Goal: Answer question/provide support: Share knowledge or assist other users

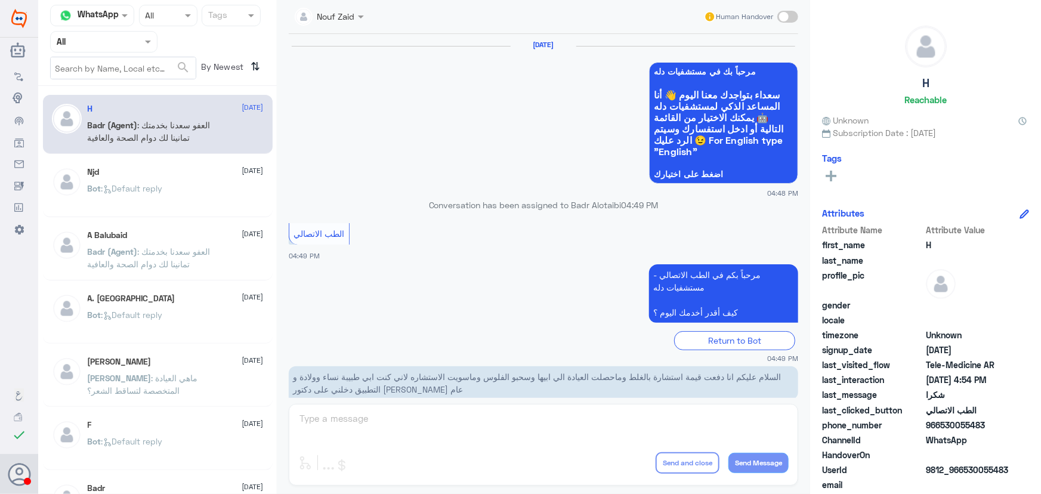
scroll to position [568, 0]
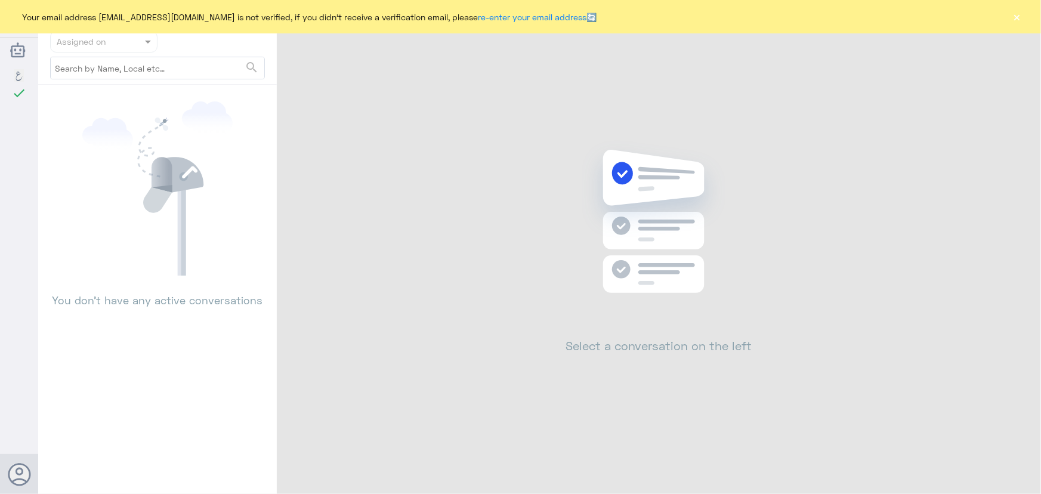
drag, startPoint x: 1011, startPoint y: 27, endPoint x: 1014, endPoint y: 20, distance: 7.2
click at [1012, 24] on div "Your email address [EMAIL_ADDRESS][DOMAIN_NAME] is not verified, if you didn't …" at bounding box center [520, 16] width 1041 height 33
click at [1014, 18] on button "×" at bounding box center [1017, 17] width 12 height 12
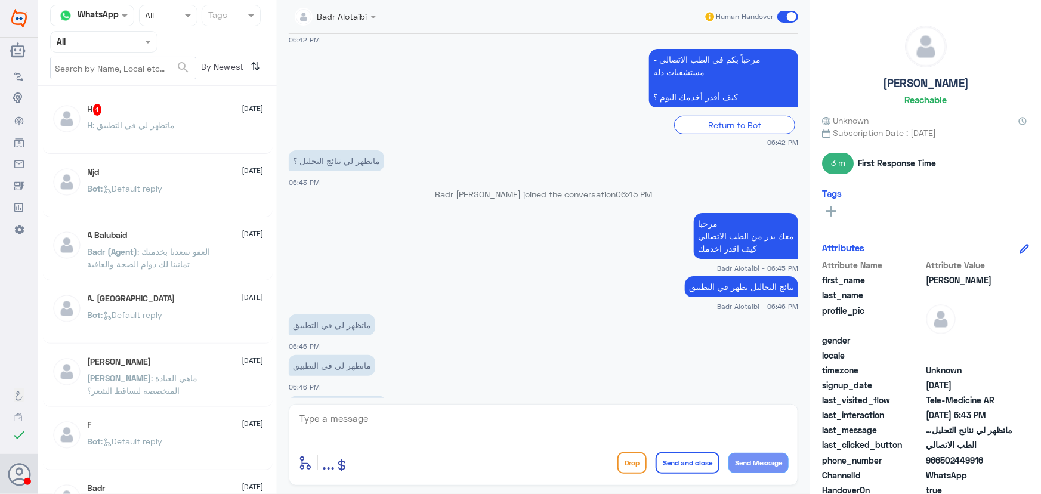
scroll to position [298, 0]
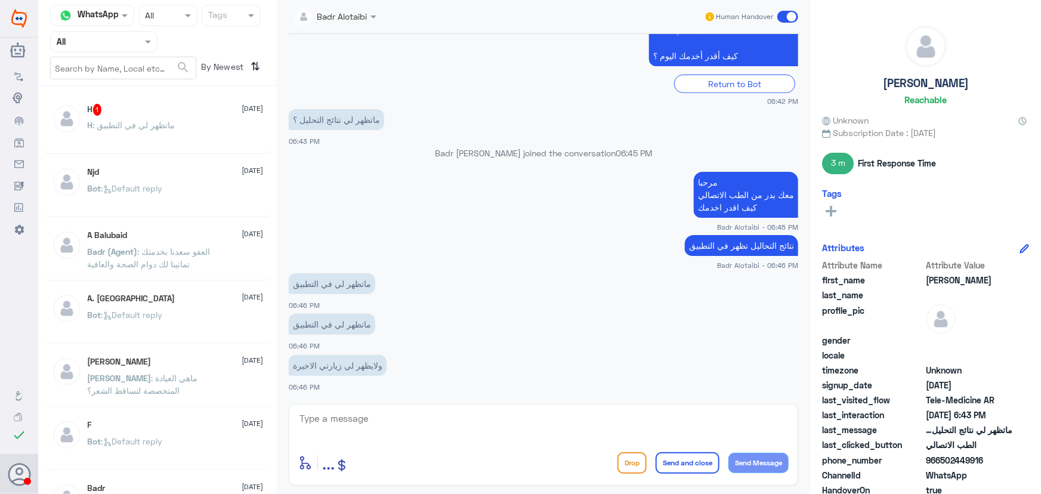
click at [207, 127] on div "H : ماتظهر لي في التطبيق" at bounding box center [176, 135] width 176 height 27
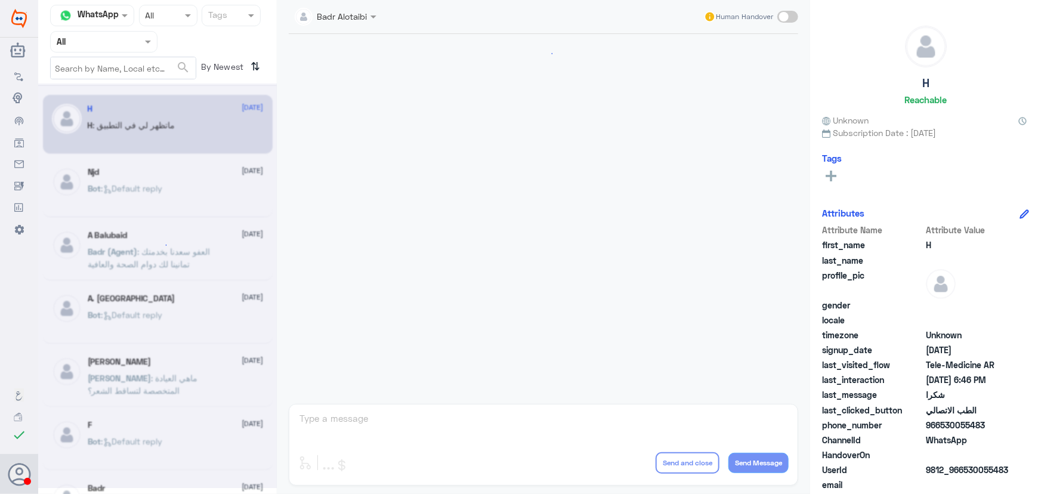
scroll to position [568, 0]
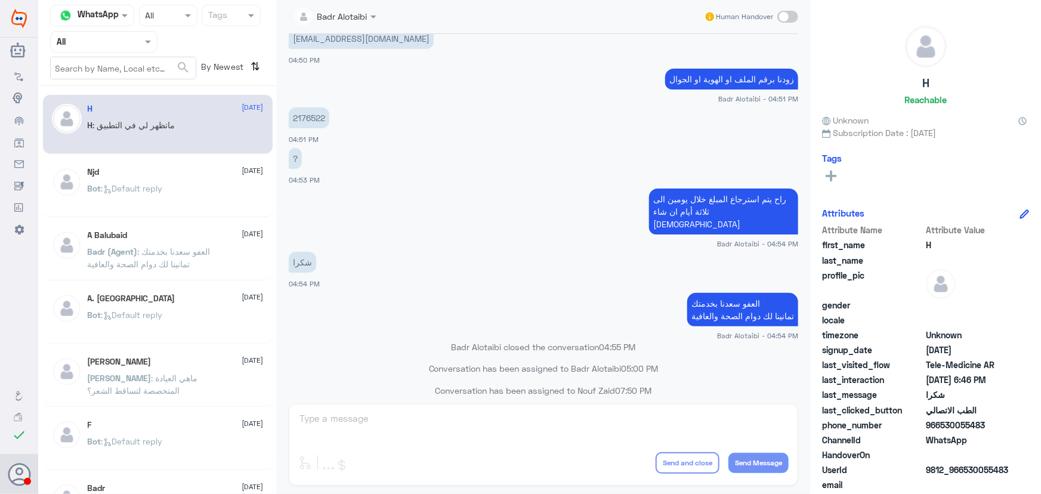
click at [143, 41] on span at bounding box center [149, 41] width 15 height 13
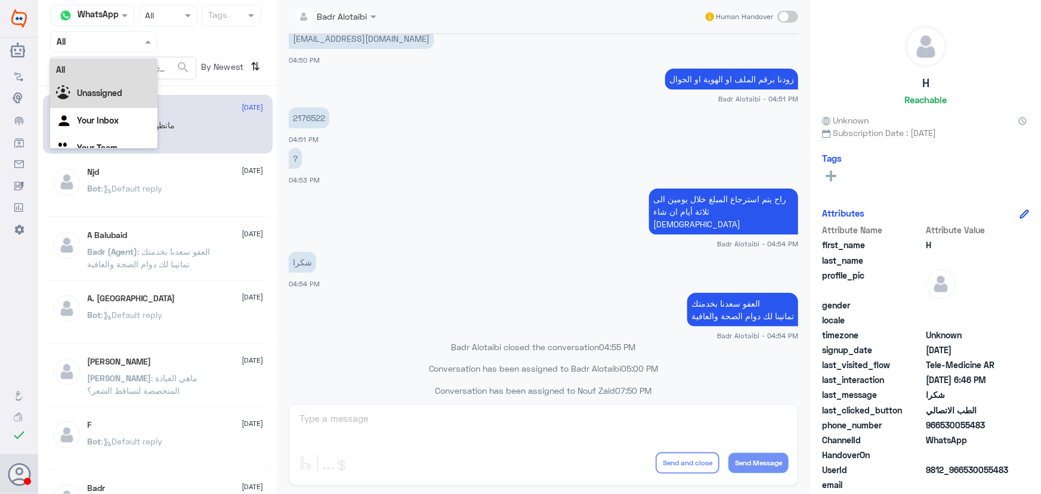
click at [119, 95] on b "Unassigned" at bounding box center [99, 93] width 45 height 10
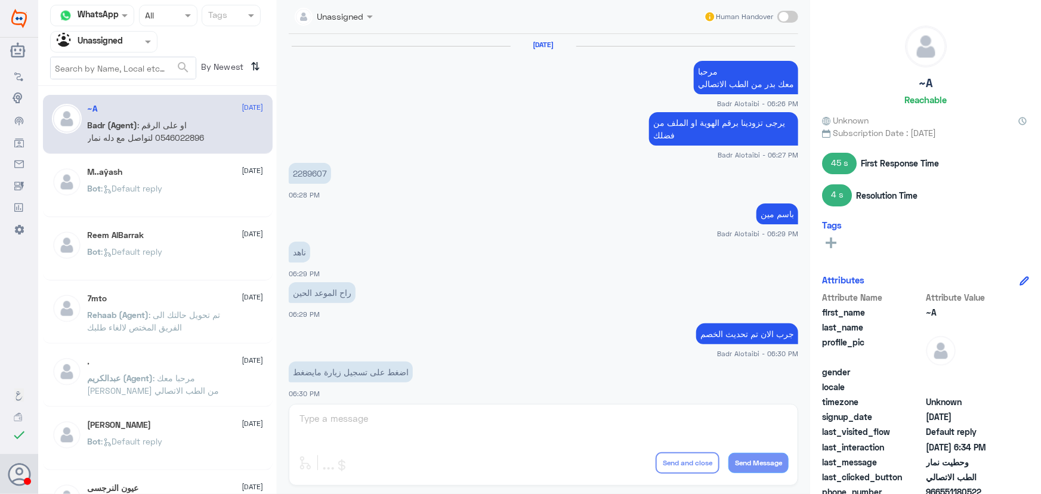
scroll to position [657, 0]
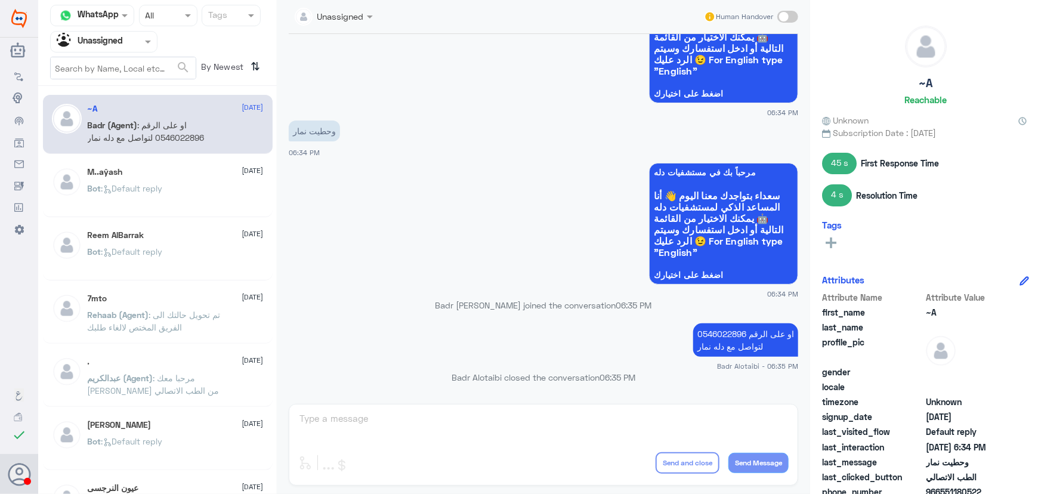
click at [141, 78] on input "text" at bounding box center [123, 67] width 145 height 21
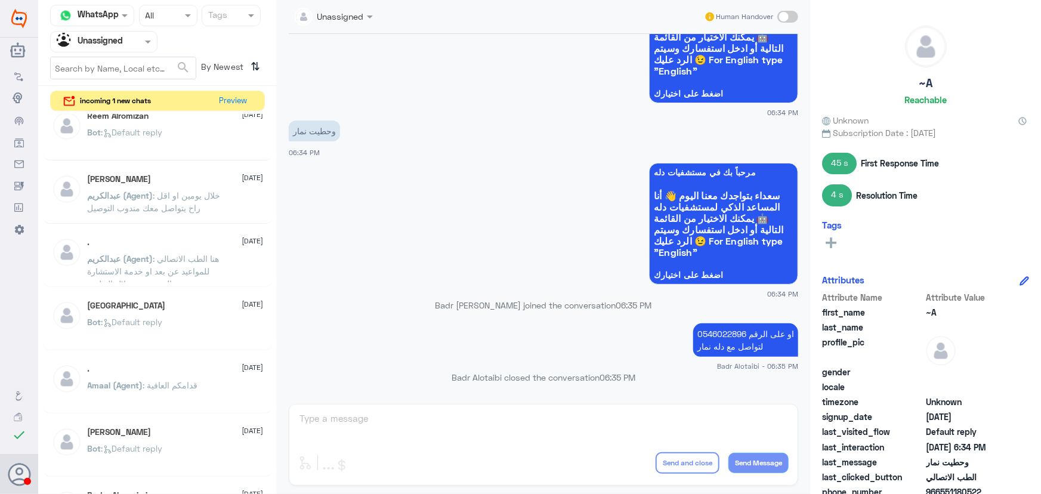
scroll to position [721, 0]
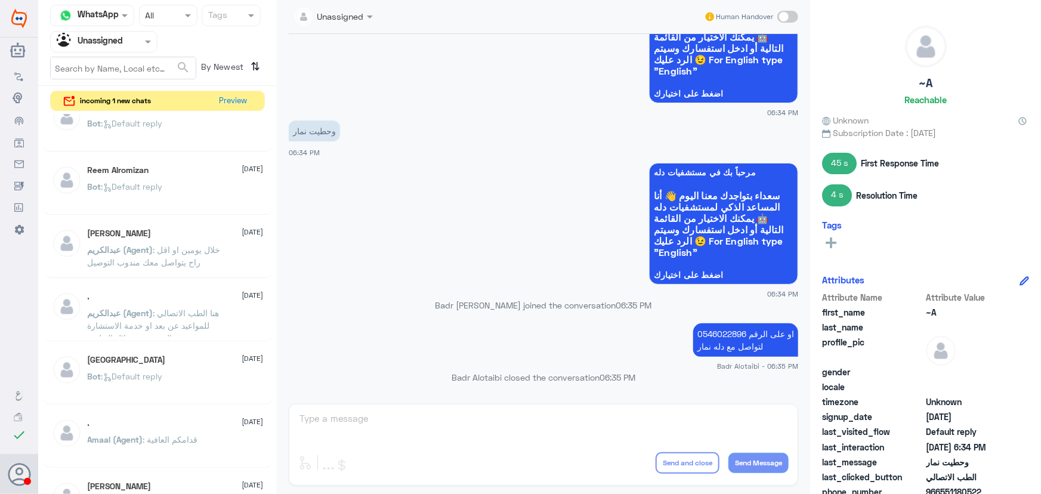
click at [195, 260] on span ": خلال يومين او اقل راح يتواصل معك مندوب التوصيل" at bounding box center [154, 256] width 133 height 23
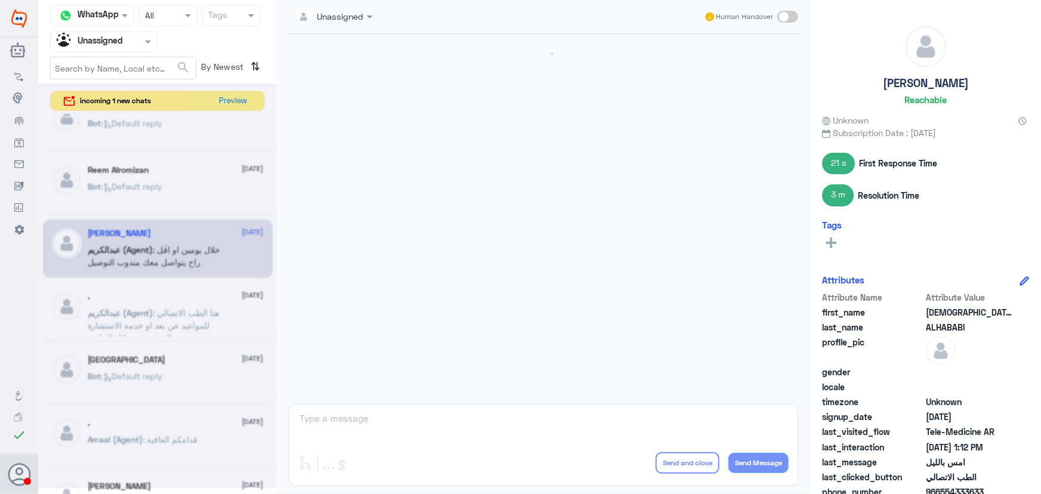
scroll to position [559, 0]
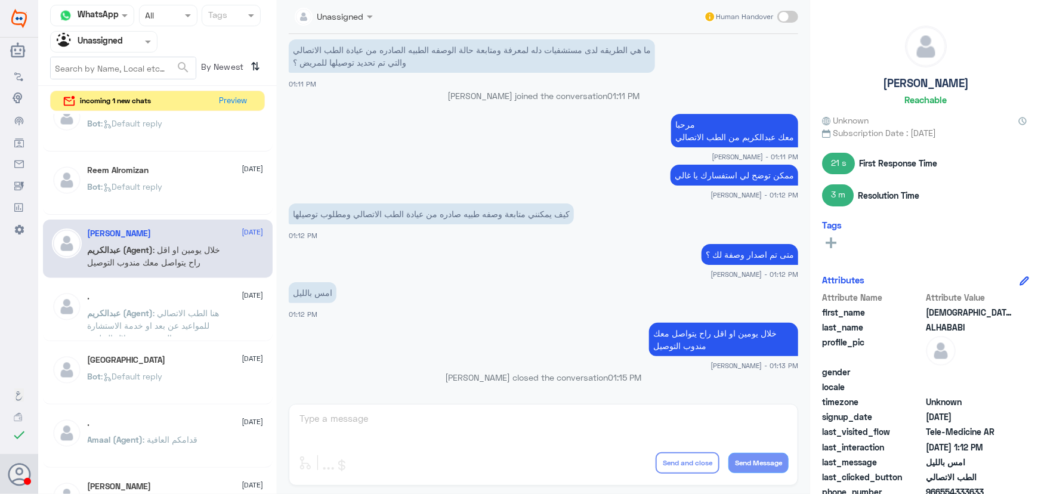
click at [171, 310] on span ": هنا الطب الاتصالي للمواعيد عن بعد او خدمة الاستشارة الفورية من خلال التطبيق" at bounding box center [154, 325] width 132 height 35
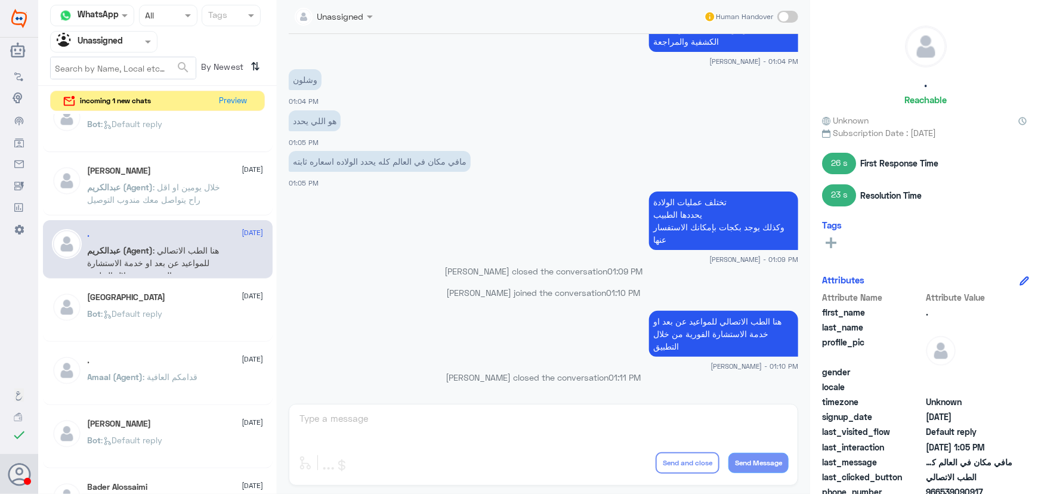
scroll to position [883, 0]
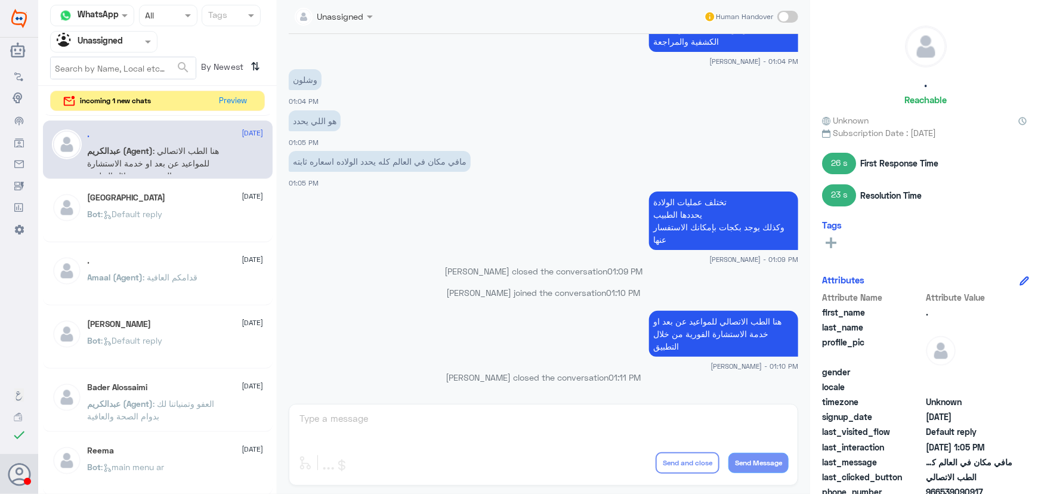
click at [153, 427] on div "Bader Alossaimi [DATE][PERSON_NAME] (Agent) : العفو وتمنياتنا لك بدوام الصحة وا…" at bounding box center [158, 402] width 230 height 59
click at [155, 415] on span ": العفو وتمنياتنا لك بدوام الصحة والعافية" at bounding box center [151, 409] width 127 height 23
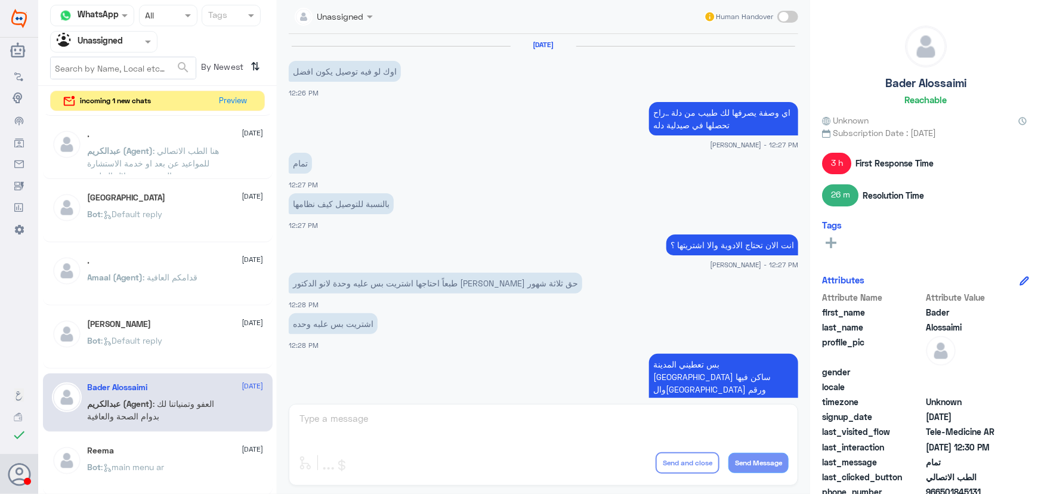
scroll to position [527, 0]
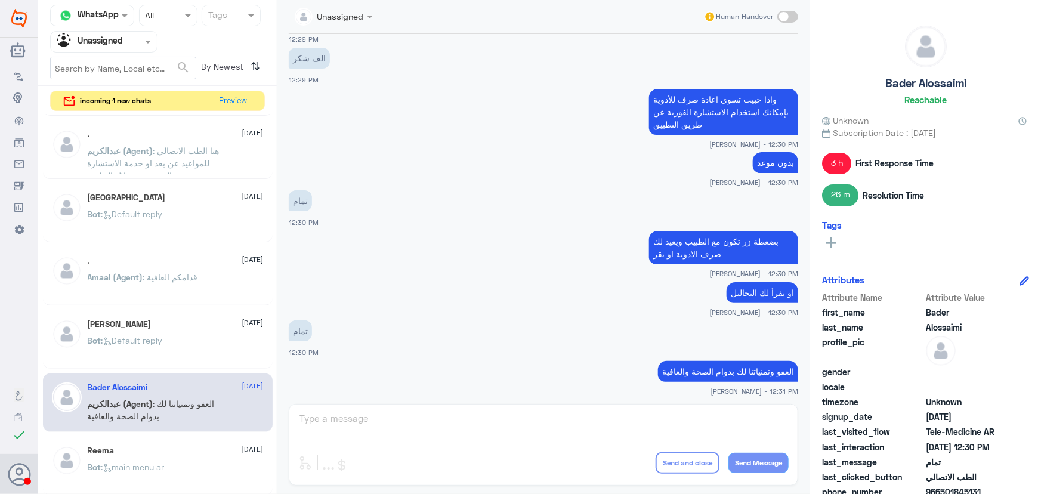
click at [132, 456] on div "Reema 31 August Bot : main menu ar" at bounding box center [176, 468] width 176 height 45
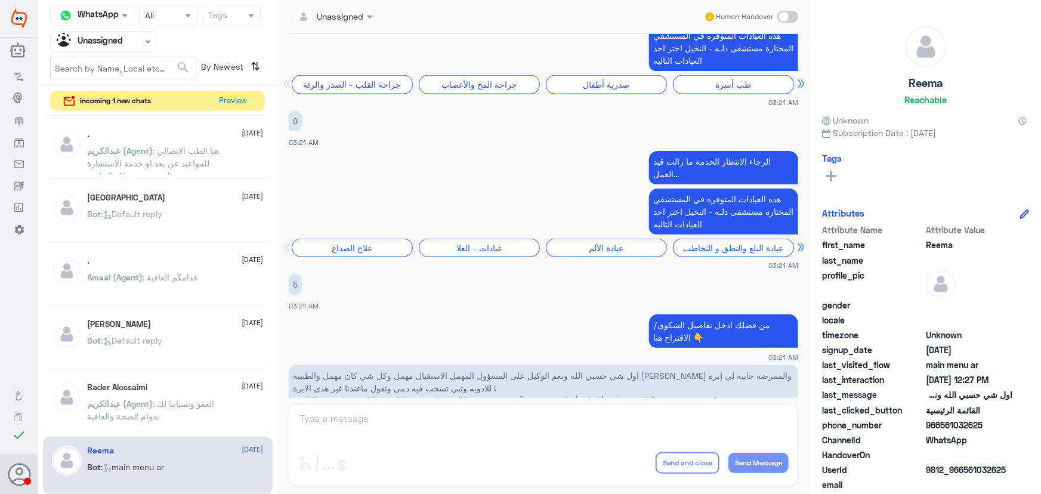
scroll to position [733, 0]
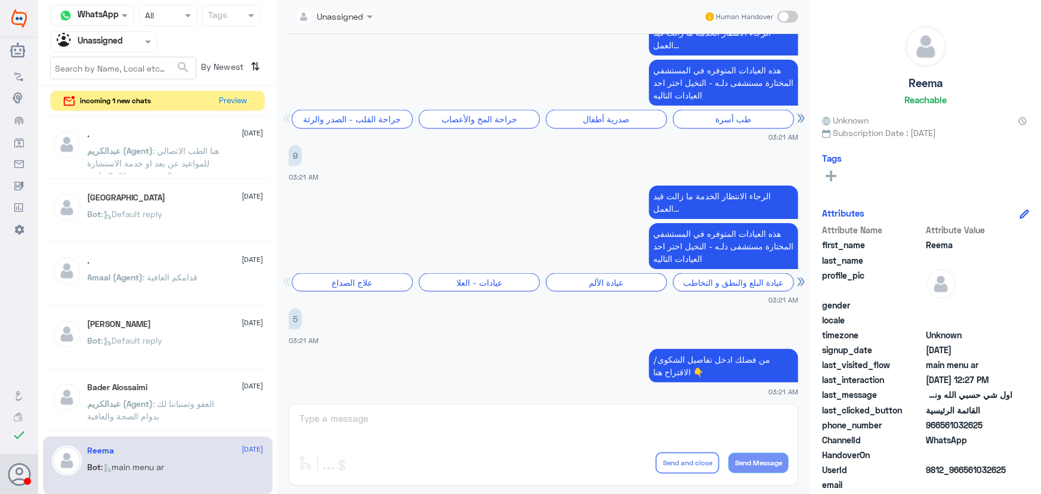
click at [106, 422] on p "عبدالكريم (Agent) : العفو وتمنياتنا لك بدوام الصحة والعافية" at bounding box center [155, 412] width 134 height 30
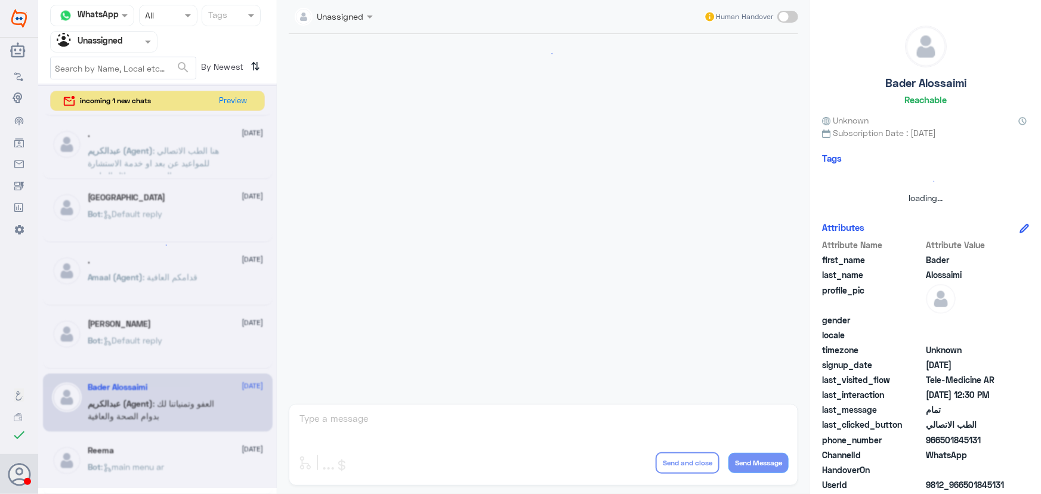
scroll to position [527, 0]
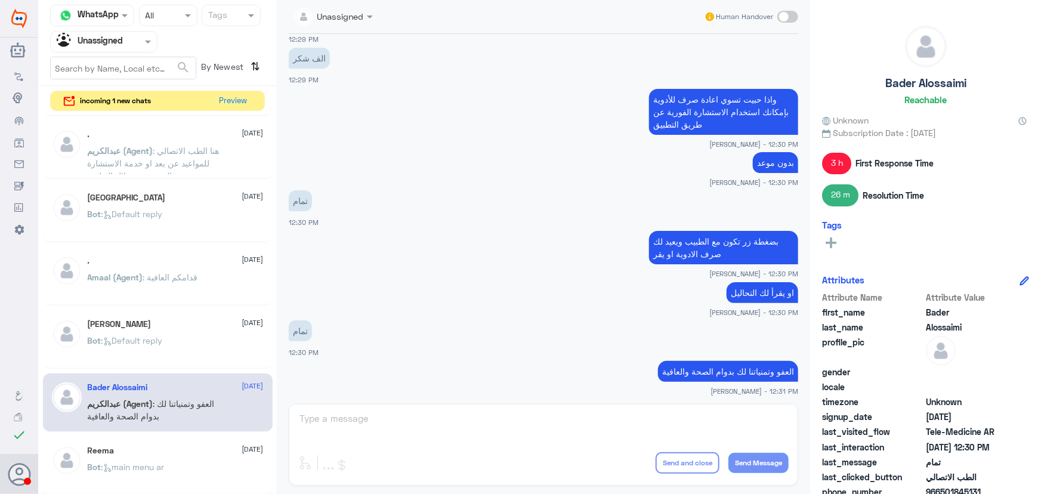
click at [195, 322] on div "Fahad K Alshammari 31 August" at bounding box center [176, 324] width 176 height 10
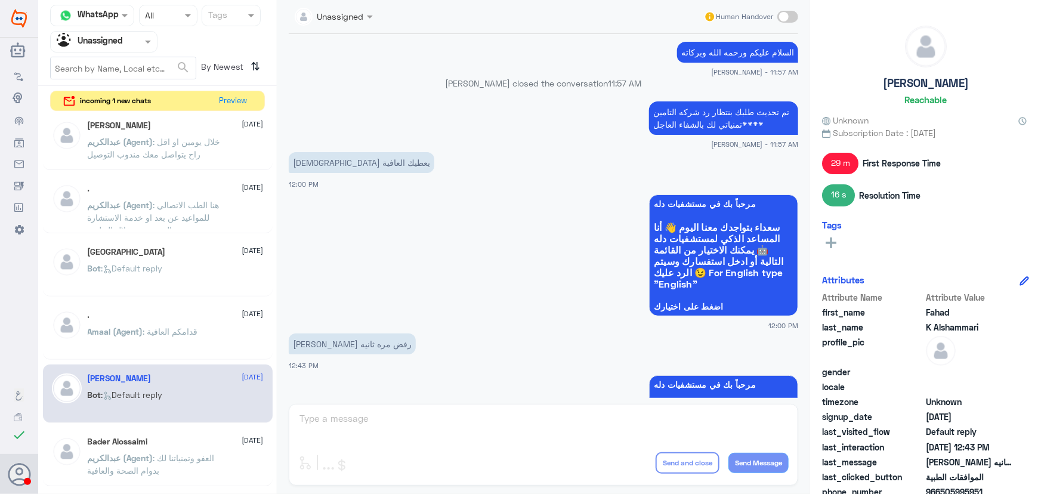
scroll to position [699, 0]
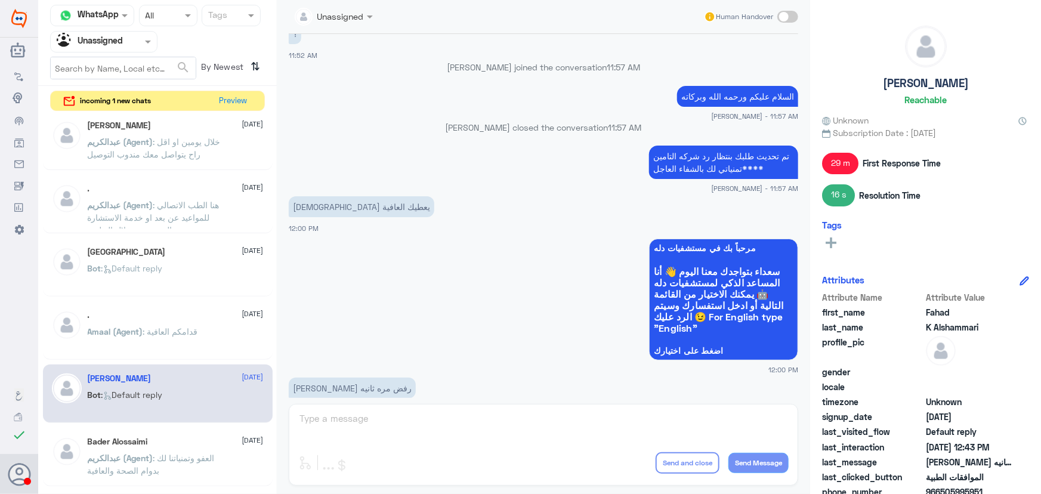
click at [156, 338] on p "Amaal (Agent) : قدامكم العافية" at bounding box center [143, 340] width 110 height 30
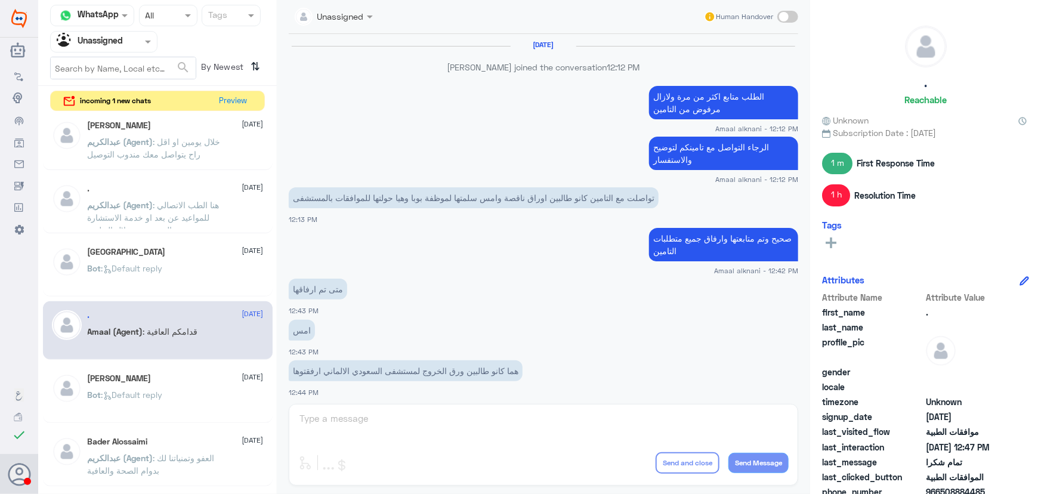
scroll to position [508, 0]
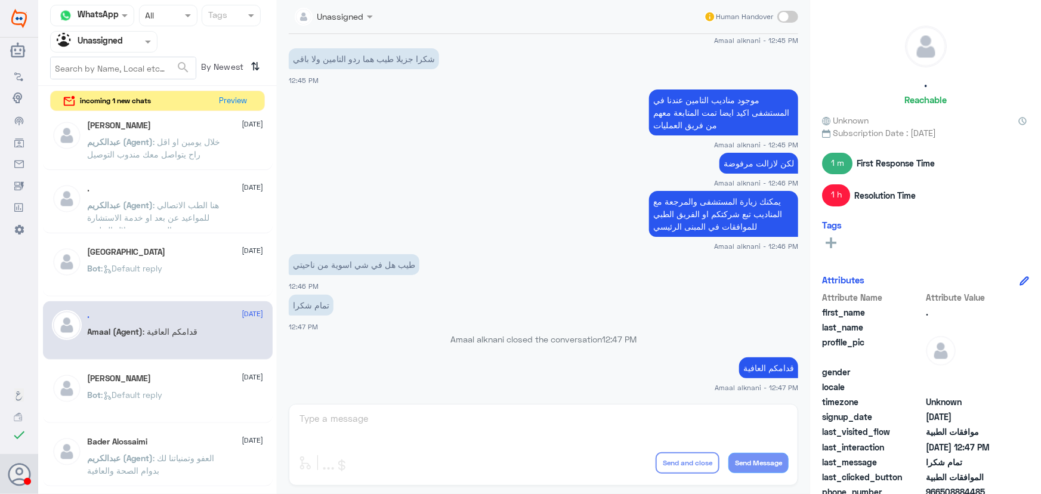
click at [227, 262] on div "Turki [DATE] Bot : Default reply" at bounding box center [176, 269] width 176 height 45
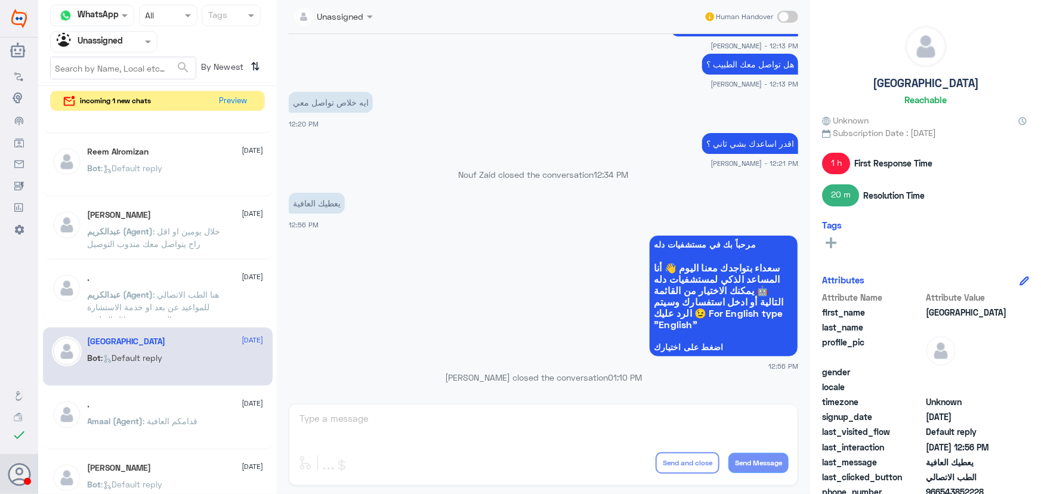
scroll to position [721, 0]
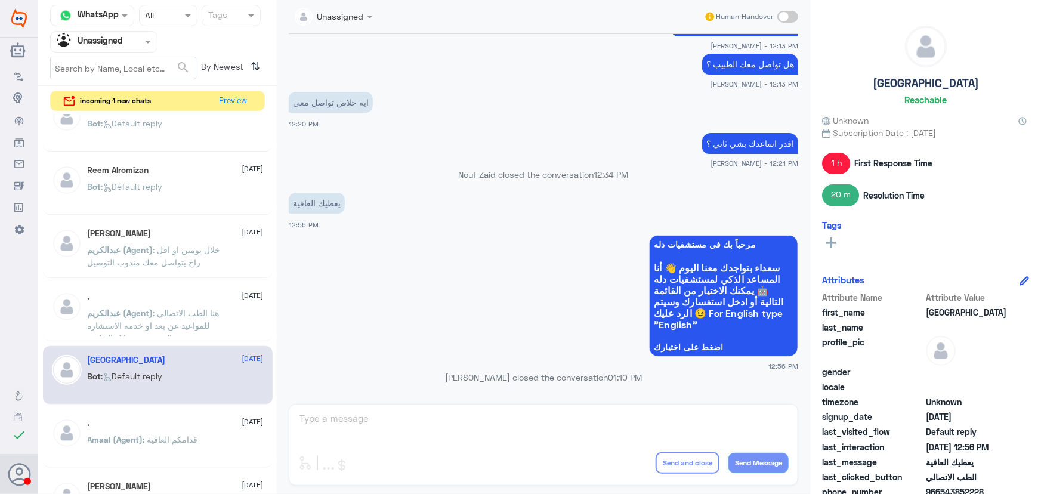
click at [196, 316] on p "عبدالكريم (Agent) : هنا الطب الاتصالي للمواعيد عن بعد او خدمة الاستشارة الفورية…" at bounding box center [155, 322] width 134 height 30
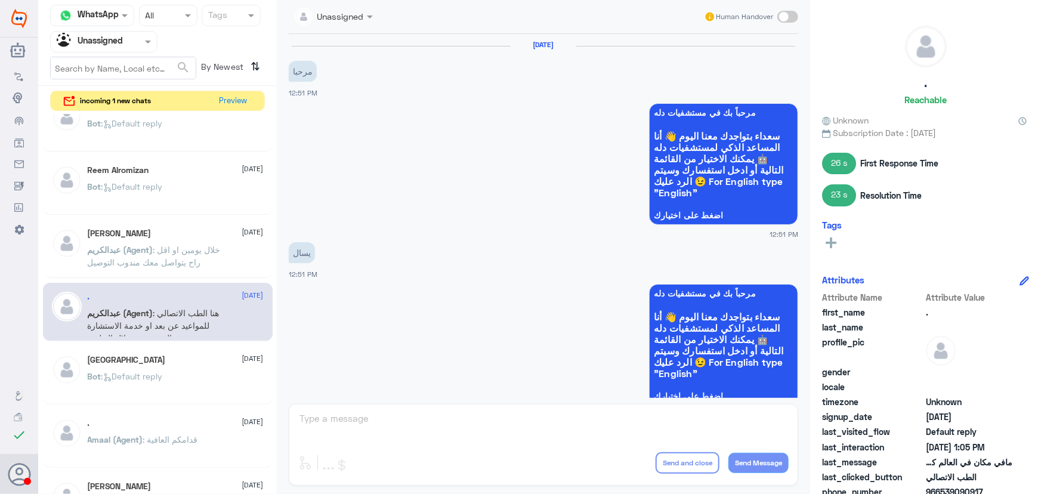
scroll to position [778, 0]
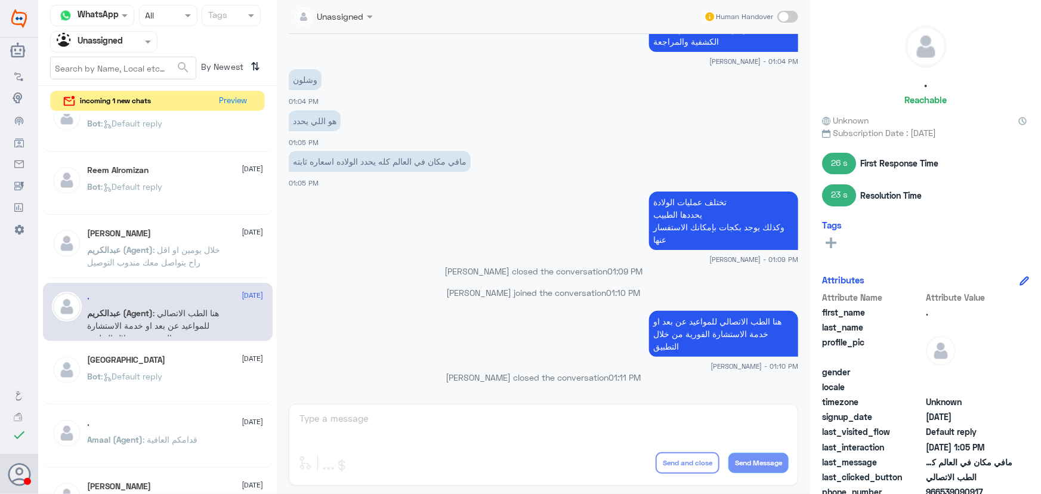
click at [206, 250] on span ": خلال يومين او اقل راح يتواصل معك مندوب التوصيل" at bounding box center [154, 256] width 133 height 23
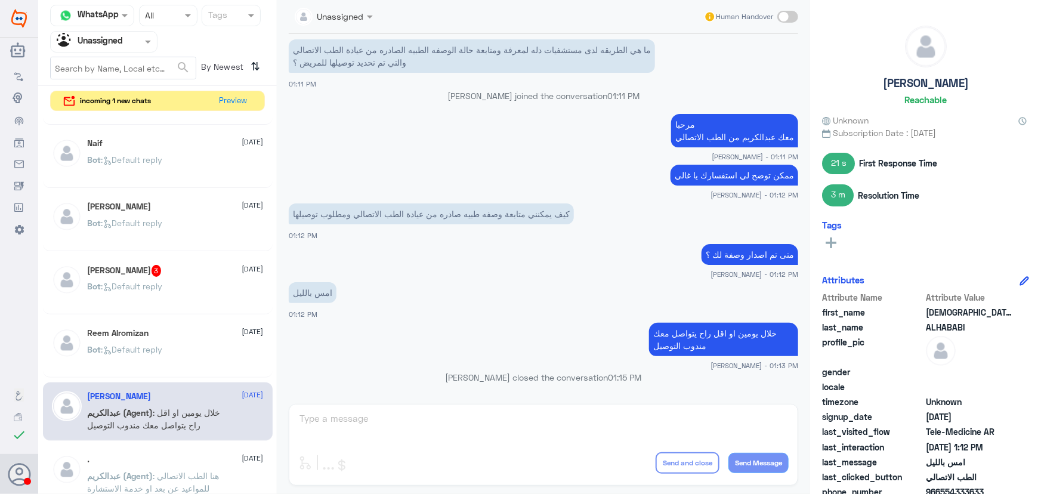
click at [193, 316] on div "Hend 31 August Bot : Default reply Dr.Eman 31 August Areej (Agent) : تمنياتي لك…" at bounding box center [157, 306] width 239 height 384
click at [183, 330] on div "Reem Alromizan 31 August" at bounding box center [176, 333] width 176 height 10
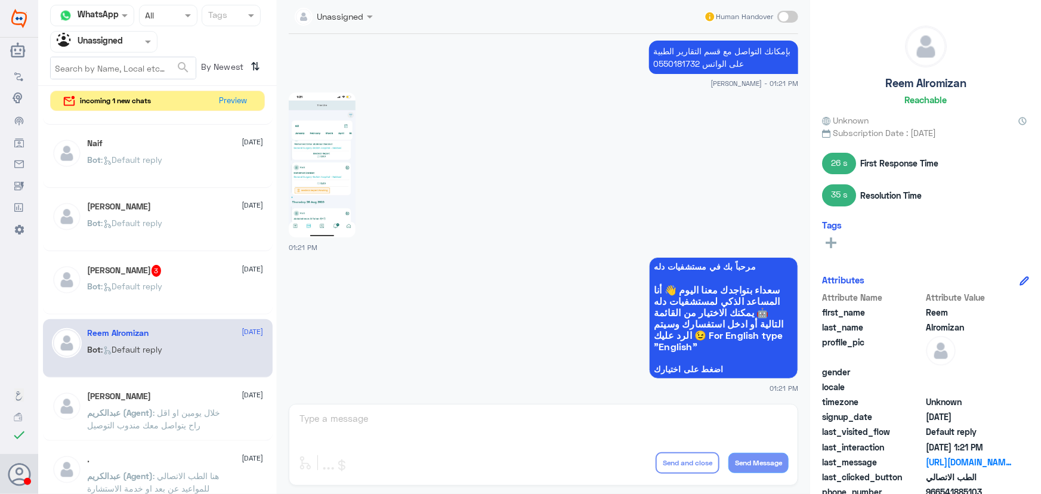
click at [199, 238] on div "Bot : Default reply" at bounding box center [176, 232] width 176 height 27
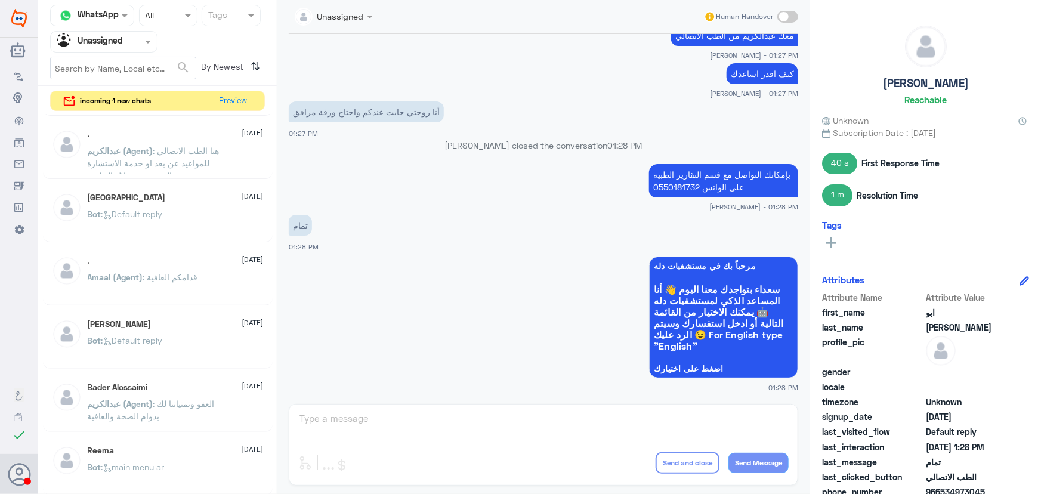
click at [165, 462] on span ": main menu ar" at bounding box center [132, 467] width 63 height 10
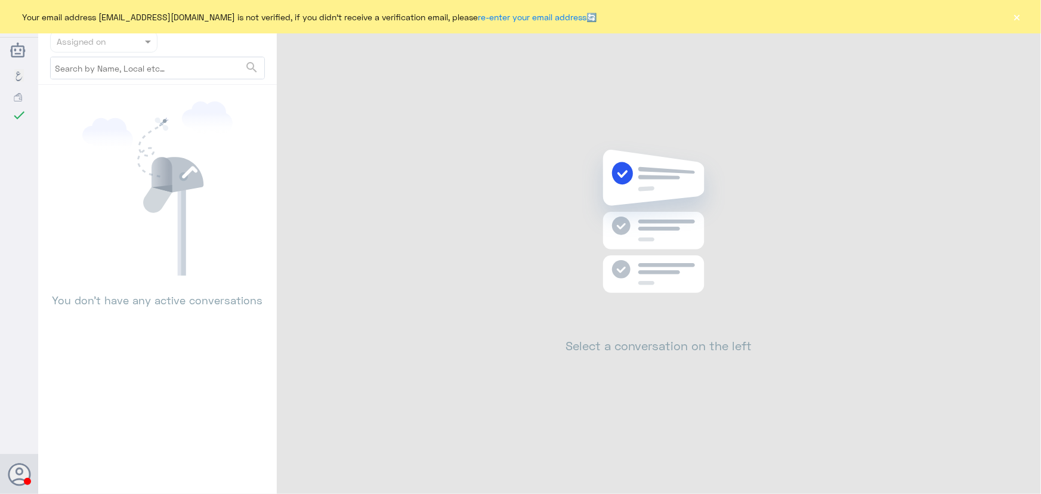
drag, startPoint x: 1027, startPoint y: 20, endPoint x: 1020, endPoint y: 20, distance: 6.6
click at [1022, 20] on div "Your email address n_zaid@DallahHealth.com is not verified, if you didn't recei…" at bounding box center [520, 16] width 1041 height 33
click at [1020, 18] on button "×" at bounding box center [1017, 17] width 12 height 12
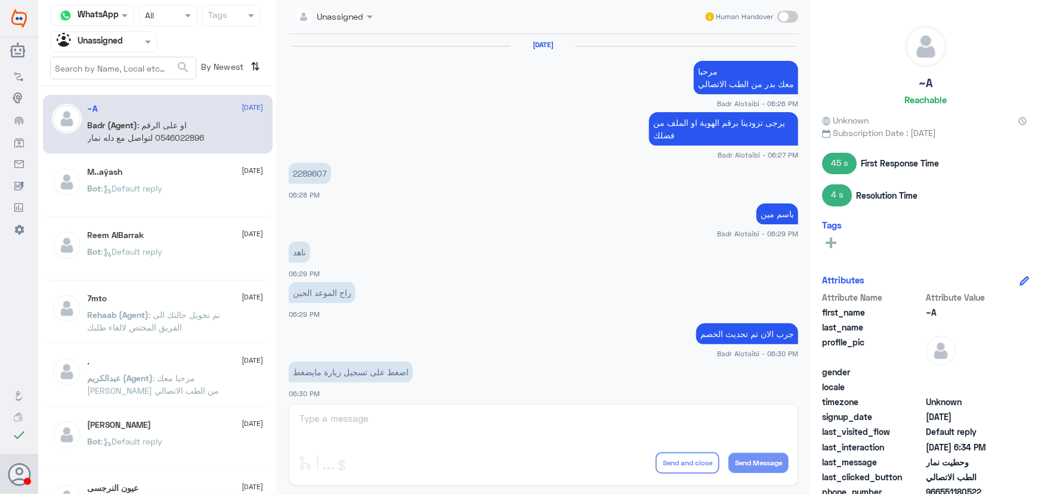
scroll to position [657, 0]
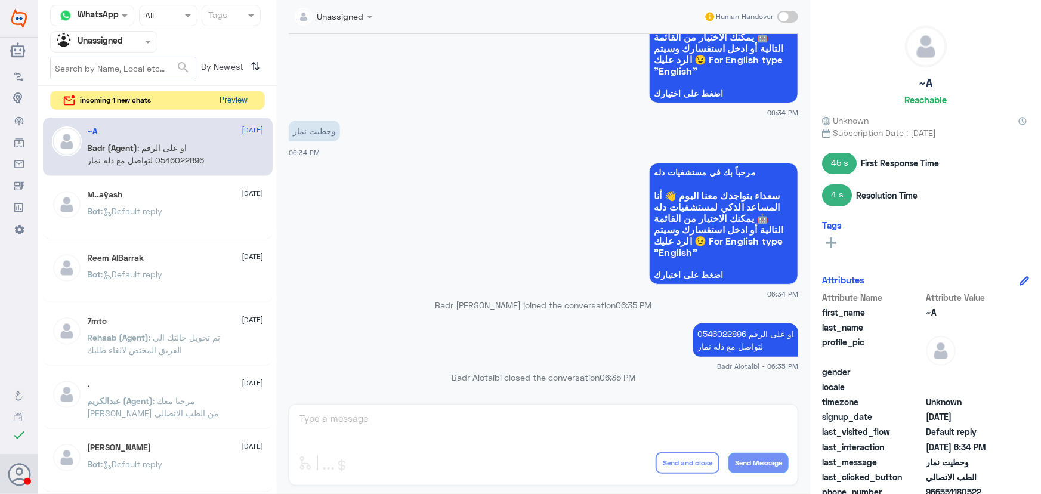
click at [221, 101] on button "Preview" at bounding box center [233, 100] width 37 height 18
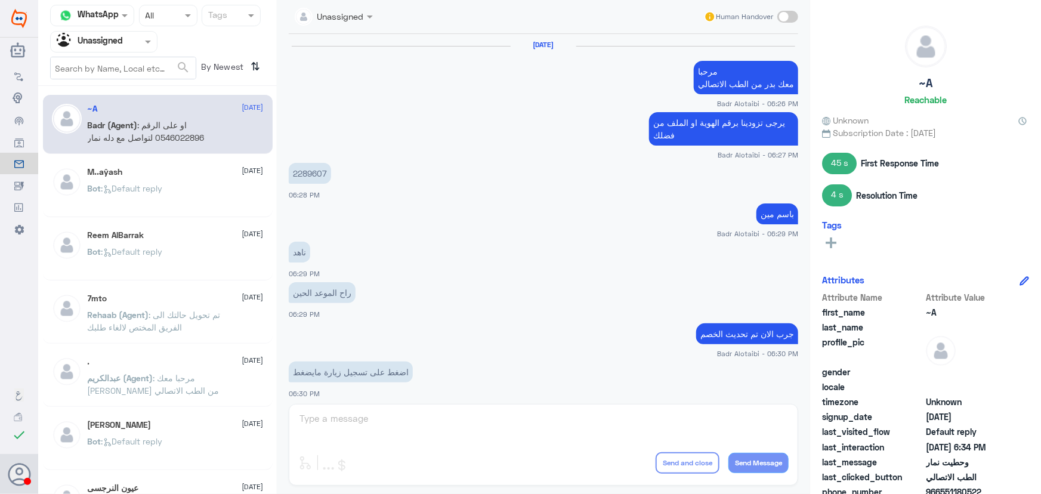
scroll to position [657, 0]
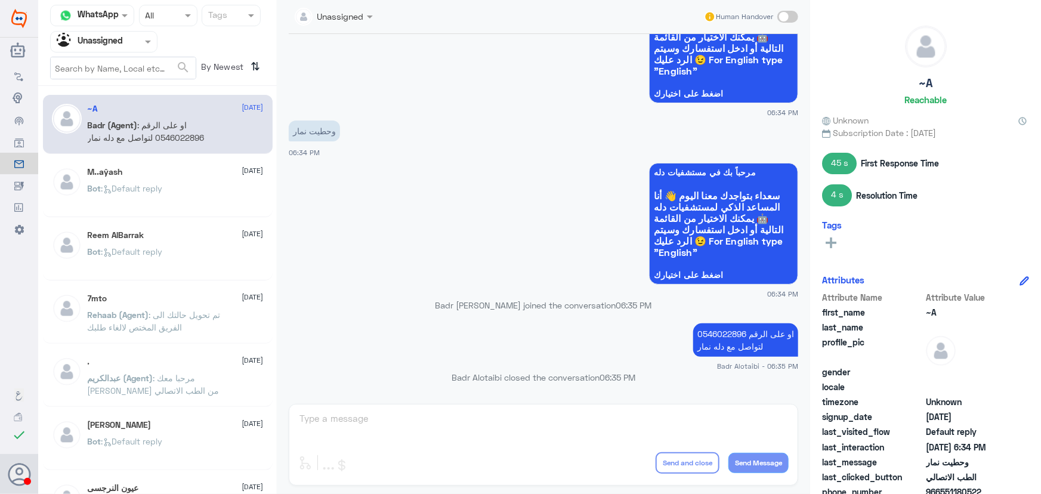
click at [83, 41] on input "text" at bounding box center [90, 42] width 66 height 14
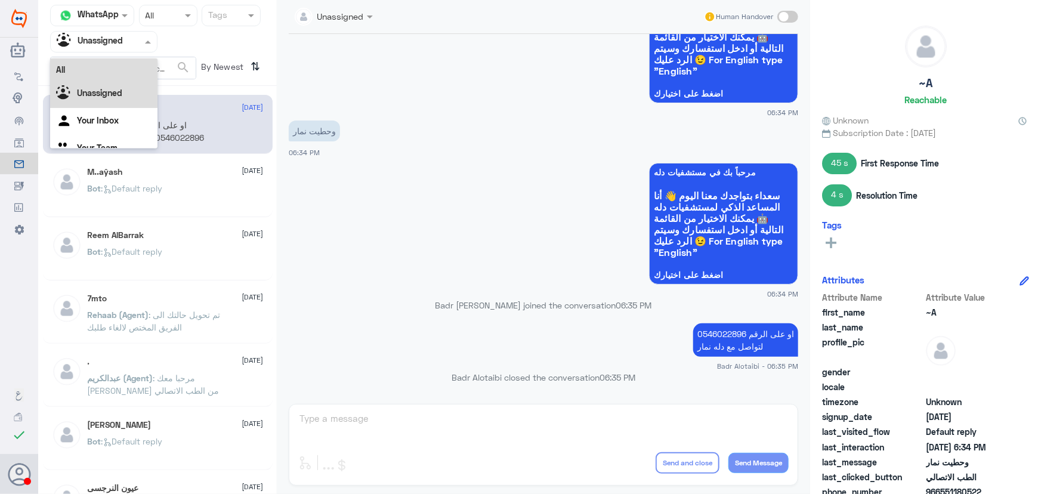
click at [98, 69] on div "All" at bounding box center [103, 69] width 107 height 22
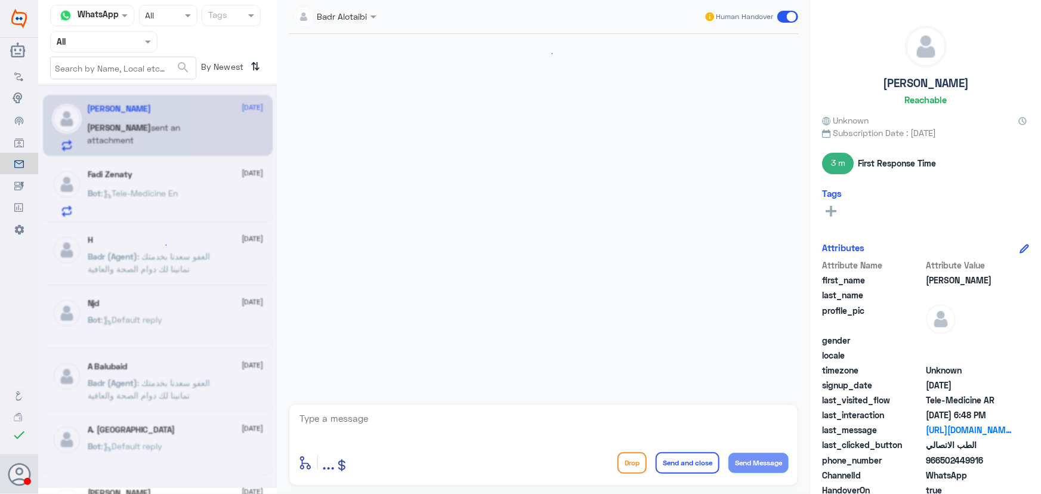
scroll to position [501, 0]
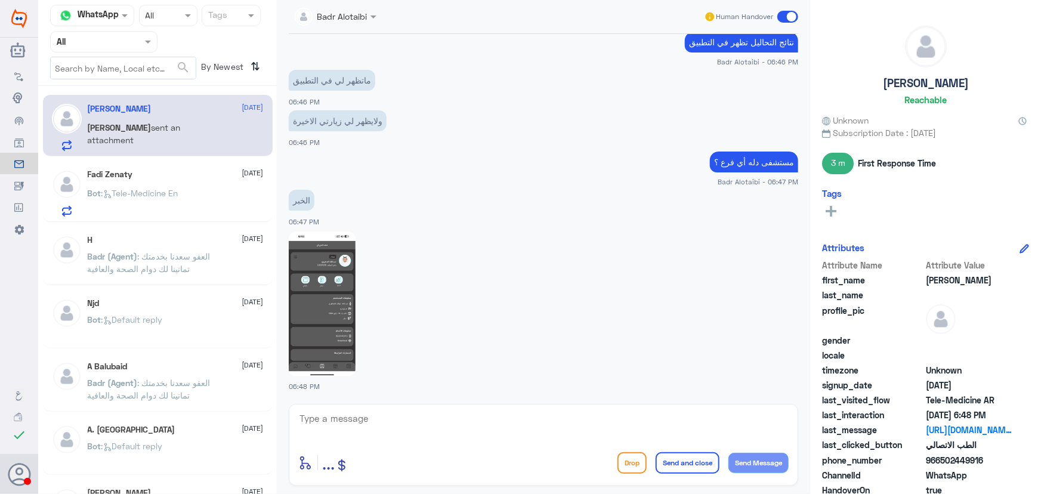
click at [144, 38] on span at bounding box center [149, 41] width 15 height 13
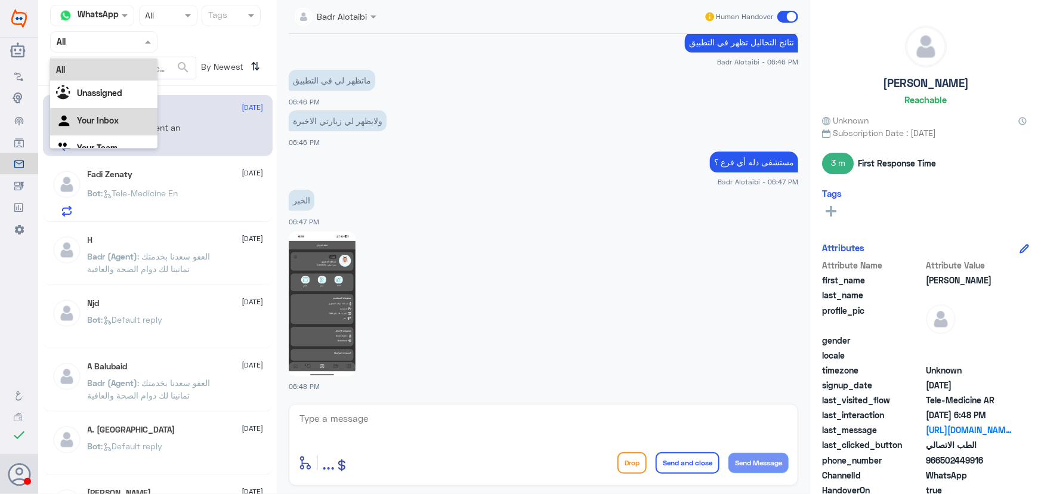
click at [109, 131] on div "Your Inbox" at bounding box center [103, 121] width 107 height 27
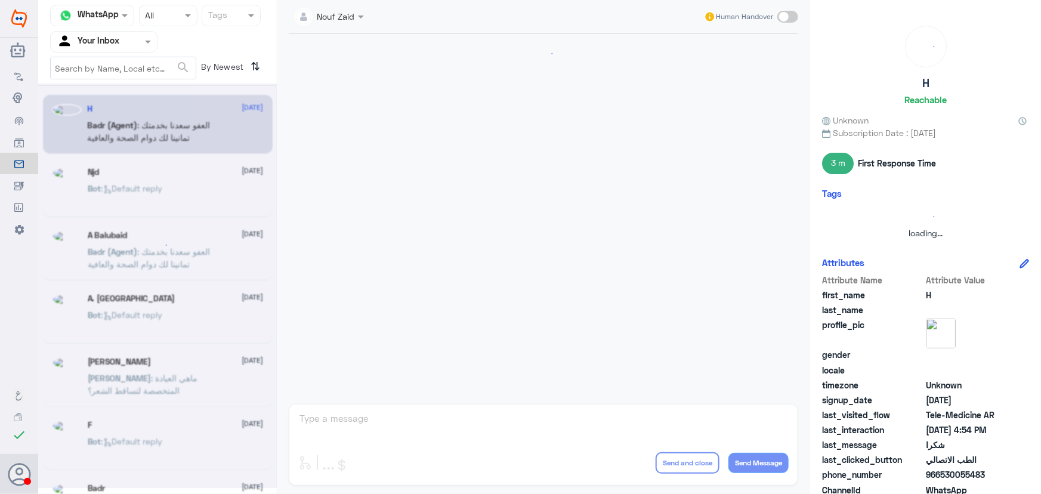
scroll to position [0, 0]
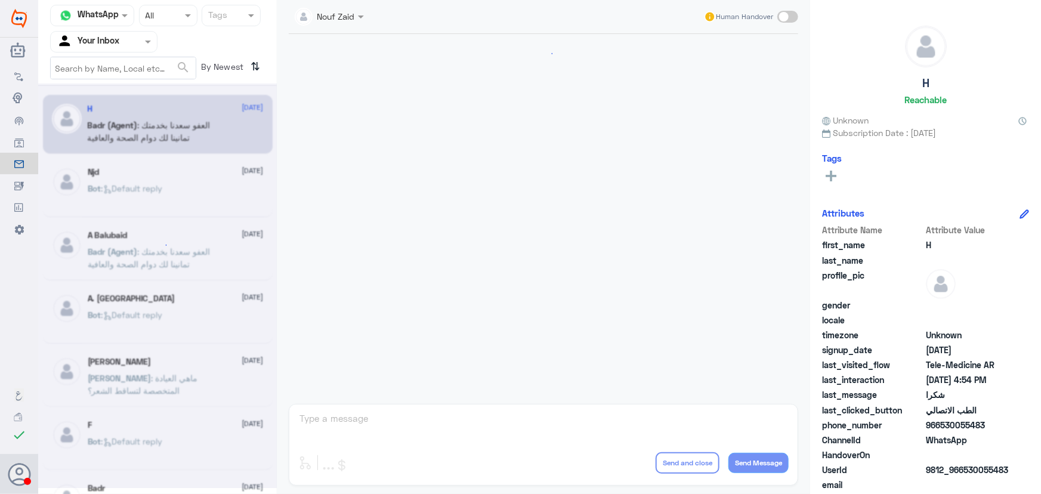
click at [79, 48] on div "Your Inbox" at bounding box center [88, 42] width 63 height 18
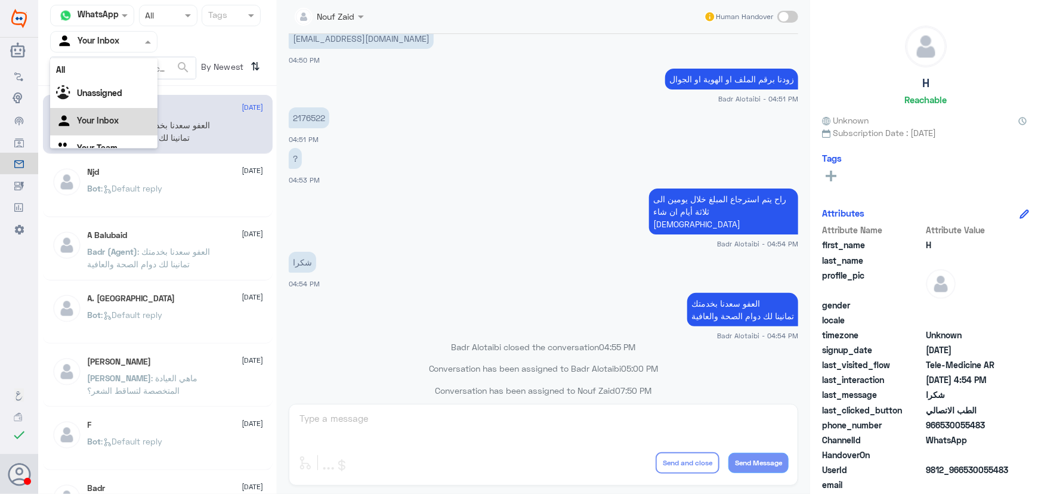
scroll to position [15, 0]
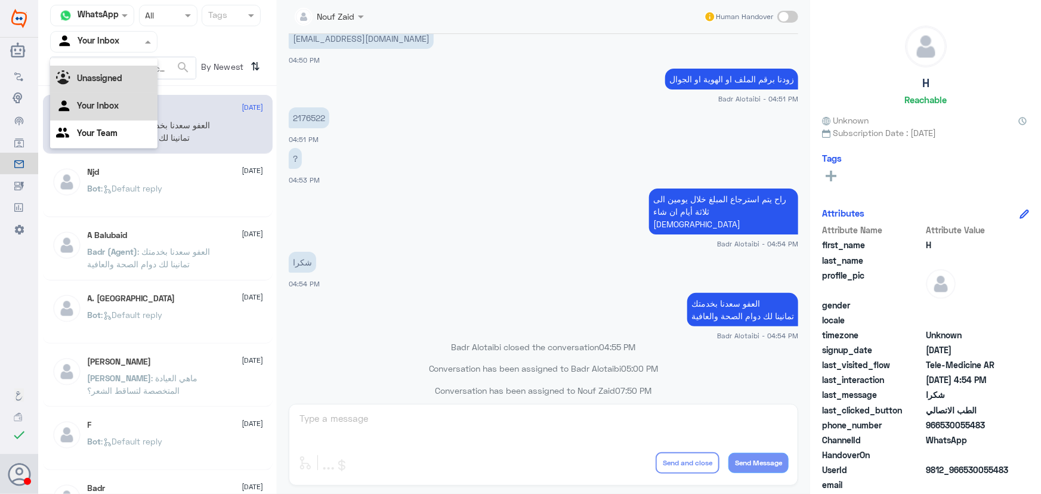
click at [88, 67] on div "Unassigned" at bounding box center [103, 79] width 107 height 27
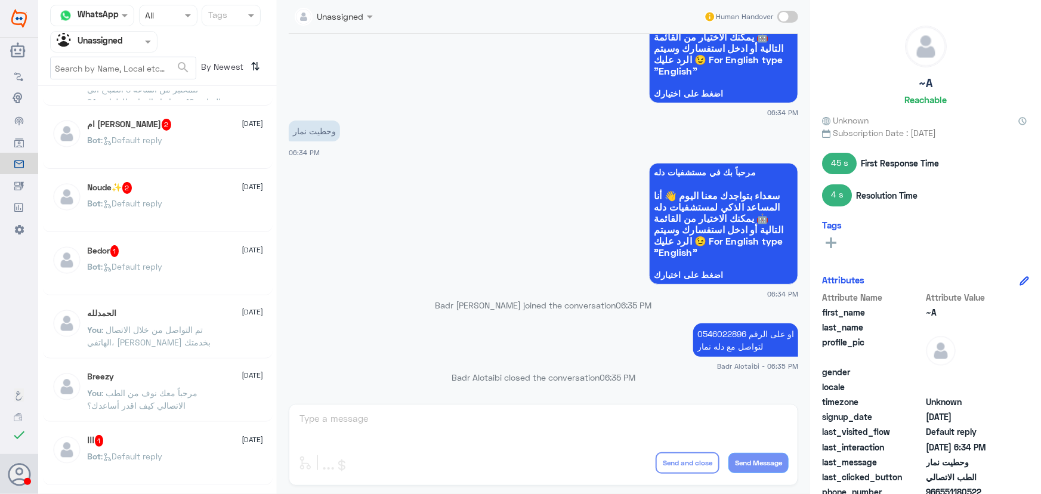
scroll to position [440, 0]
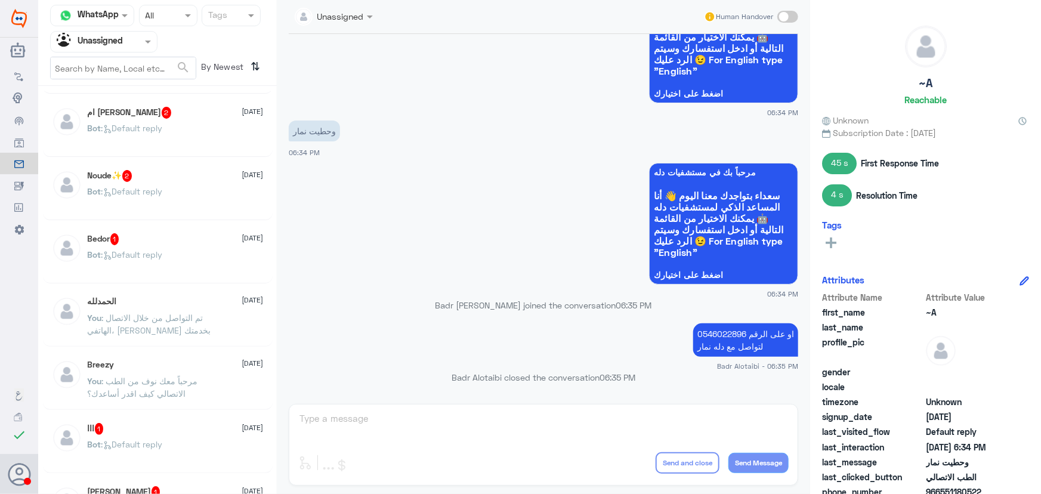
click at [173, 381] on span ": مرحباً معك نوف من الطب الاتصالي كيف اقدر أساعدك؟" at bounding box center [143, 387] width 110 height 23
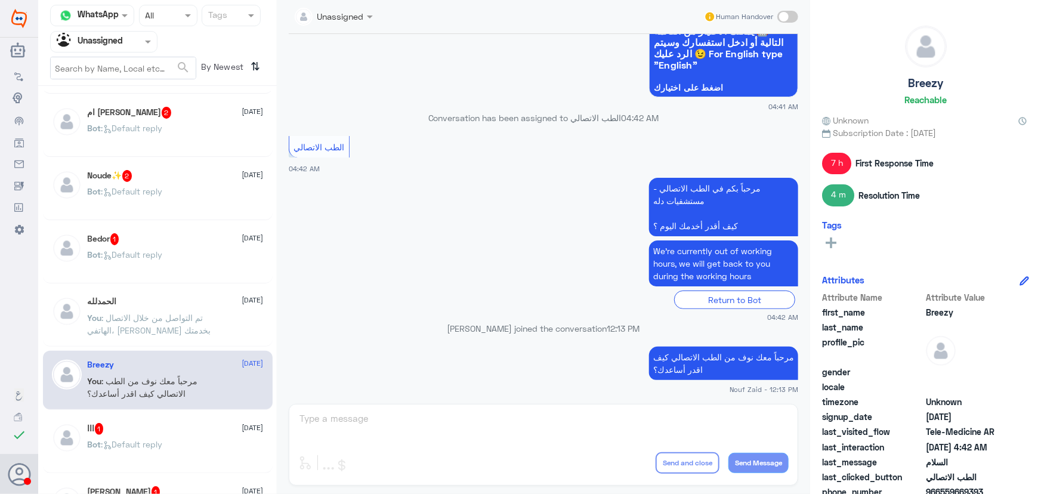
scroll to position [151, 0]
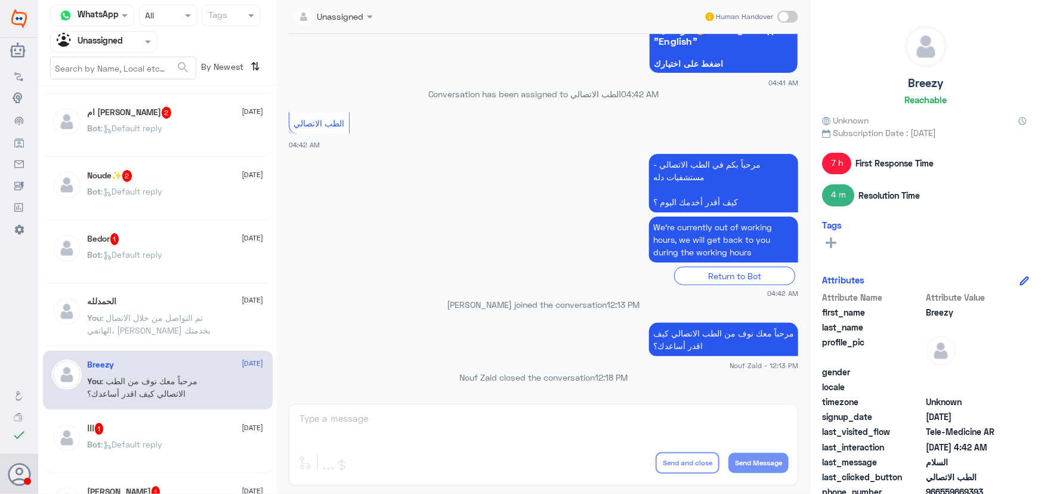
click at [203, 320] on span ": تم التواصل من خلال الاتصال الهاتفي، [PERSON_NAME] بخدمتك" at bounding box center [149, 324] width 123 height 23
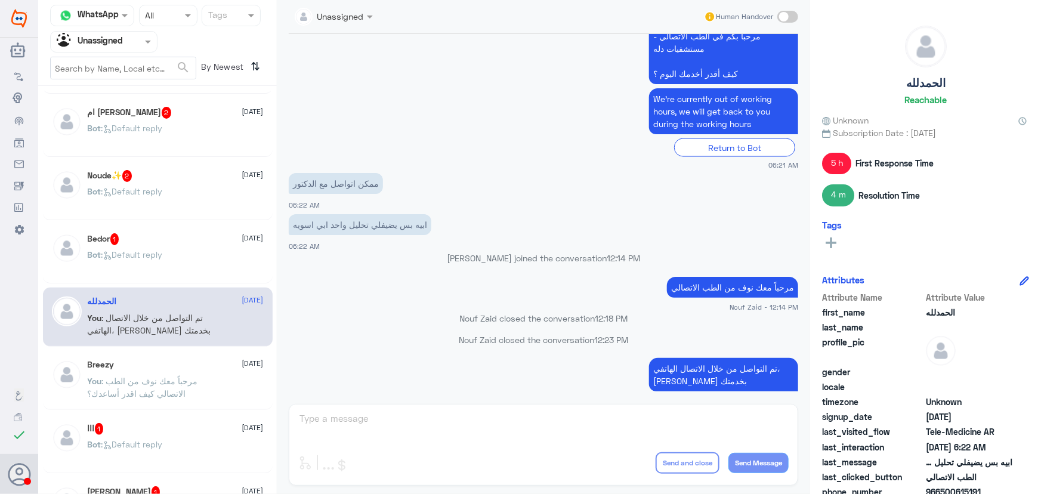
scroll to position [385, 0]
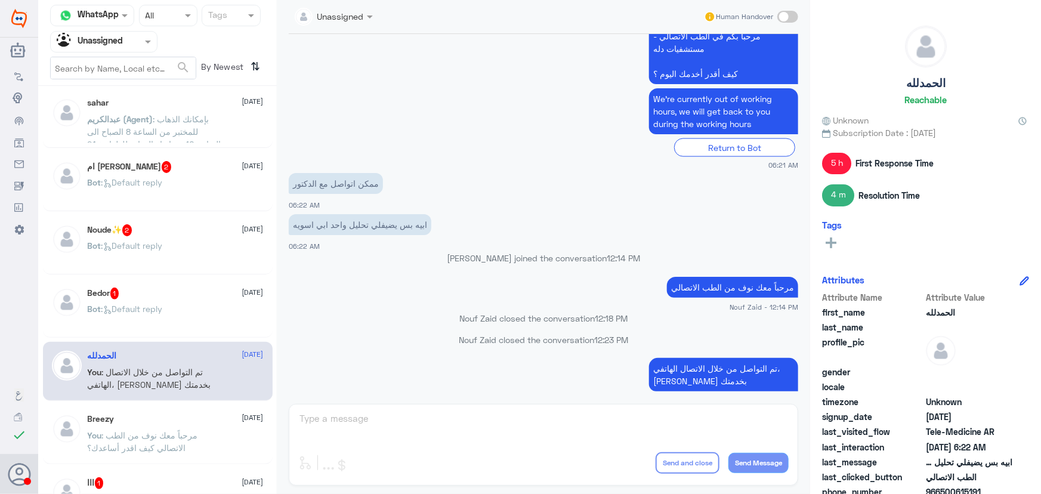
click at [154, 291] on div "Bedor 1 31 August" at bounding box center [176, 293] width 176 height 12
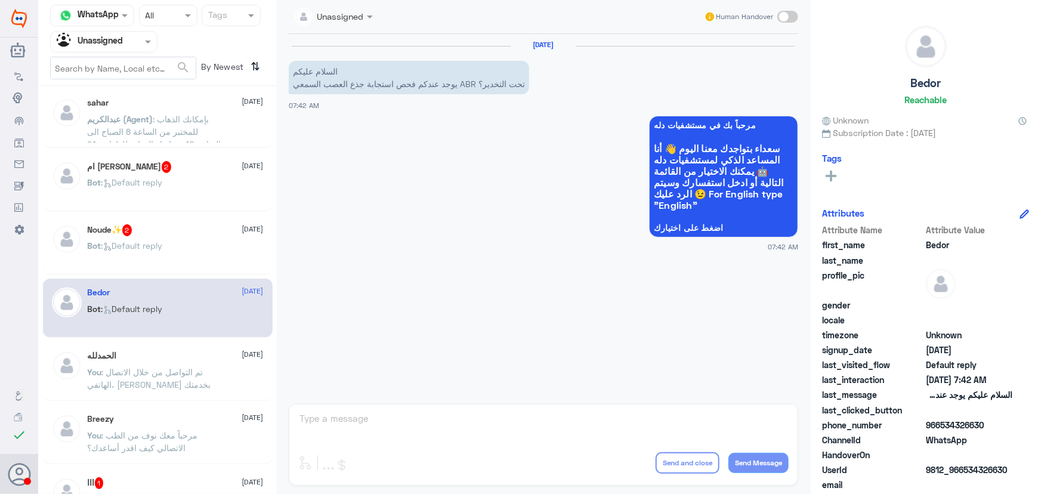
click at [191, 246] on div "Bot : Default reply" at bounding box center [176, 255] width 176 height 27
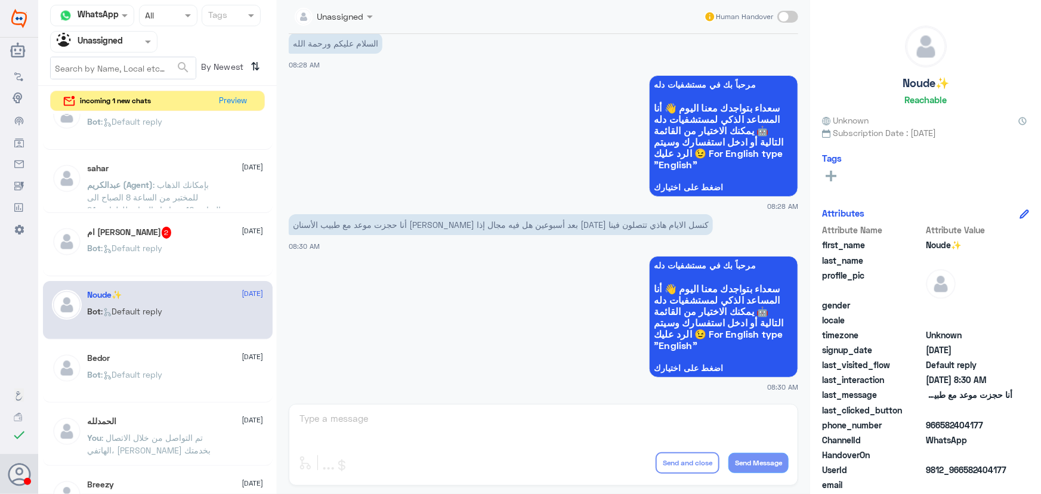
scroll to position [331, 0]
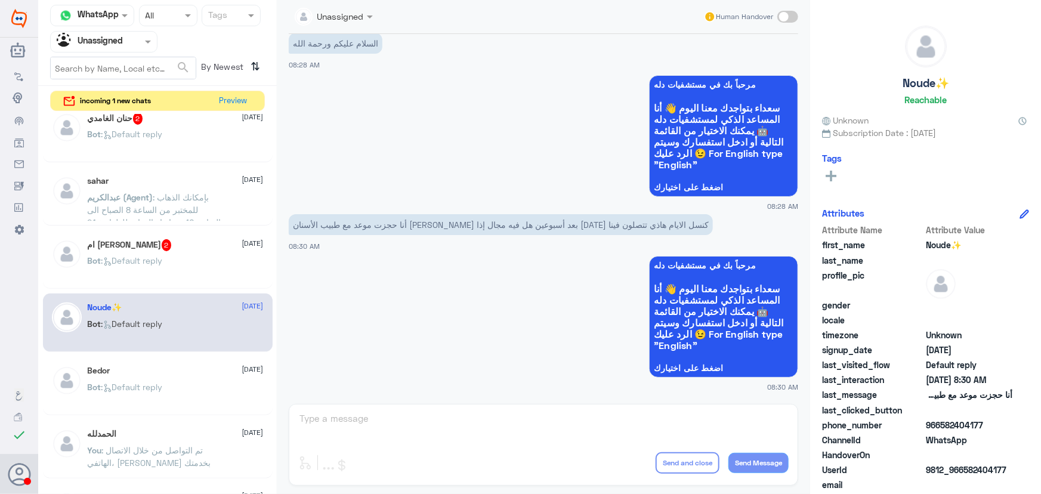
click at [203, 274] on div "Bot : Default reply" at bounding box center [176, 270] width 176 height 27
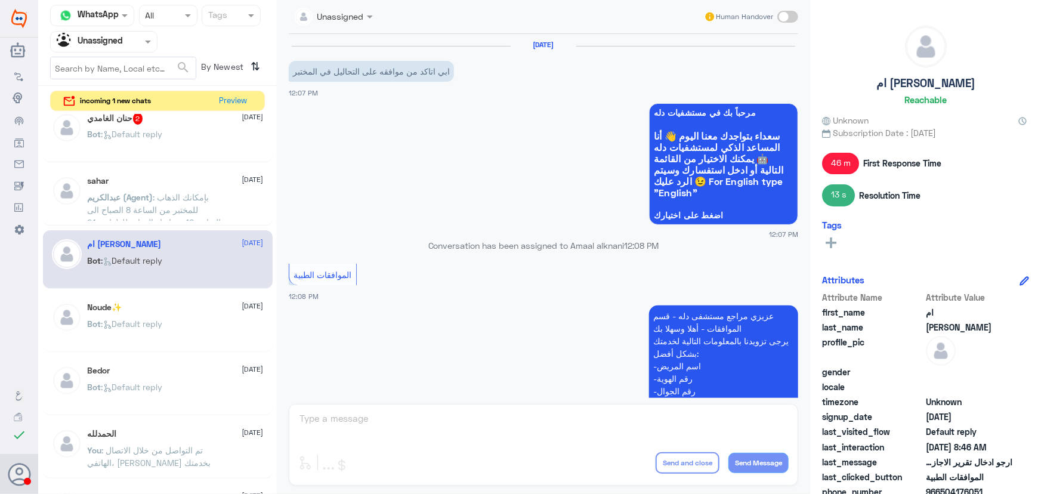
scroll to position [1099, 0]
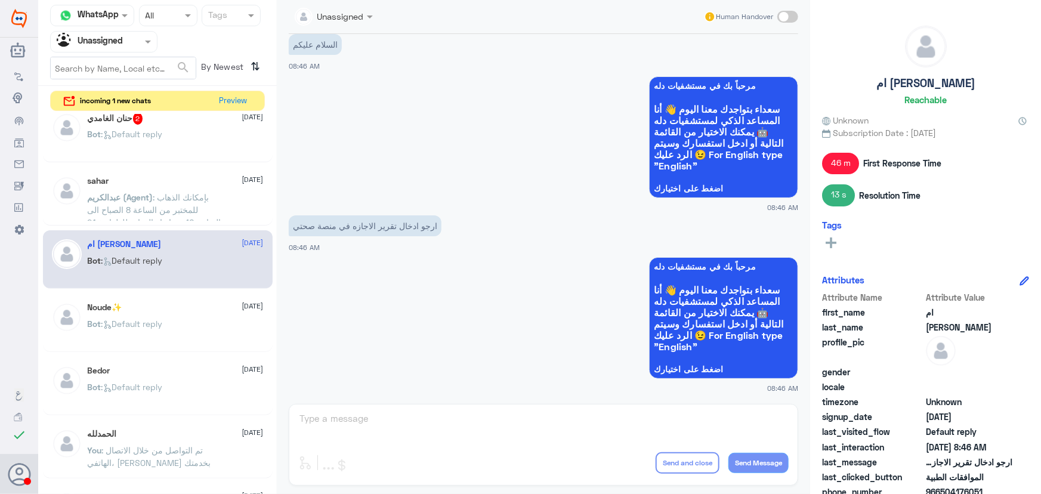
click at [208, 215] on span ": بإمكانك الذهاب للمختبر من الساعة 8 الصباح الى الساعة 10 مساء او الذهاب للطوار…" at bounding box center [155, 216] width 134 height 48
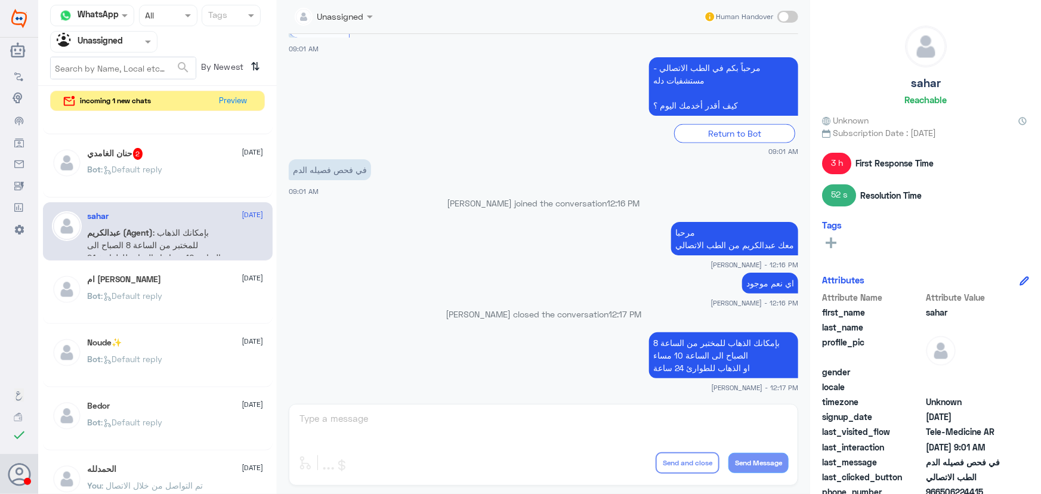
scroll to position [277, 0]
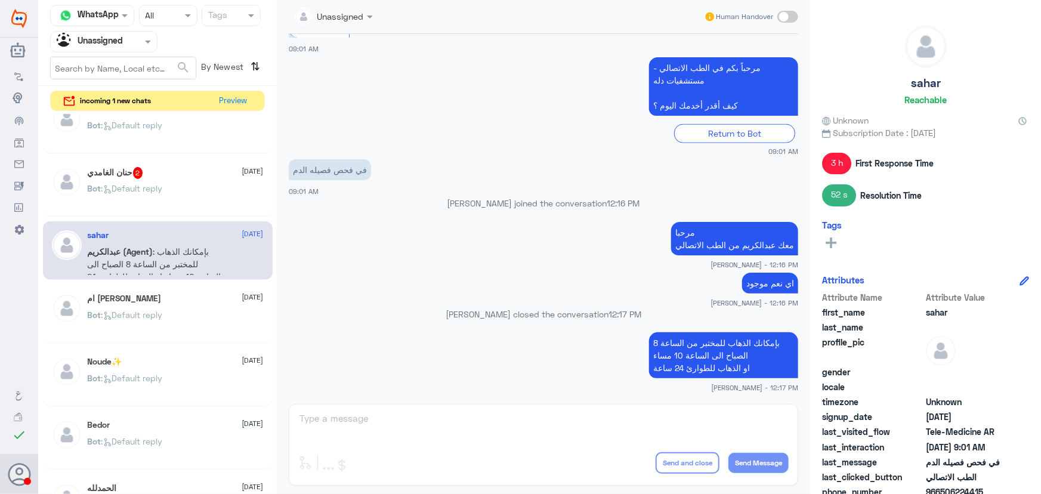
click at [202, 191] on div "Bot : Default reply" at bounding box center [176, 198] width 176 height 27
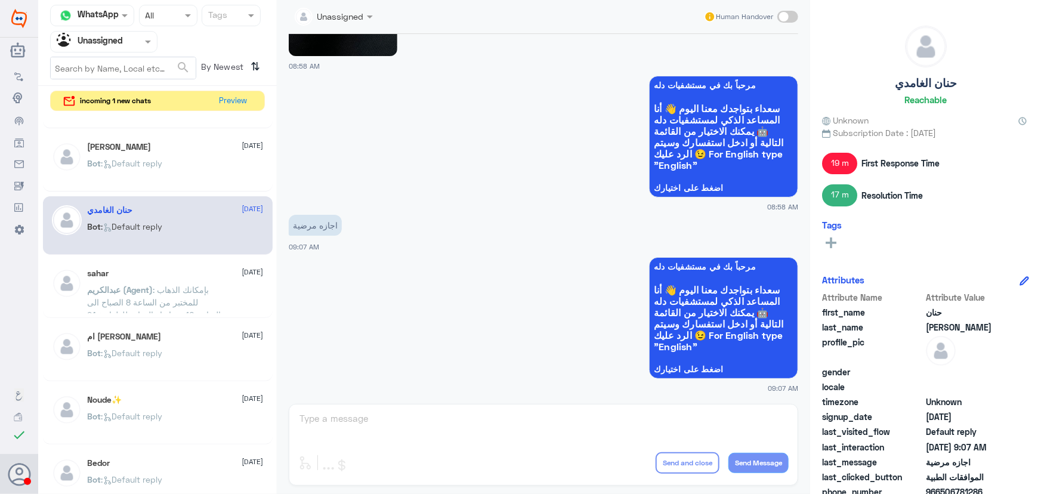
scroll to position [222, 0]
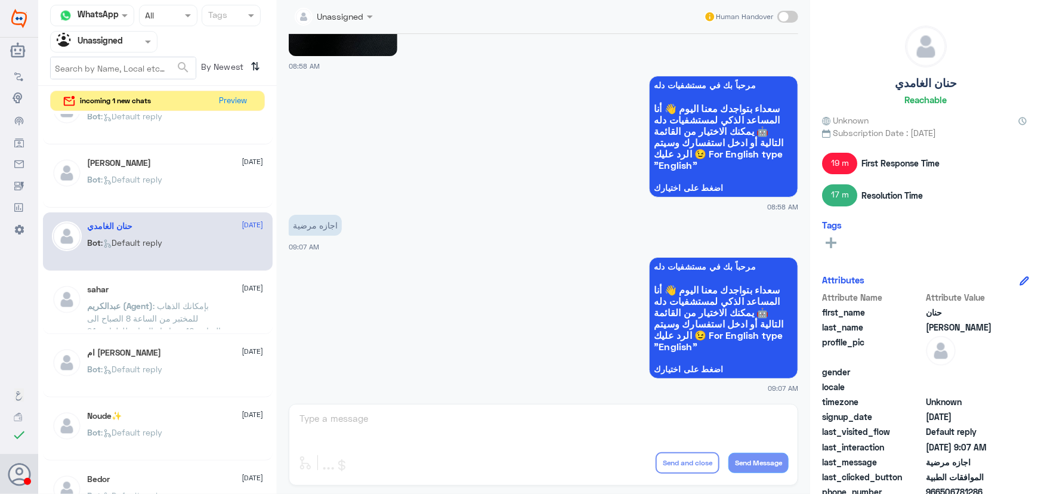
click at [194, 190] on div "Bot : Default reply" at bounding box center [176, 189] width 176 height 27
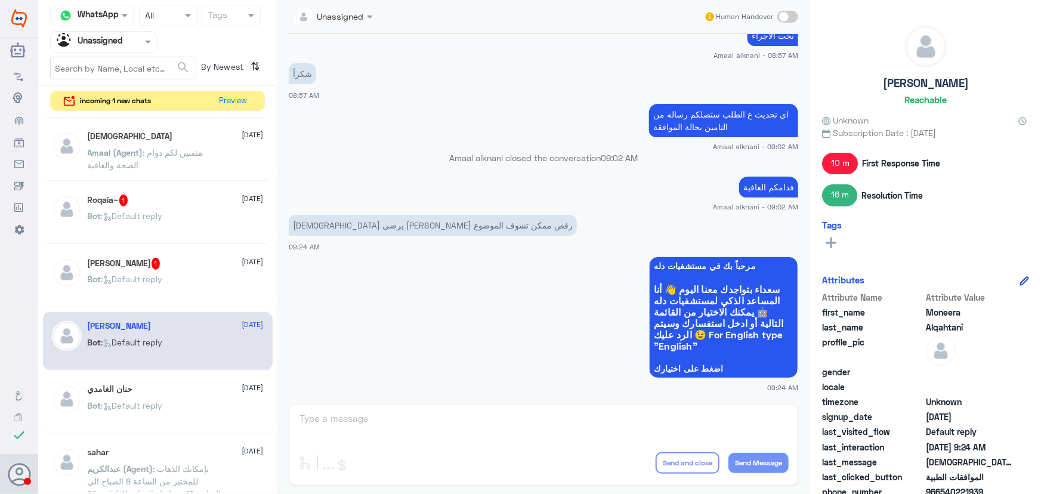
click at [183, 233] on div "Bot : Default reply" at bounding box center [176, 225] width 176 height 27
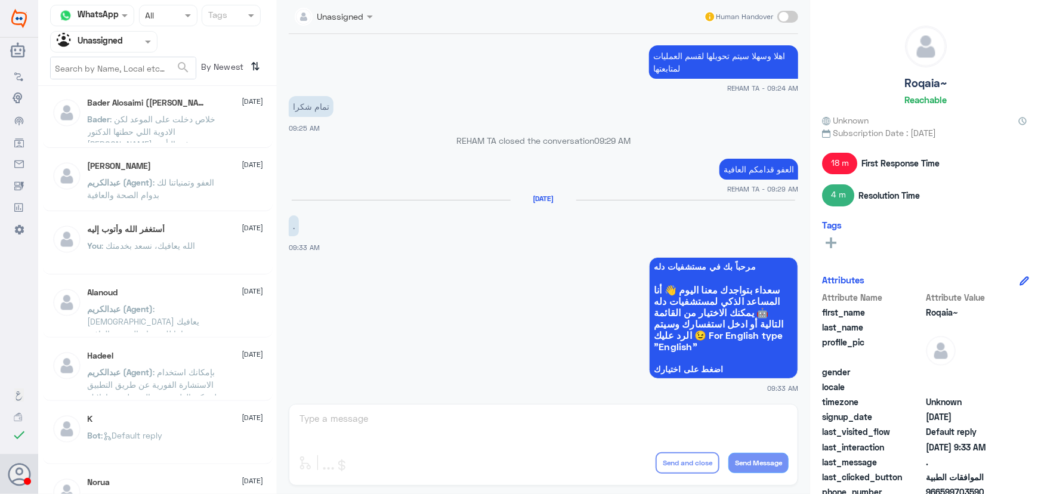
click at [159, 443] on p "Bot : Default reply" at bounding box center [125, 444] width 75 height 30
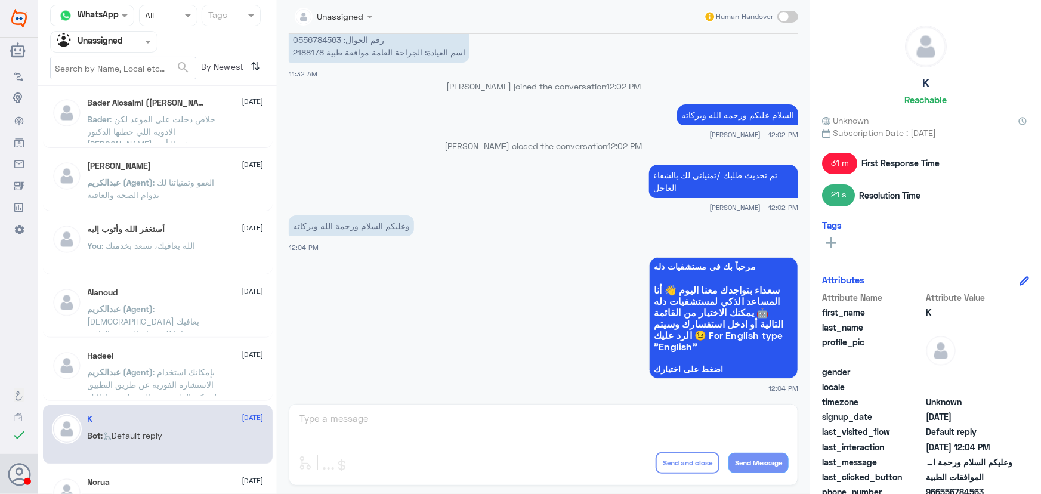
click at [177, 345] on div "Hadeel 31 August عبدالكريم (Agent) : بإمكانك استخدام الاستشارة الفورية عن طريق …" at bounding box center [158, 371] width 230 height 59
click at [177, 369] on span ": بإمكانك استخدام الاستشارة الفورية عن طريق التطبيق ليتمكن الطبيب من الرد على ت…" at bounding box center [152, 391] width 129 height 48
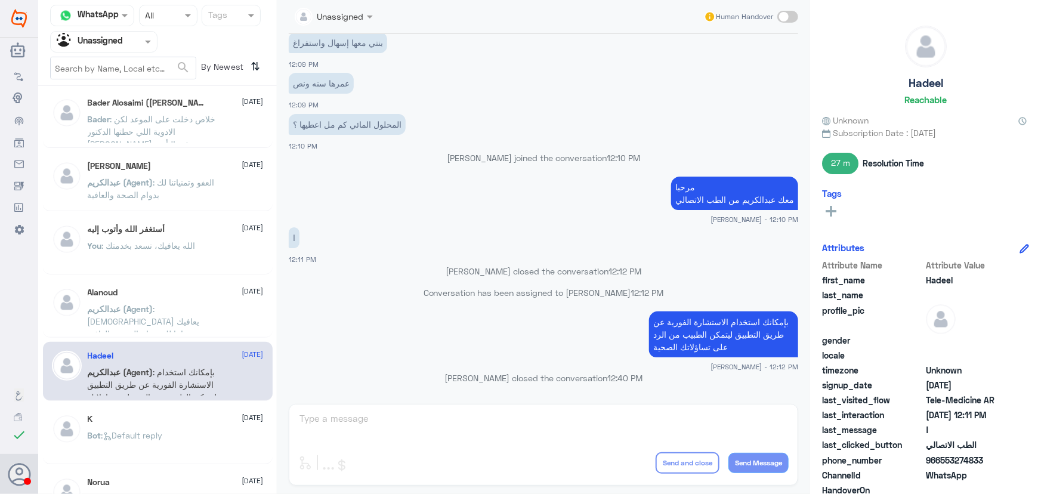
click at [210, 225] on div "أستغفر الله وأتوب إليه 31 August You : الله يعافيك، نسعد بخدمتك" at bounding box center [158, 244] width 230 height 59
click at [209, 225] on div "أستغفر الله وأتوب إليه 31 August" at bounding box center [176, 229] width 176 height 10
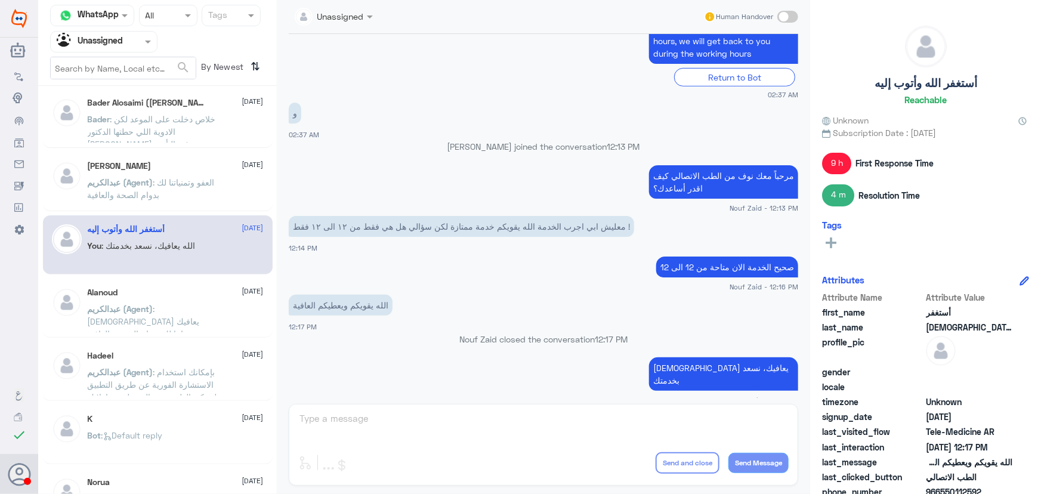
click at [180, 154] on div "Asmaa Alsubaie 31 August عبدالكريم (Agent) : العفو وتمنياتنا لك بدوام الصحة وال…" at bounding box center [158, 181] width 230 height 59
click at [159, 184] on span ": العفو وتمنياتنا لك بدوام الصحة والعافية" at bounding box center [151, 188] width 127 height 23
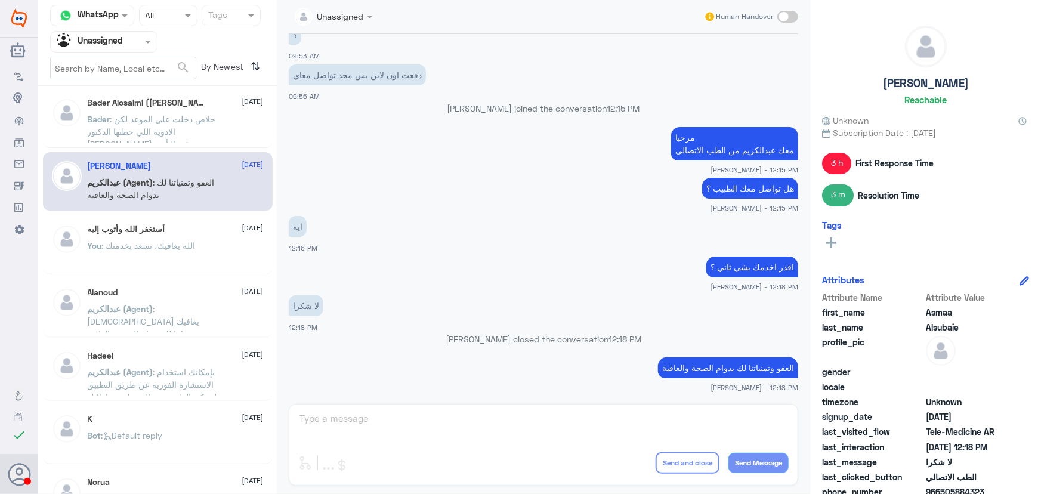
click at [150, 127] on span ": خلاص دخلت على الموعد لكن الادوية اللي حطتها الدكتور [PERSON_NAME]ه في التأمين" at bounding box center [152, 131] width 128 height 35
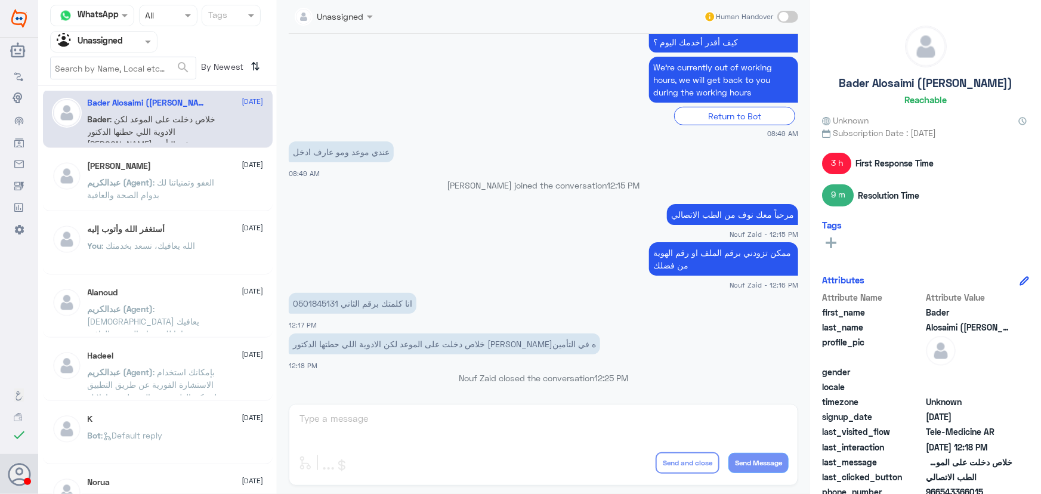
click at [159, 194] on span ": العفو وتمنياتنا لك بدوام الصحة والعافية" at bounding box center [151, 188] width 127 height 23
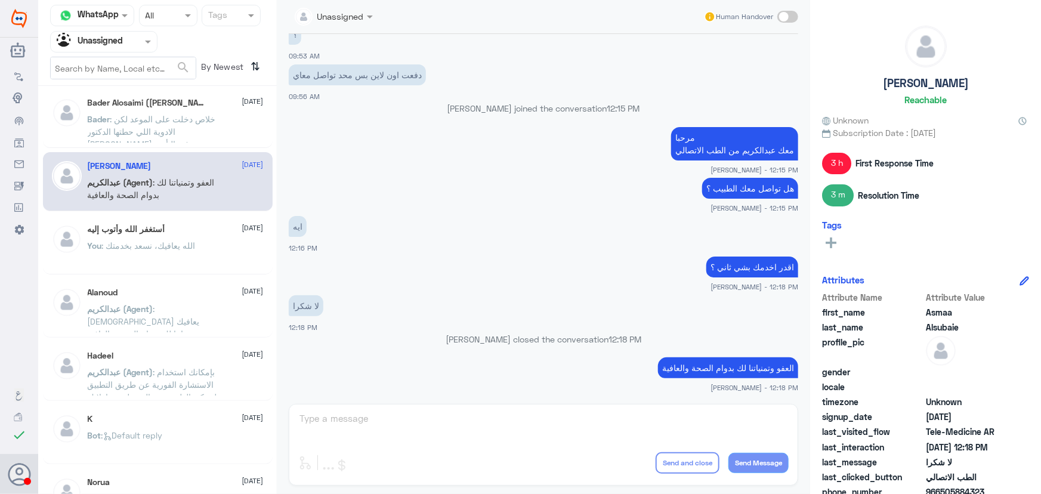
click at [155, 131] on span ": خلاص دخلت على الموعد لكن الادوية اللي حطتها الدكتور [PERSON_NAME]ه في التأمين" at bounding box center [152, 131] width 128 height 35
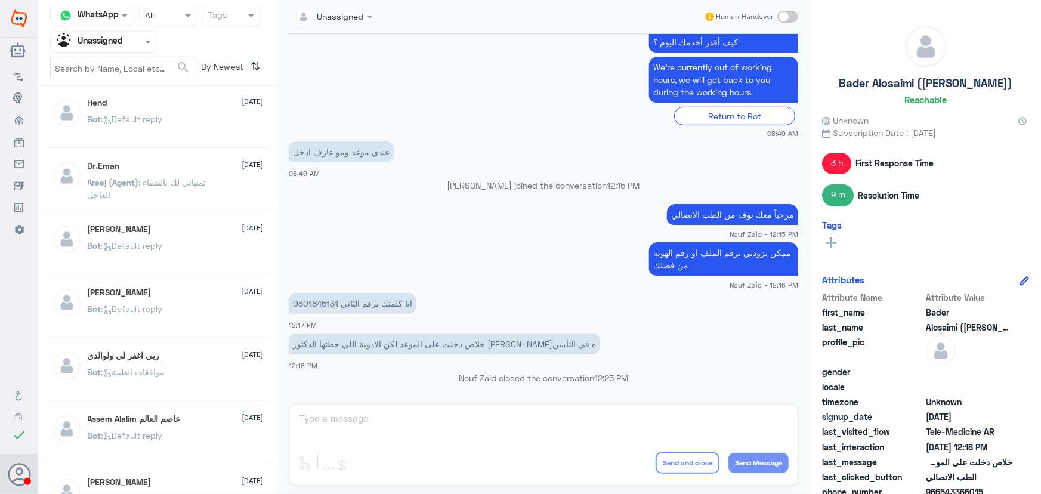
click at [156, 471] on div "John 31 August Amaal (Agent) : قدامكم العافية" at bounding box center [158, 497] width 230 height 59
click at [159, 480] on div "John 31 August" at bounding box center [176, 482] width 176 height 10
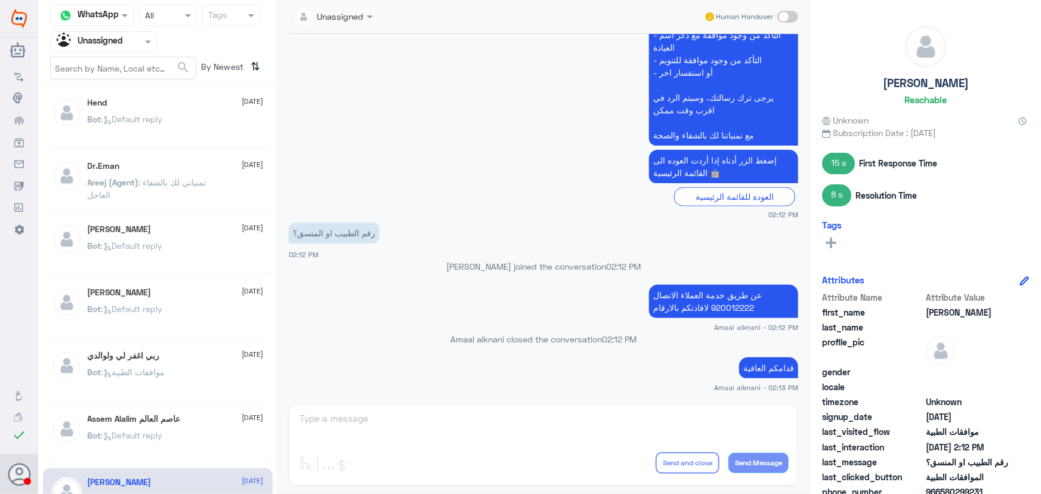
click at [169, 441] on div "Bot : Default reply" at bounding box center [176, 445] width 176 height 27
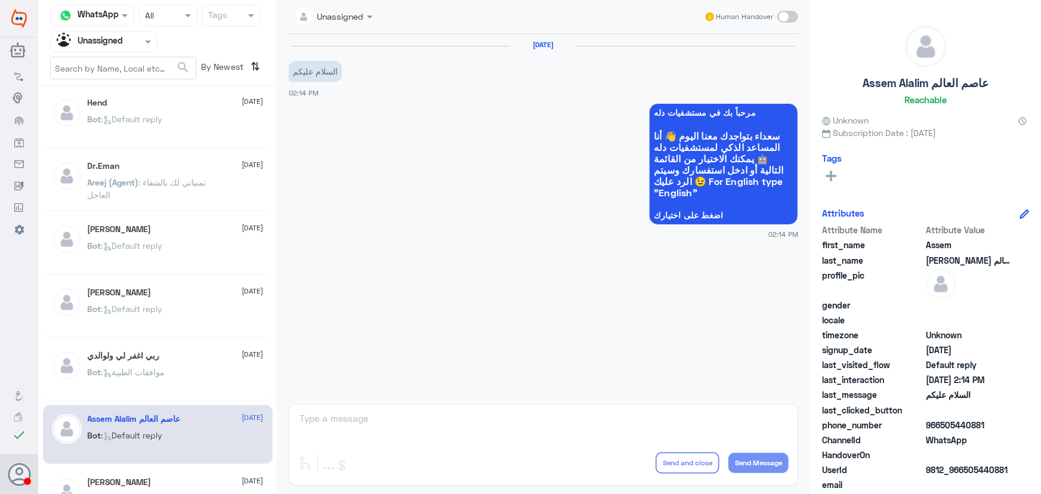
click at [164, 370] on span ": موافقات الطبية" at bounding box center [133, 372] width 64 height 10
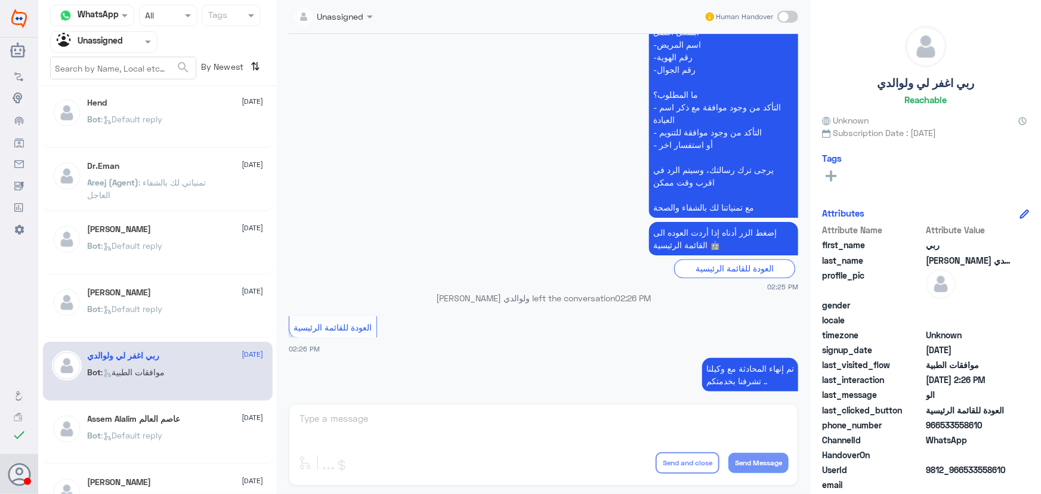
click at [163, 304] on span ": Default reply" at bounding box center [131, 309] width 61 height 10
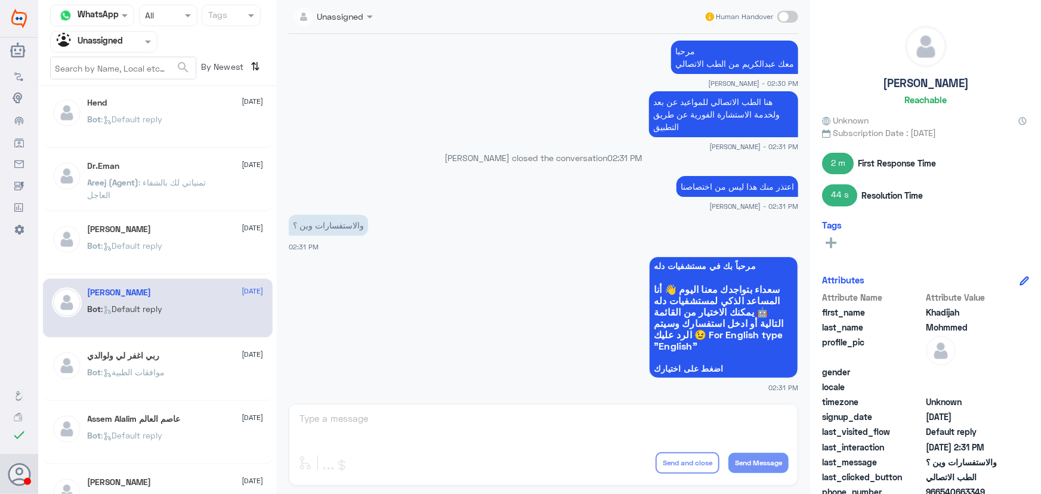
click at [160, 233] on div "Khalid 31 August" at bounding box center [176, 229] width 176 height 10
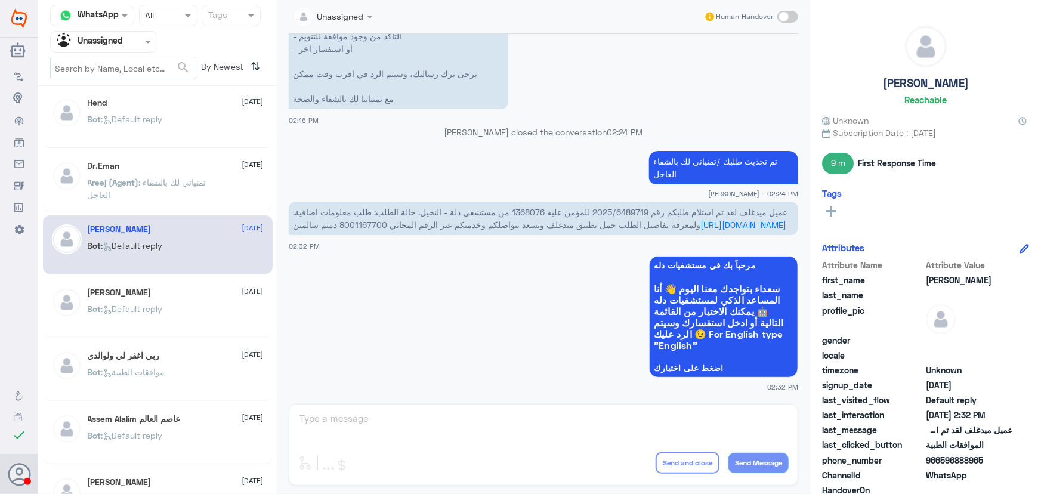
click at [160, 304] on span ": Default reply" at bounding box center [131, 309] width 61 height 10
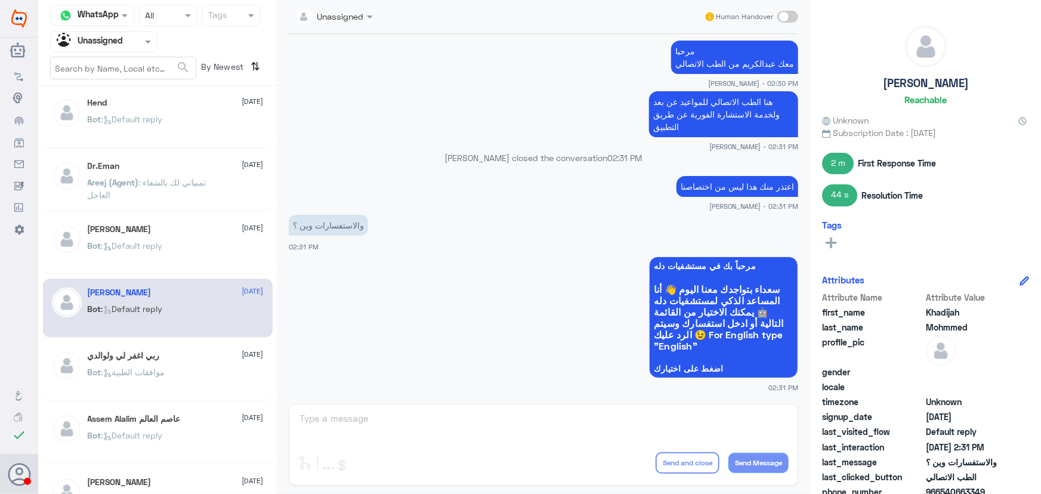
click at [172, 166] on div "Dr.Eman 31 August" at bounding box center [176, 166] width 176 height 10
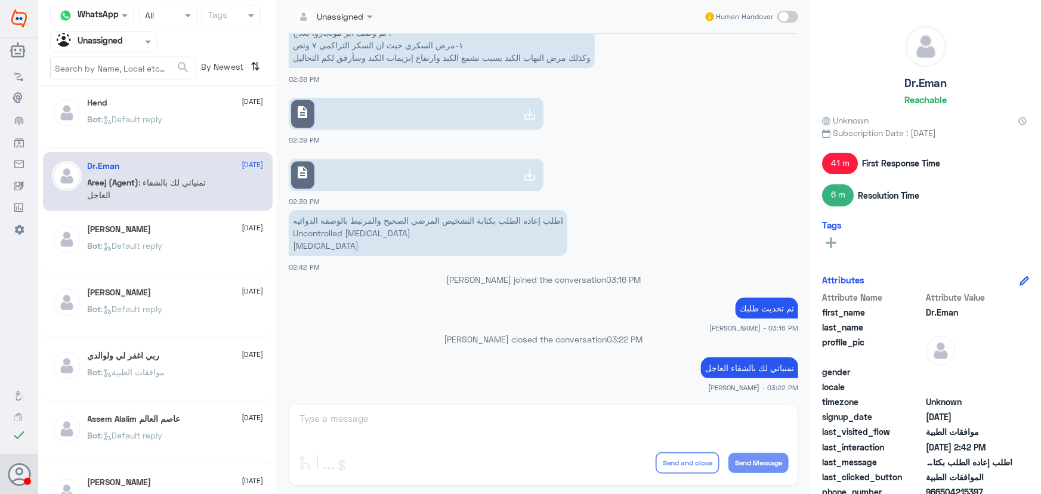
click at [170, 270] on div "Khalid 31 August Bot : Default reply" at bounding box center [158, 244] width 230 height 59
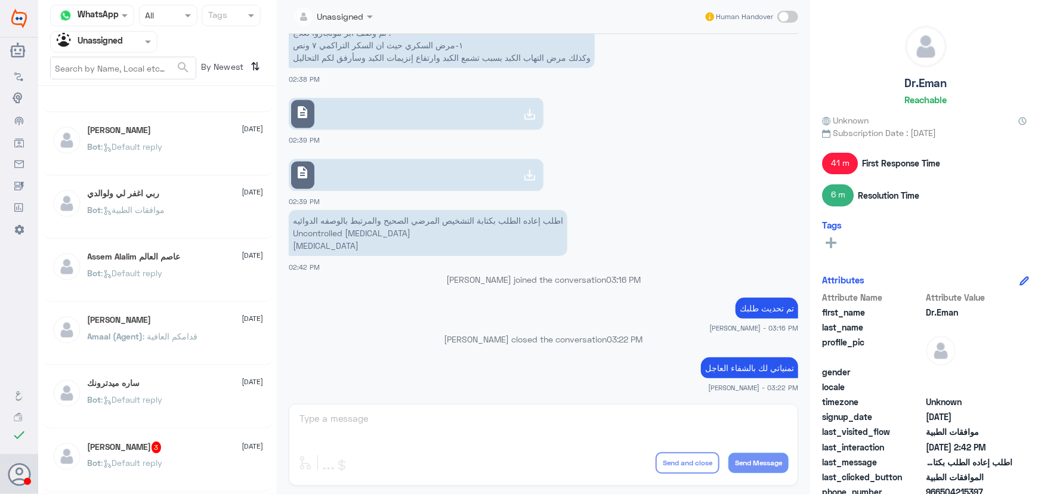
click at [151, 435] on div "Samah Shaaban 3 31 August Bot : Default reply" at bounding box center [158, 461] width 230 height 59
click at [163, 404] on p "Bot : Default reply" at bounding box center [125, 408] width 75 height 30
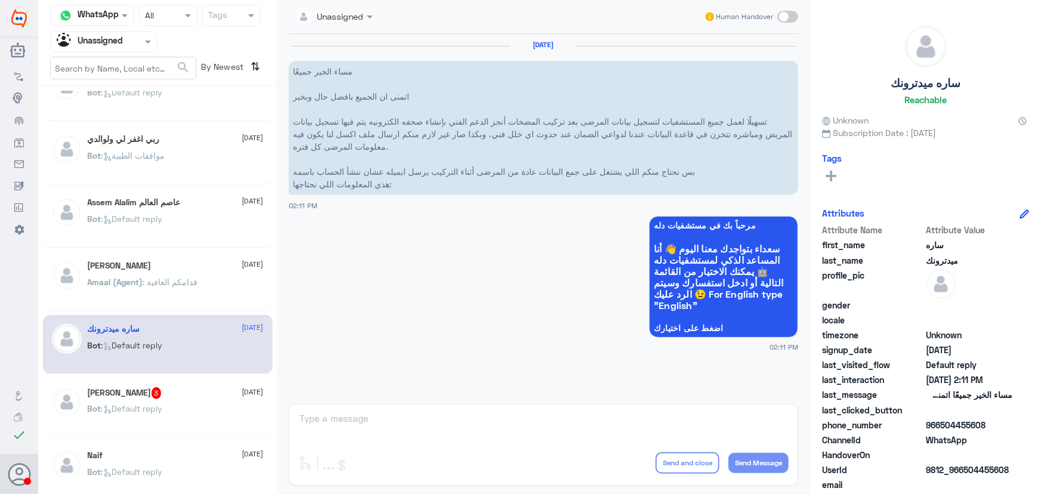
click at [179, 454] on div "Naif 31 August" at bounding box center [176, 455] width 176 height 10
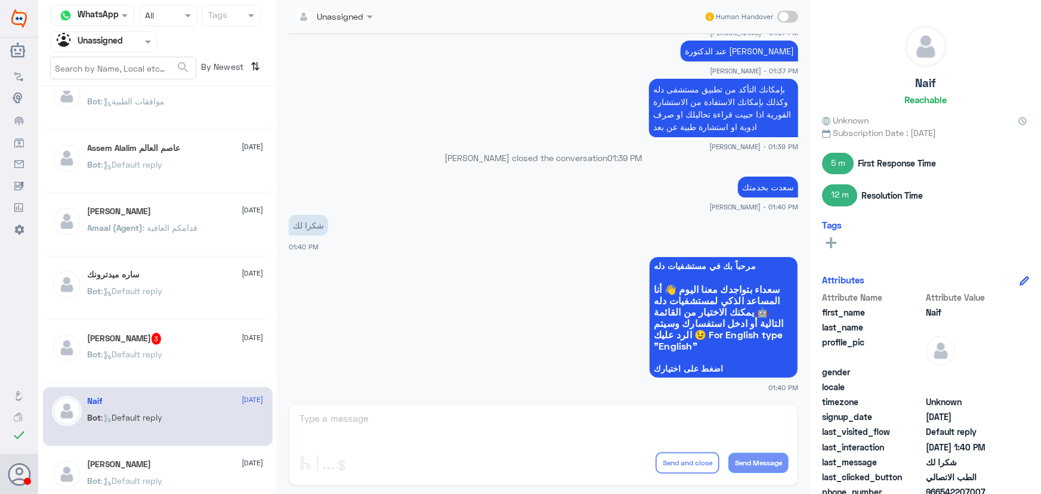
click at [142, 469] on div "ابو زيد 31 August Bot : Default reply" at bounding box center [176, 481] width 176 height 45
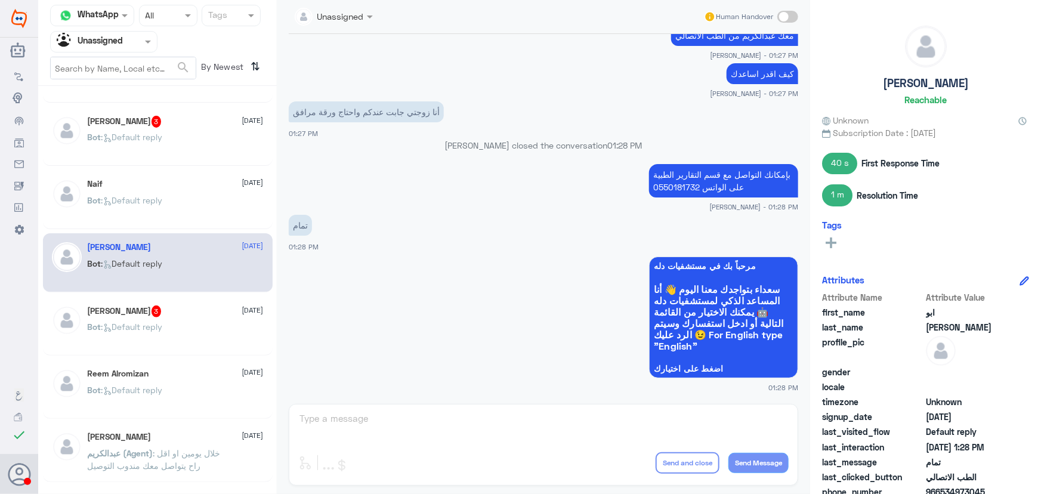
click at [185, 348] on div "Bot : Default reply" at bounding box center [176, 336] width 176 height 27
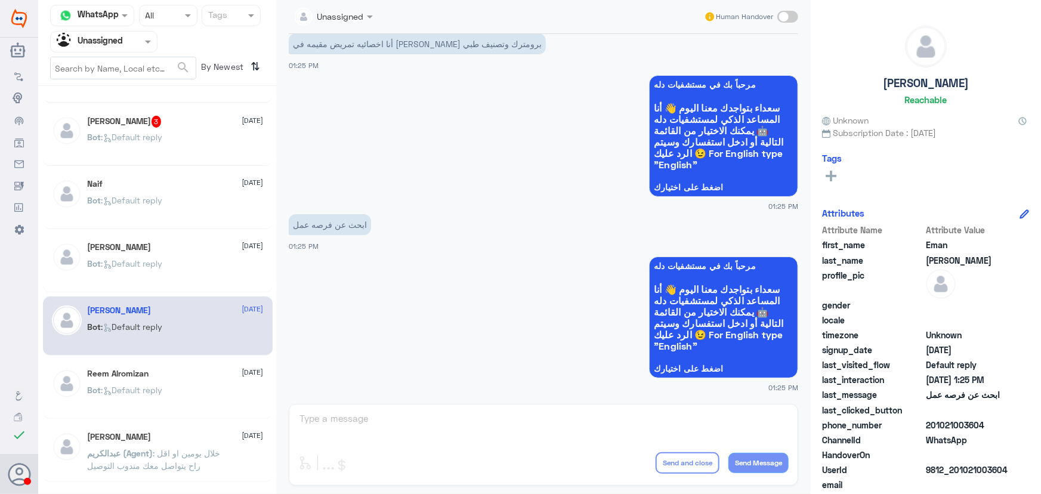
click at [190, 372] on div "Reem Alromizan 31 August" at bounding box center [176, 374] width 176 height 10
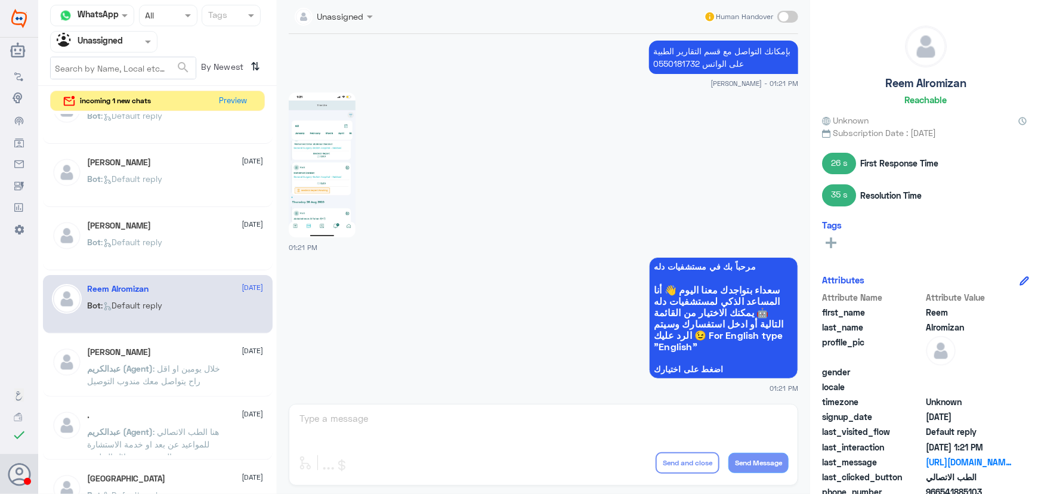
click at [194, 394] on div "MOHAMMED ALHABABI 31 August عبدالكريم (Agent) : خلال يومين او اقل راح يتواصل مع…" at bounding box center [158, 367] width 230 height 59
click at [191, 380] on span ": خلال يومين او اقل راح يتواصل معك مندوب التوصيل" at bounding box center [154, 374] width 133 height 23
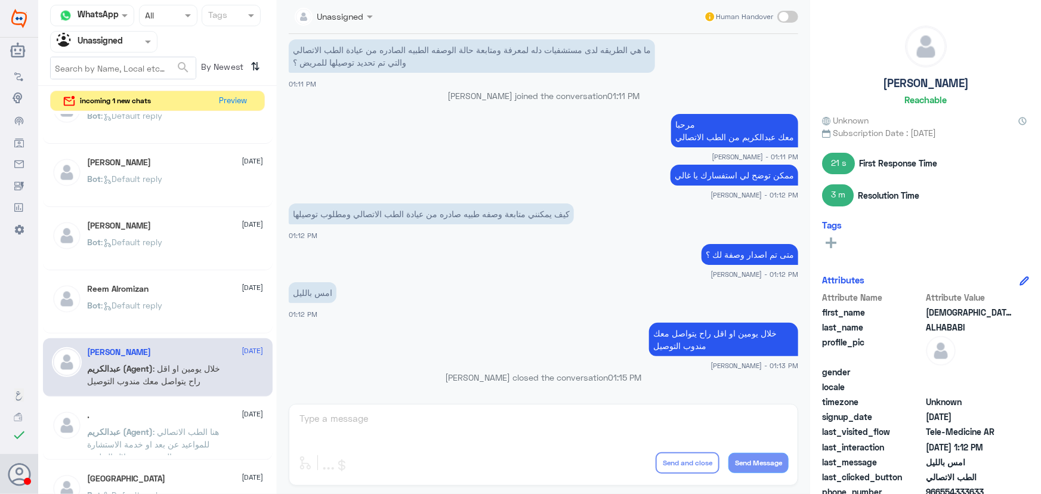
click at [155, 425] on p "عبدالكريم (Agent) : هنا الطب الاتصالي للمواعيد عن بعد او خدمة الاستشارة الفورية…" at bounding box center [155, 440] width 134 height 30
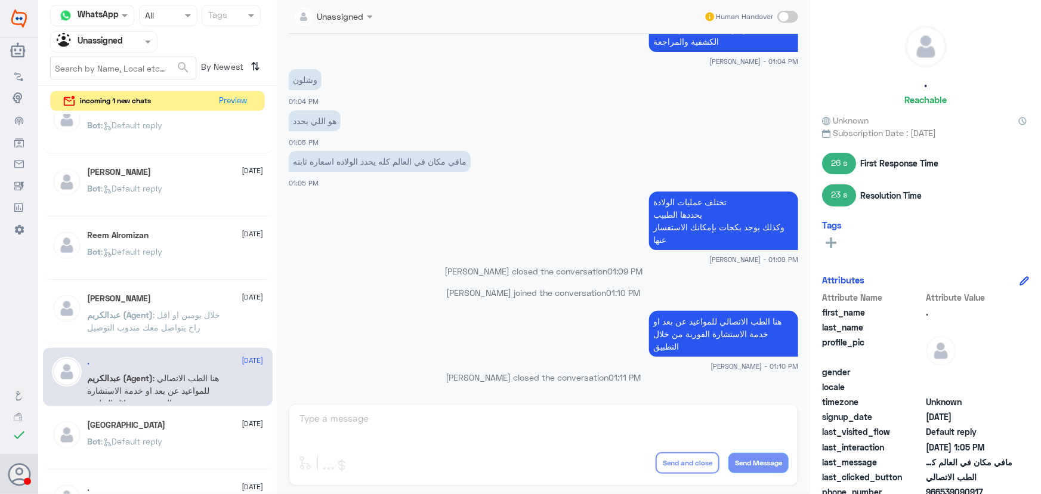
click at [157, 438] on span ": Default reply" at bounding box center [131, 441] width 61 height 10
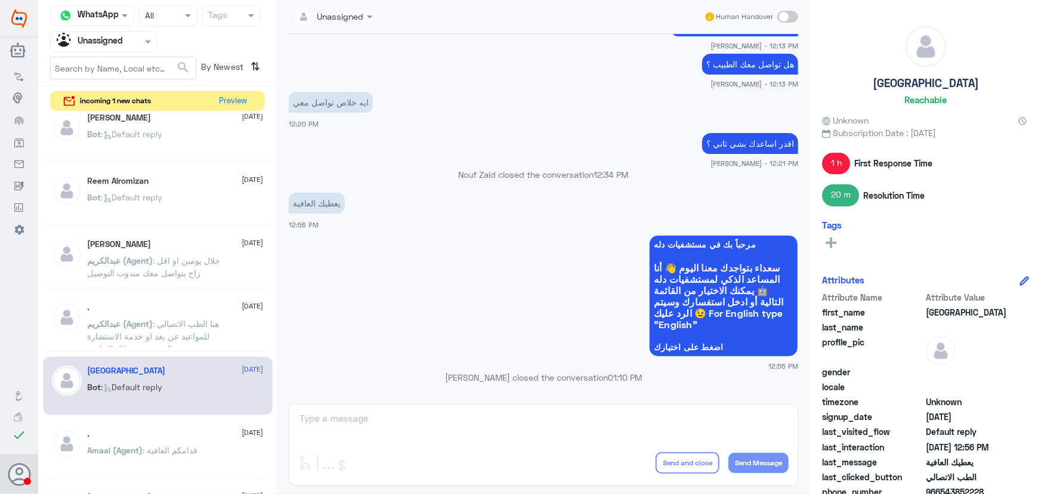
click at [150, 445] on span ": قدامكم العافية" at bounding box center [170, 450] width 55 height 10
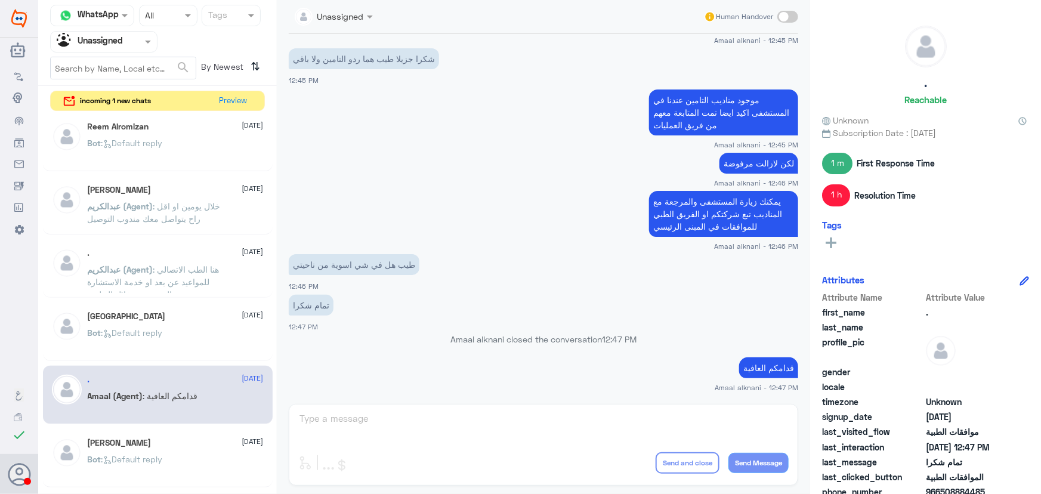
click at [150, 444] on h5 "[PERSON_NAME]" at bounding box center [120, 443] width 64 height 10
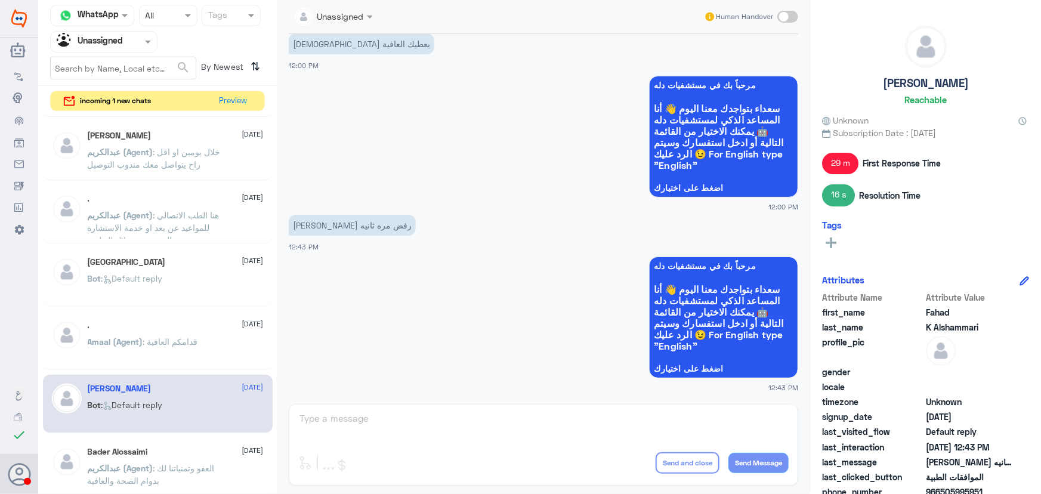
click at [150, 444] on div "Bader Alossaimi [DATE][PERSON_NAME] (Agent) : العفو وتمنياتنا لك بدوام الصحة وا…" at bounding box center [158, 467] width 230 height 59
click at [152, 451] on div "Bader Alossaimi 31 August" at bounding box center [176, 452] width 176 height 10
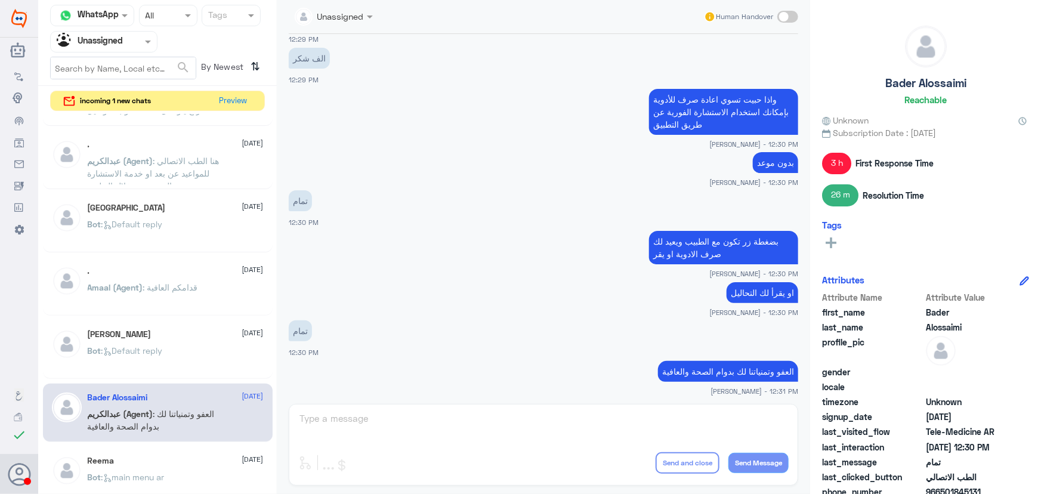
click at [146, 456] on div "Reema 31 August" at bounding box center [176, 461] width 176 height 10
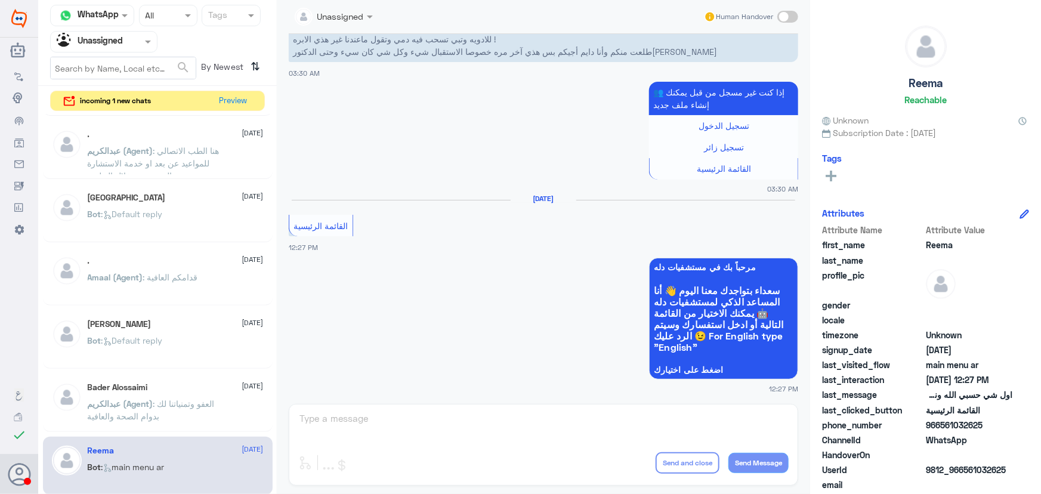
click at [153, 465] on span ": main menu ar" at bounding box center [132, 467] width 63 height 10
click at [155, 462] on span ": main menu ar" at bounding box center [132, 467] width 63 height 10
click at [165, 404] on span ": العفو وتمنياتنا لك بدوام الصحة والعافية" at bounding box center [151, 409] width 127 height 23
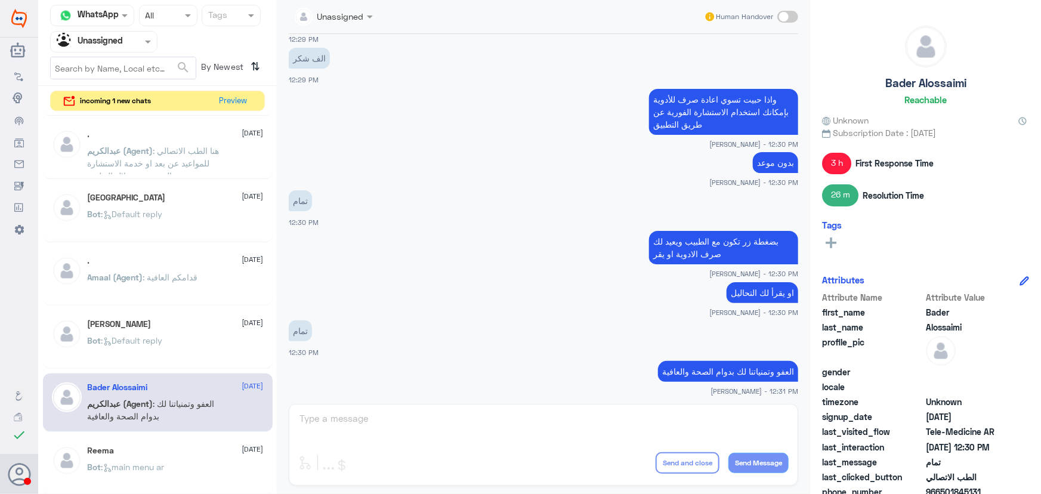
click at [166, 440] on div "Reema 31 August Bot : main menu ar" at bounding box center [158, 466] width 230 height 59
click at [163, 446] on div "Reema 31 August" at bounding box center [176, 451] width 176 height 10
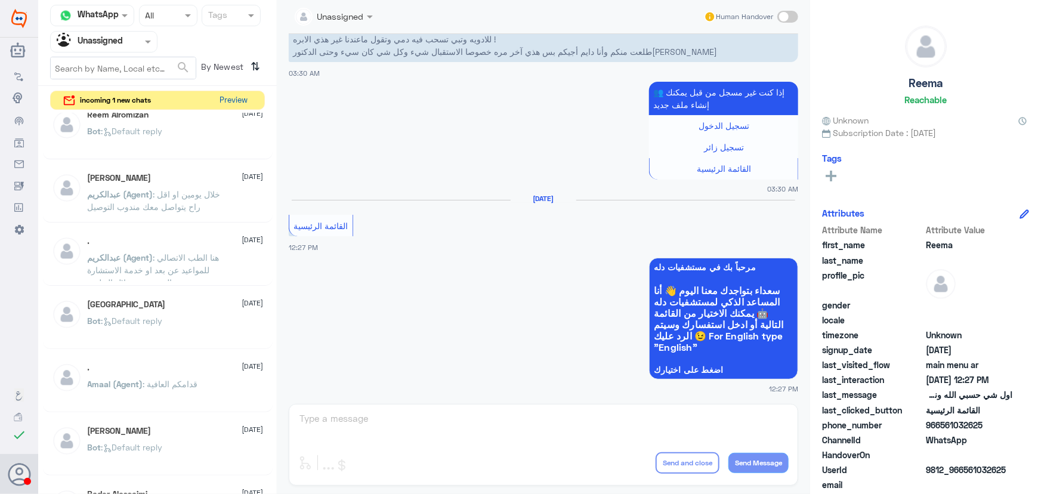
click at [230, 98] on button "Preview" at bounding box center [233, 100] width 37 height 18
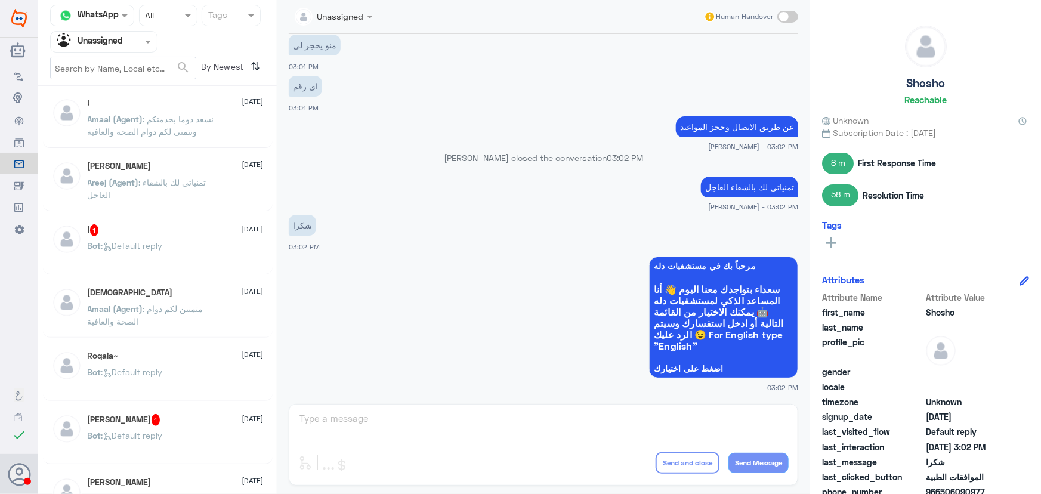
click at [127, 385] on p "Bot : Default reply" at bounding box center [125, 381] width 75 height 30
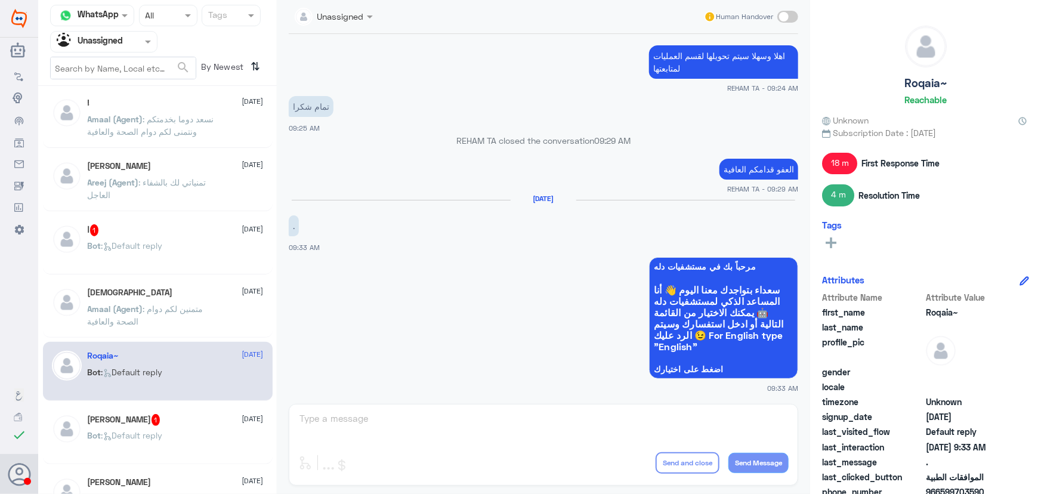
click at [154, 298] on div "Mohammed 31 August Amaal (Agent) : متمنين لكم دوام الصحة والعافية" at bounding box center [176, 309] width 176 height 45
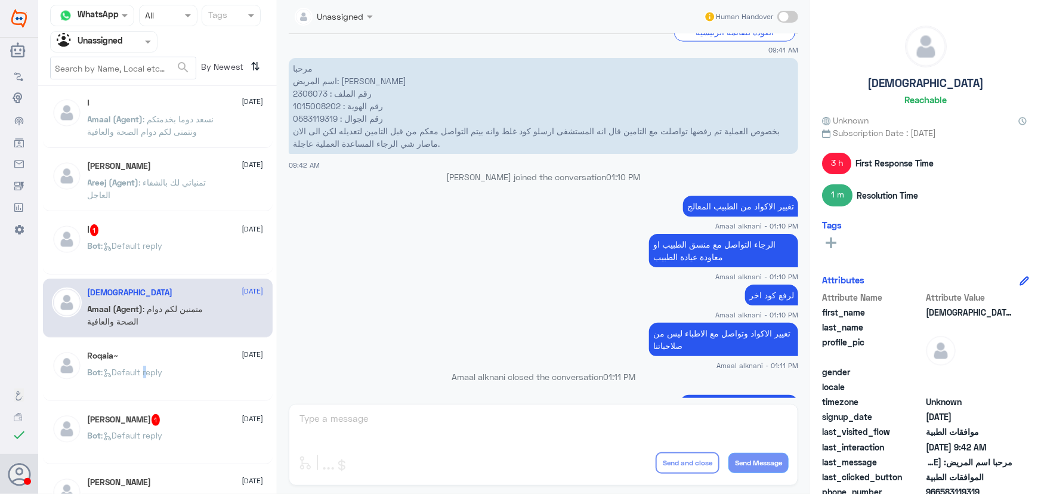
click at [146, 400] on div "! 31 August Amaal (Agent) : نسعد دوما بخدمتكم ونتمنى لكم دوام الصحة والعافية Ab…" at bounding box center [157, 294] width 239 height 407
click at [144, 420] on div "ABO ROFAN 1 31 August" at bounding box center [176, 420] width 176 height 12
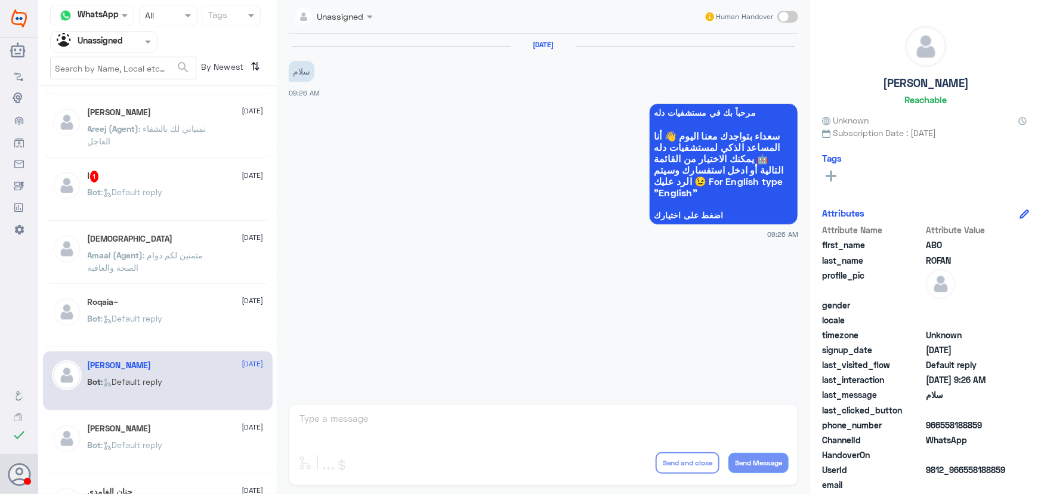
click at [161, 440] on span ": Default reply" at bounding box center [131, 445] width 61 height 10
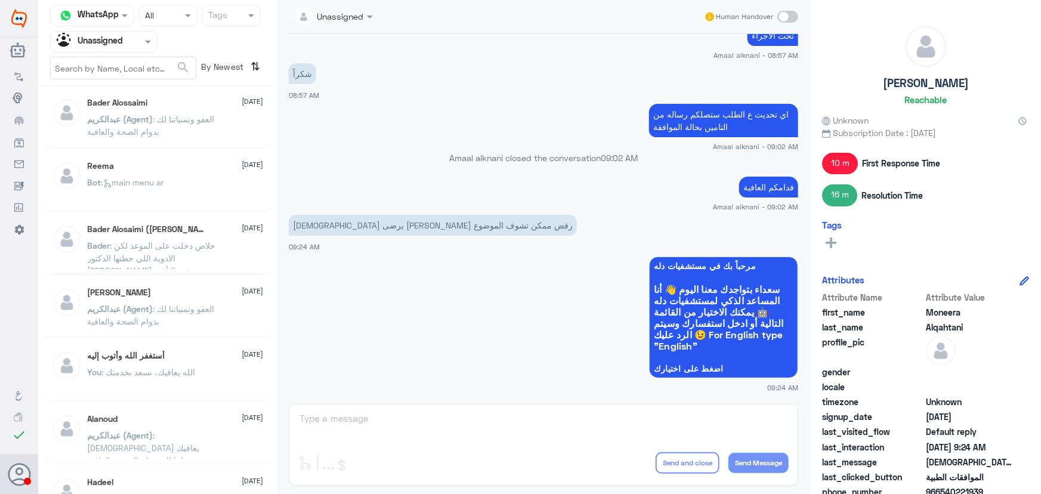
click at [171, 316] on span ": العفو وتمنياتنا لك بدوام الصحة والعافية" at bounding box center [151, 315] width 127 height 23
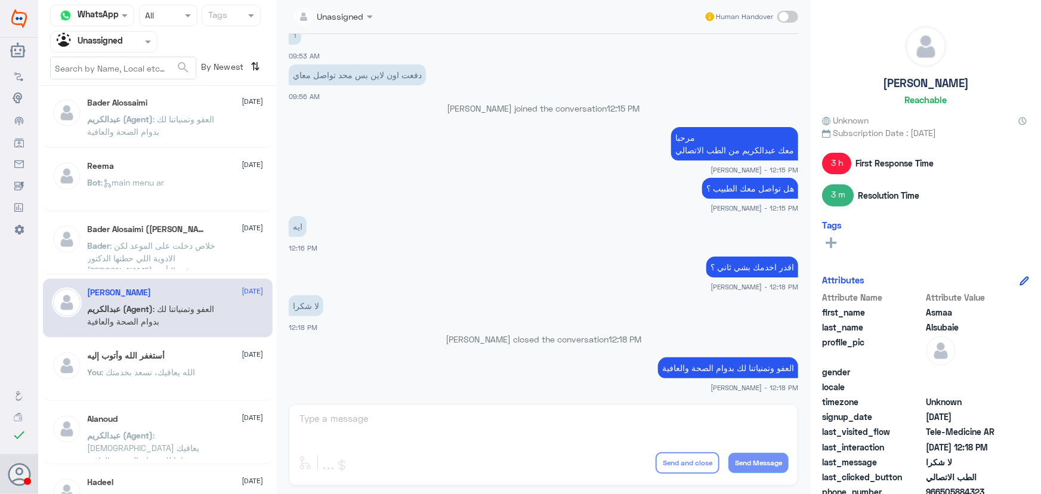
click at [144, 242] on span ": خلاص دخلت على الموعد لكن الادوية اللي حطتها الدكتور [PERSON_NAME]ه في التأمين" at bounding box center [152, 257] width 128 height 35
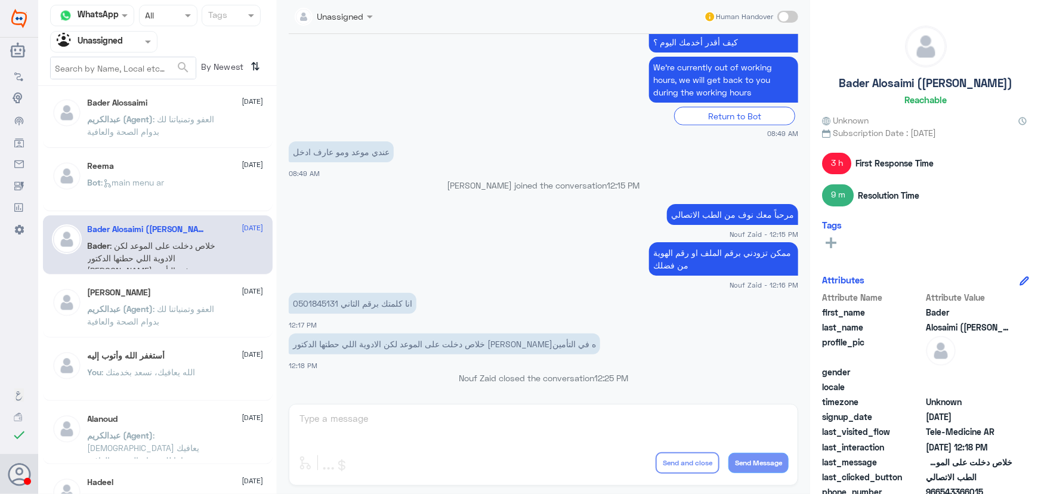
click at [165, 351] on h5 "أستغفر الله وأتوب إليه" at bounding box center [127, 356] width 78 height 10
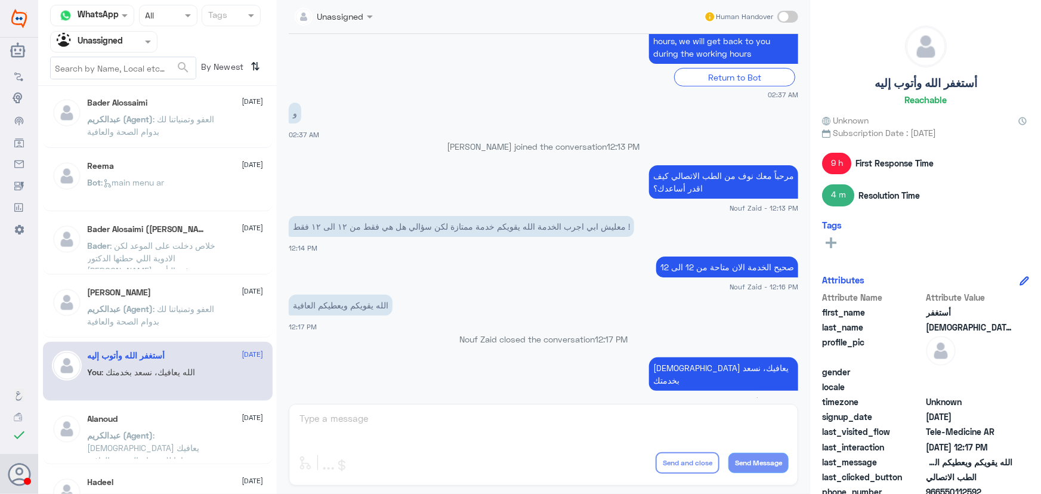
click at [177, 253] on span ": خلاص دخلت على الموعد لكن الادوية اللي حطتها الدكتور [PERSON_NAME]ه في التأمين" at bounding box center [152, 257] width 128 height 35
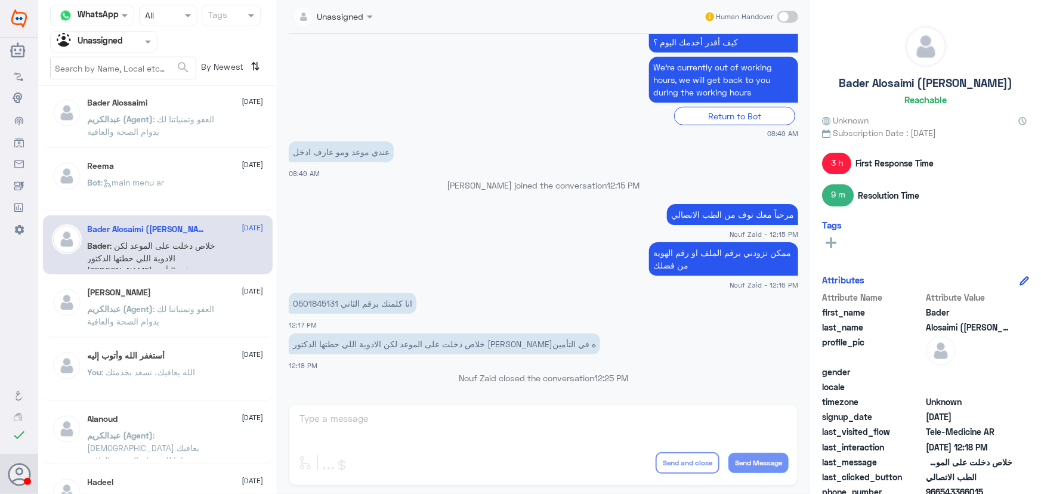
click at [183, 201] on div "Bot : main menu ar" at bounding box center [176, 192] width 176 height 27
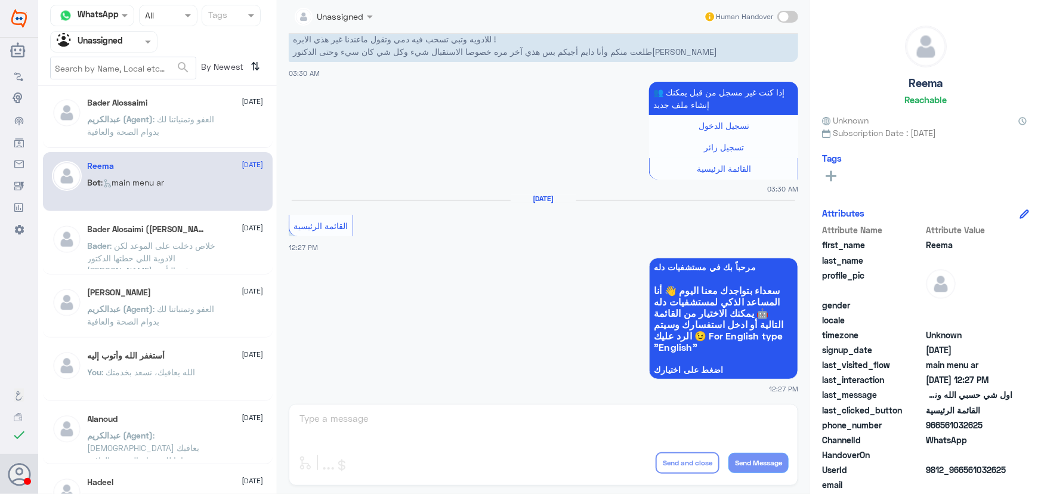
click at [178, 270] on div "Bader Alosaimi (abu Malak) 31 August Bader : خلاص دخلت على الموعد لكن الادوية ا…" at bounding box center [158, 244] width 230 height 59
click at [172, 264] on p "Bader : خلاص دخلت على الموعد لكن الادوية اللي حطتها الدكتور ماهي مرفوعه في التأ…" at bounding box center [155, 254] width 134 height 30
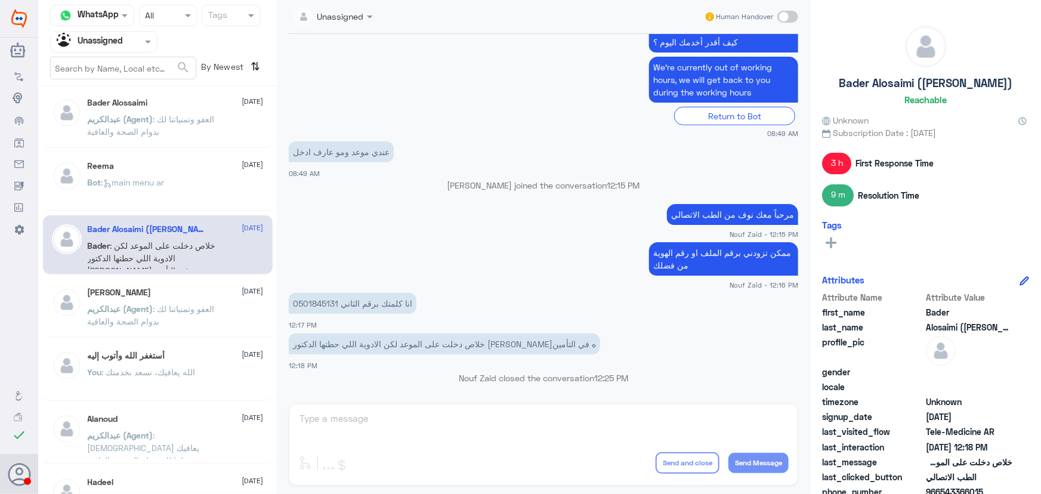
click at [196, 143] on div "Bader Alossaimi [DATE][PERSON_NAME] (Agent) : العفو وتمنياتنا لك بدوام الصحة وا…" at bounding box center [158, 118] width 230 height 59
click at [202, 136] on p "عبدالكريم (Agent) : العفو وتمنياتنا لك بدوام الصحة والعافية" at bounding box center [155, 128] width 134 height 30
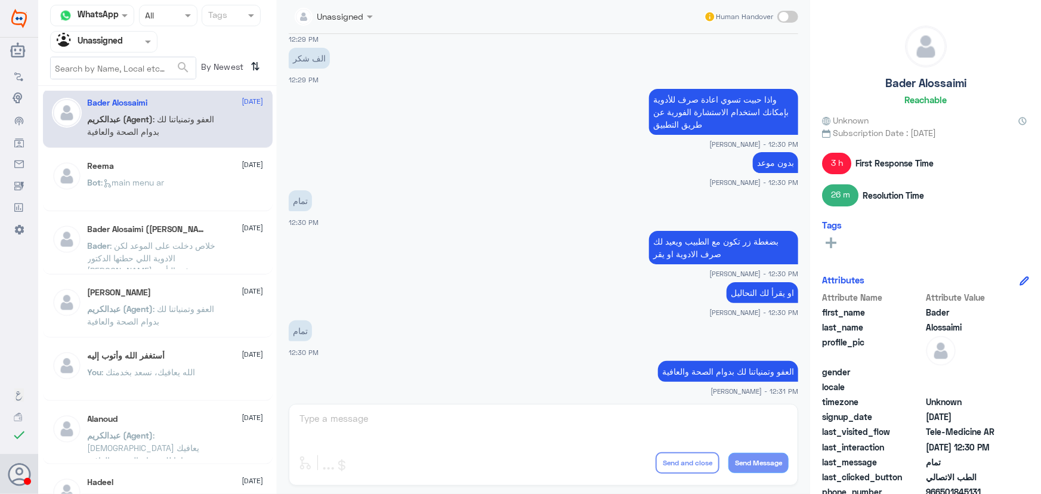
click at [204, 190] on div "Bot : main menu ar" at bounding box center [176, 192] width 176 height 27
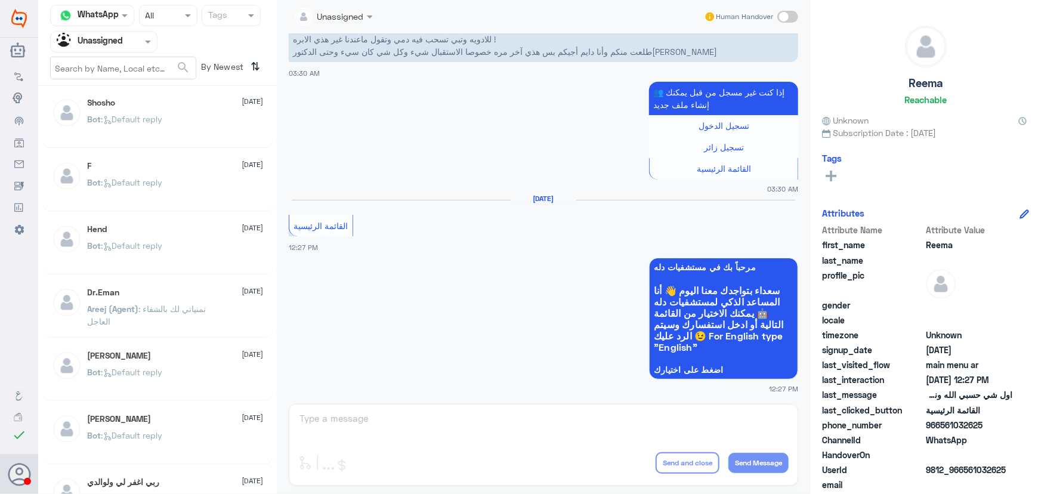
click at [154, 463] on div "Khadijah Mohmmed 31 August Bot : Default reply" at bounding box center [158, 434] width 230 height 59
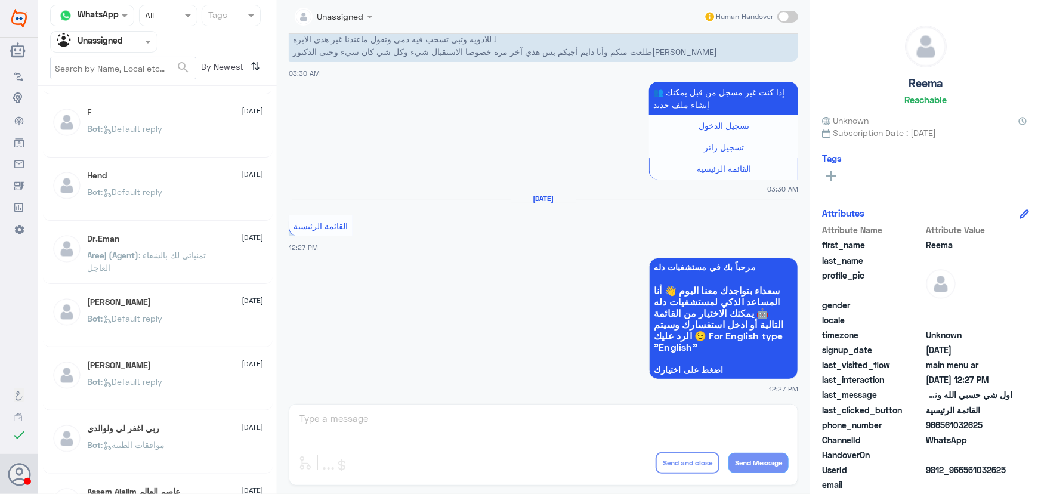
click at [136, 472] on div "ربي اغفر لي ولوالدي 31 August Bot : موافقات الطبية" at bounding box center [158, 444] width 230 height 59
click at [131, 491] on h5 "Assem Alalim عاصم العالم" at bounding box center [134, 492] width 93 height 10
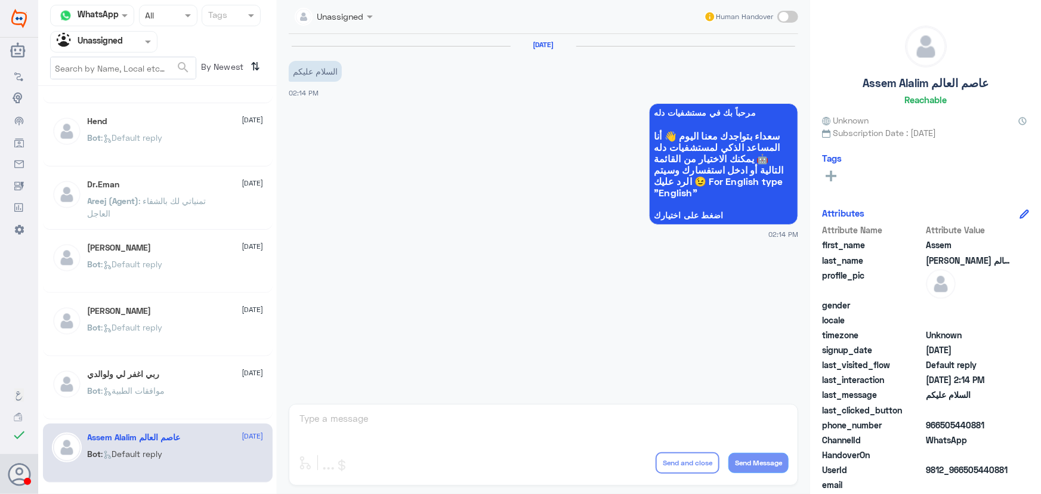
click at [147, 484] on div "Shosho 31 August Bot : Default reply F 31 August Bot : Default reply Hend 31 Au…" at bounding box center [157, 294] width 239 height 407
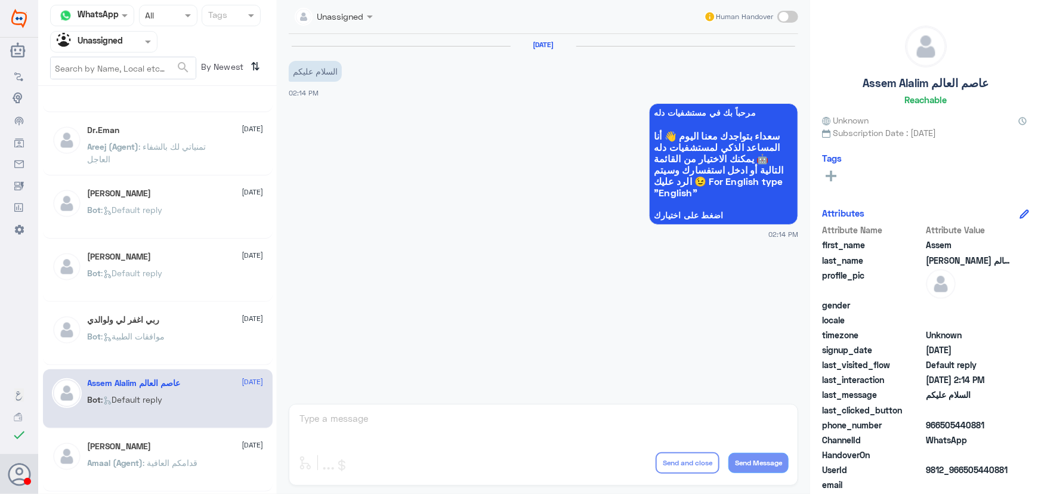
click at [159, 457] on span ": قدامكم العافية" at bounding box center [170, 462] width 55 height 10
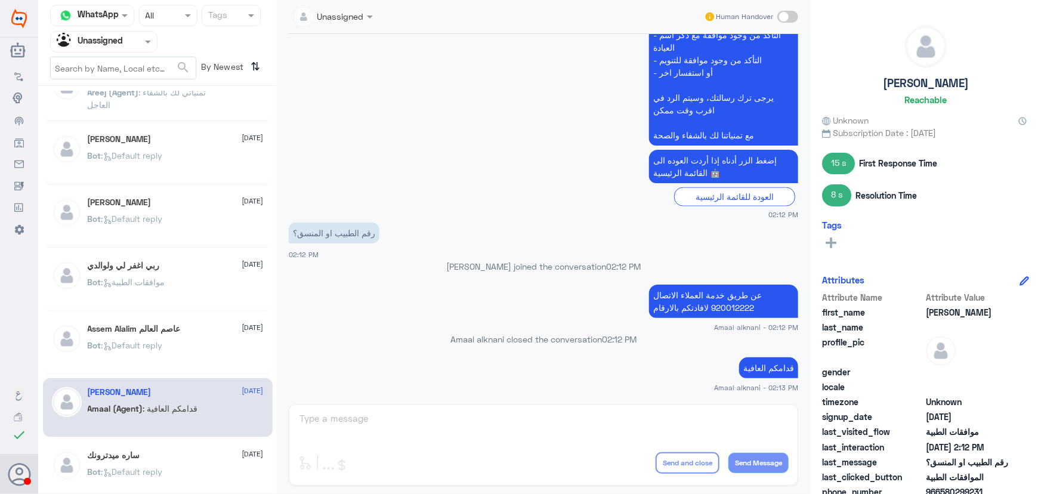
click at [172, 452] on div "ساره ميدترونك 31 August" at bounding box center [176, 455] width 176 height 10
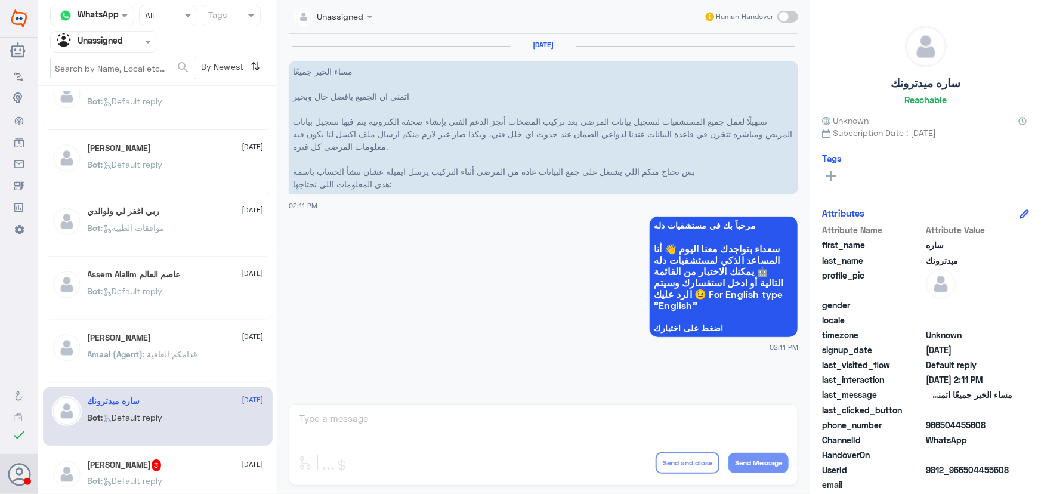
click at [168, 465] on div "Samah Shaaban 3 31 August" at bounding box center [176, 465] width 176 height 12
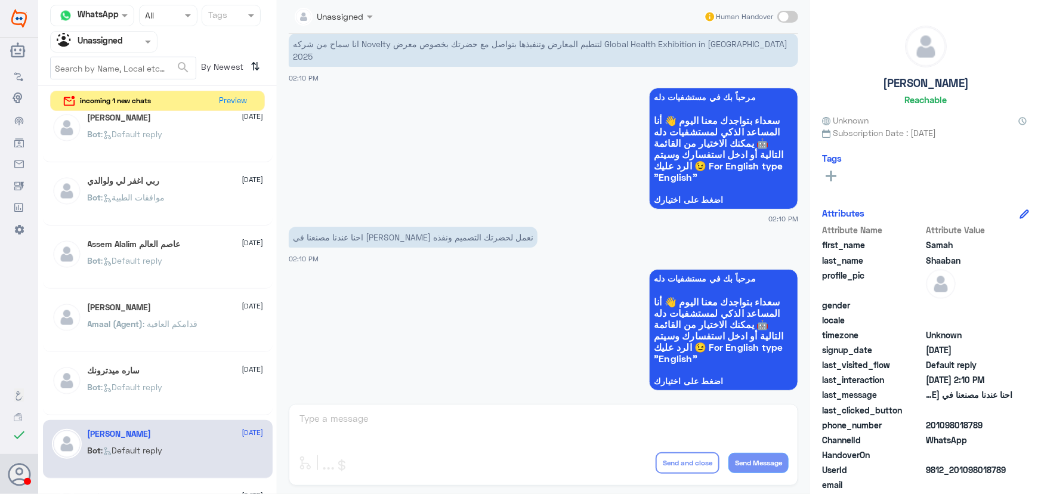
click at [143, 477] on div "Samah Shaaban 31 August Bot : Default reply" at bounding box center [158, 449] width 230 height 59
click at [233, 95] on button "Preview" at bounding box center [233, 100] width 37 height 18
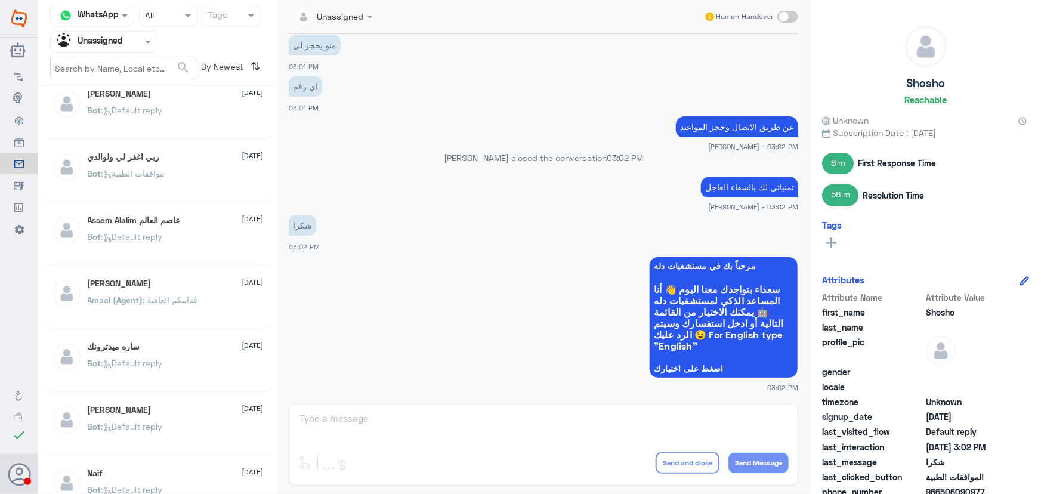
click at [130, 46] on div at bounding box center [104, 42] width 106 height 14
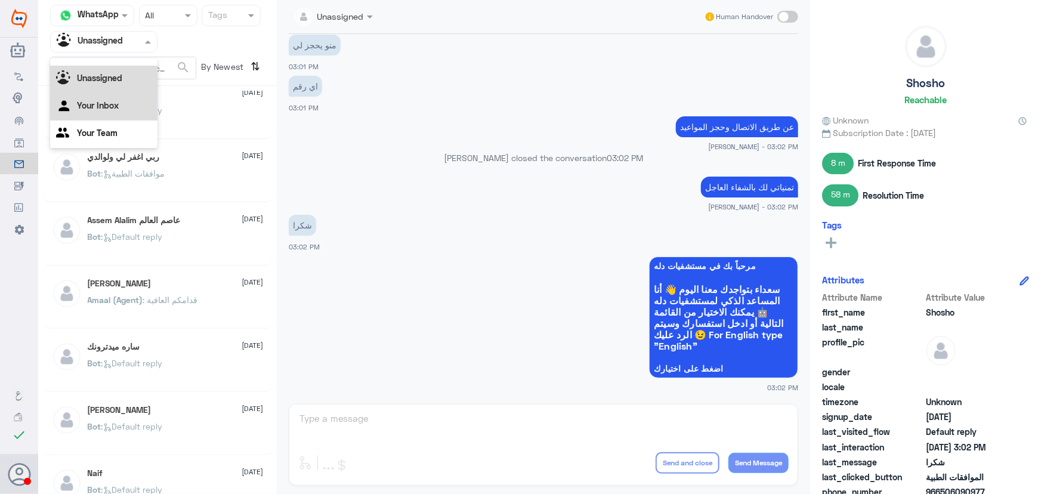
click at [134, 107] on div "Your Inbox" at bounding box center [103, 106] width 107 height 27
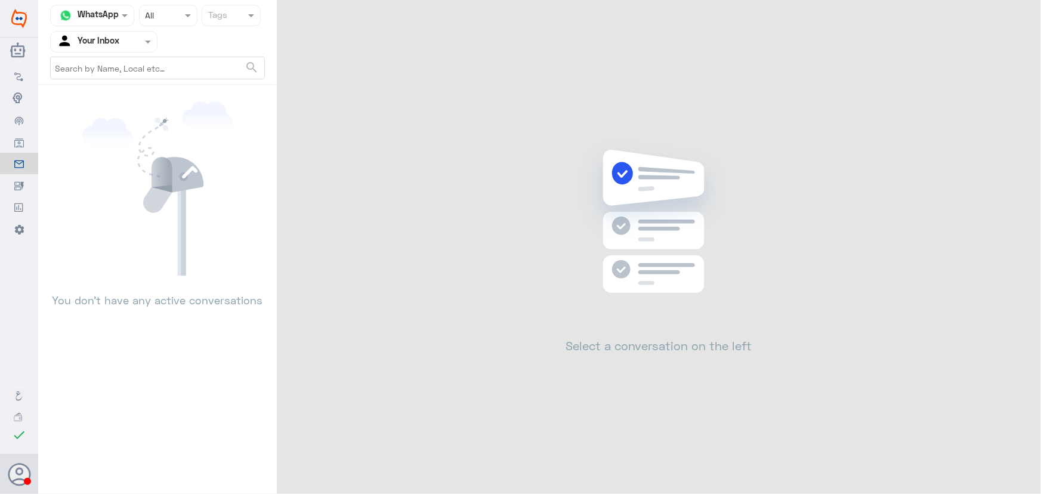
drag, startPoint x: 122, startPoint y: 42, endPoint x: 121, endPoint y: 51, distance: 9.0
click at [122, 43] on input "text" at bounding box center [90, 42] width 66 height 14
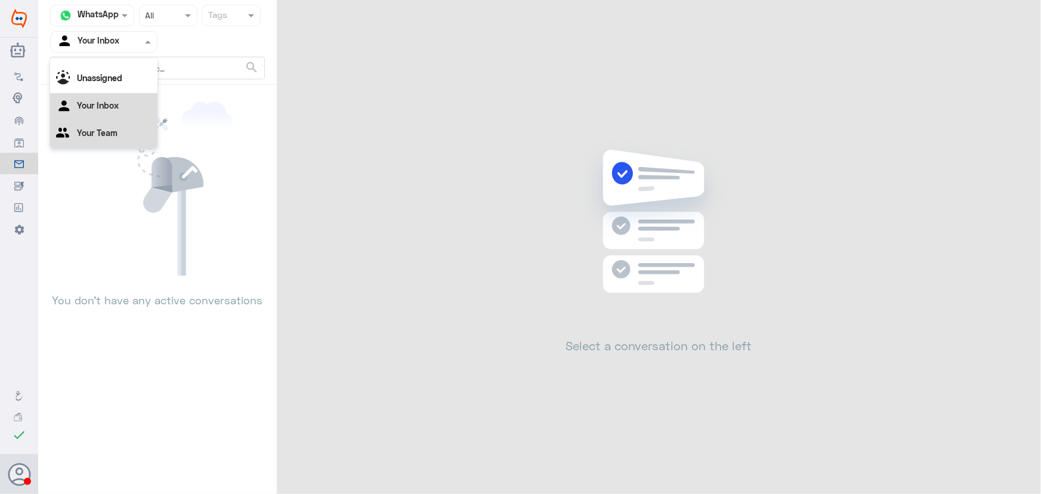
click at [117, 132] on Team "Your Team" at bounding box center [97, 133] width 41 height 10
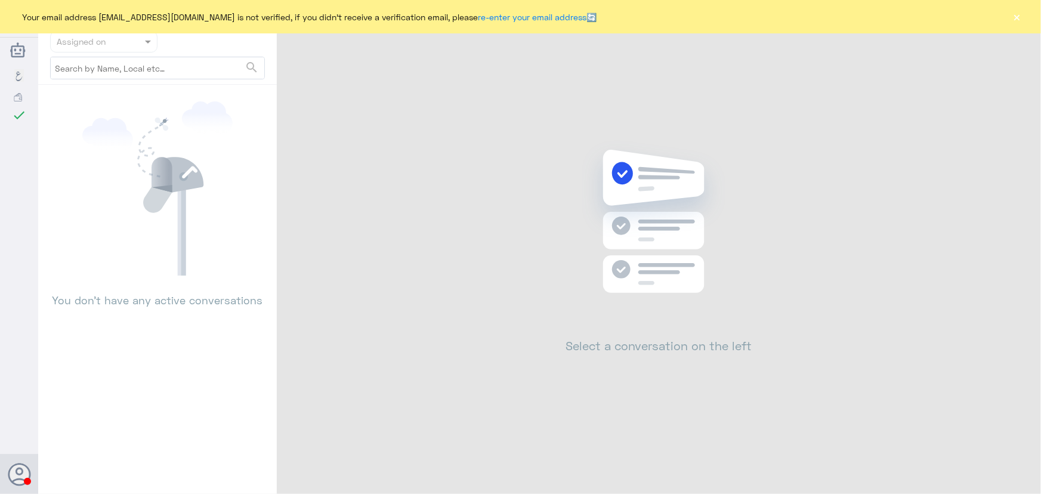
click at [1022, 24] on div "Your email address [EMAIL_ADDRESS][DOMAIN_NAME] is not verified, if you didn't …" at bounding box center [520, 16] width 1041 height 33
click at [1022, 18] on button "×" at bounding box center [1017, 17] width 12 height 12
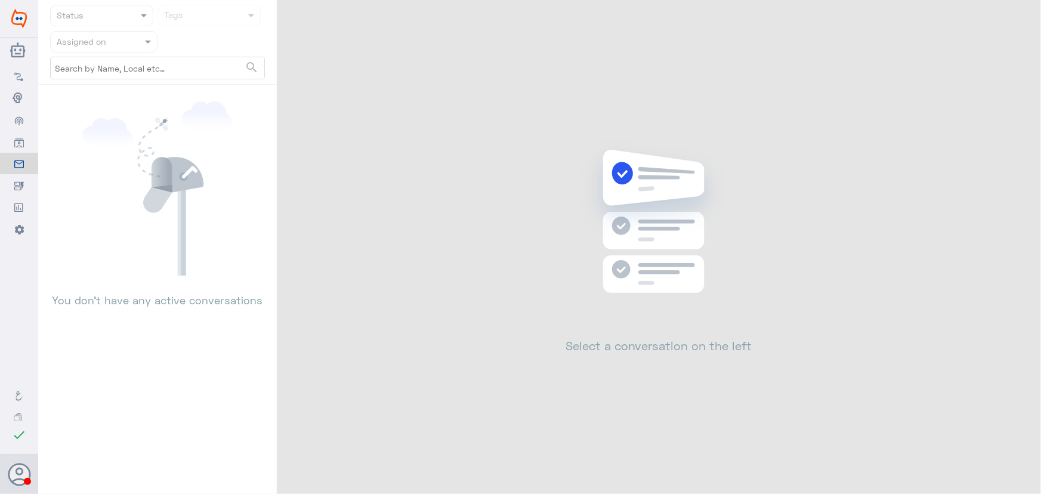
click at [1019, 16] on div "Status Tags Assigned on search You don’t have any active conversations Select a…" at bounding box center [539, 248] width 1003 height 497
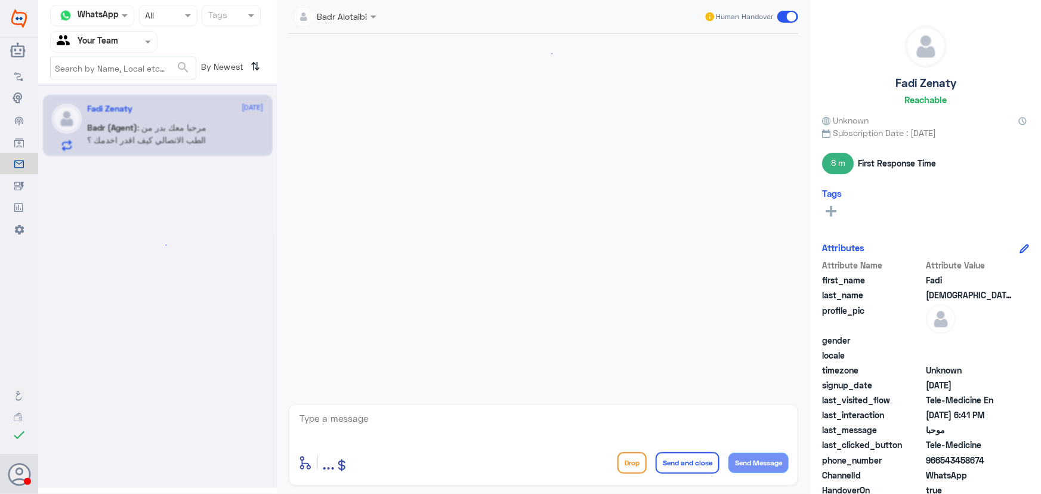
scroll to position [278, 0]
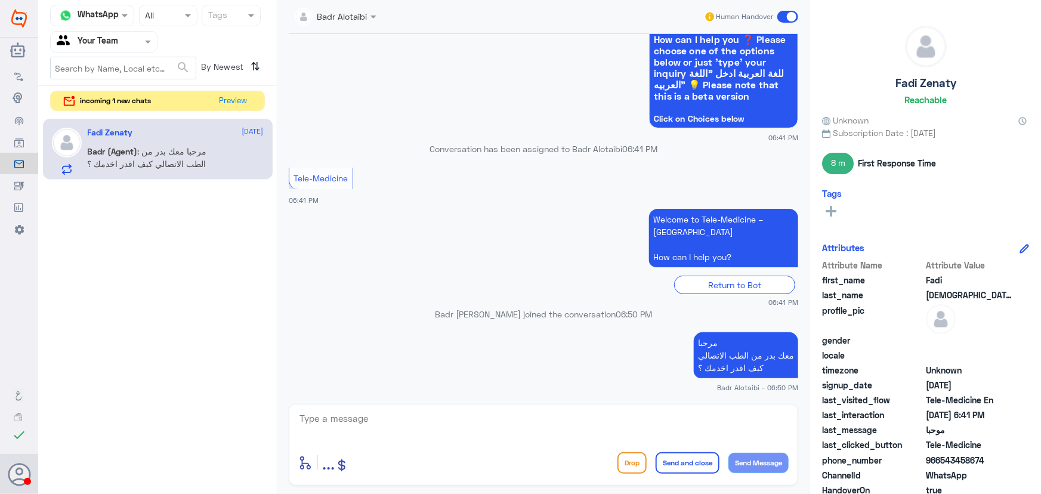
click at [132, 44] on div at bounding box center [104, 42] width 106 height 14
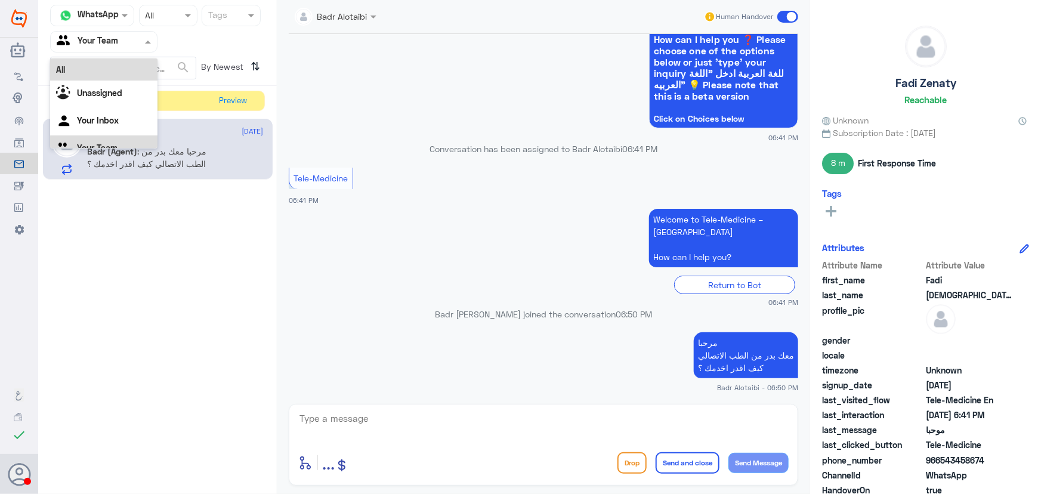
click at [129, 71] on div "All" at bounding box center [103, 69] width 107 height 22
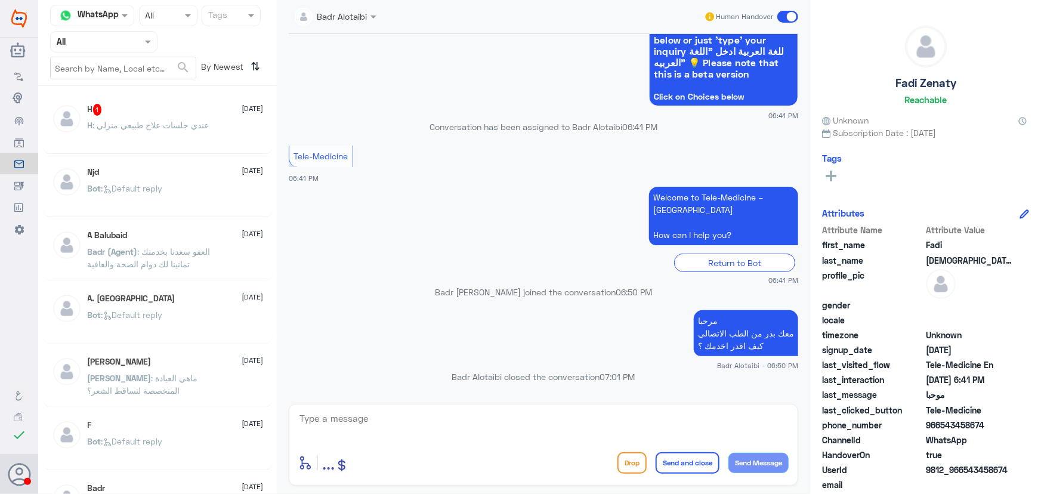
scroll to position [299, 0]
click at [180, 116] on div "H 1 31 August H : عندي جلسات علاج طبيعي منزلي" at bounding box center [176, 126] width 176 height 45
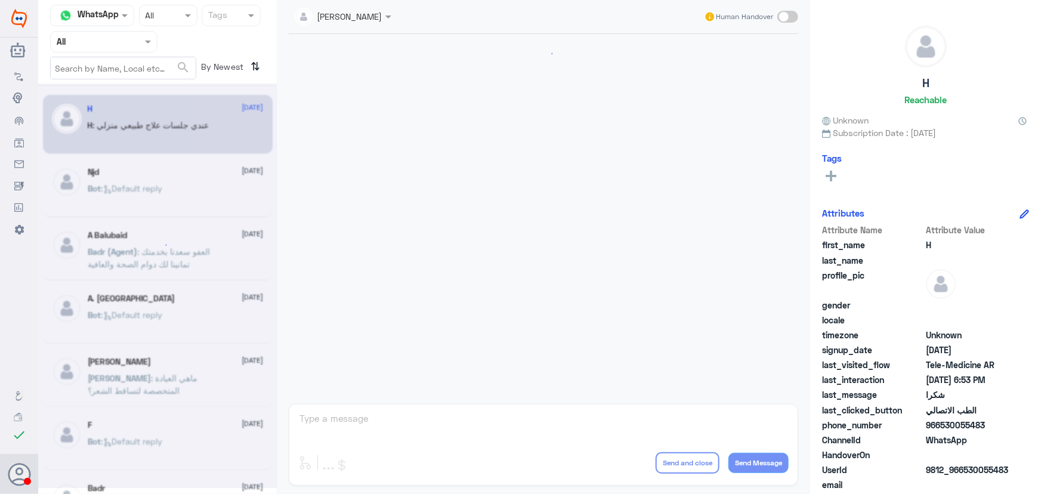
scroll to position [568, 0]
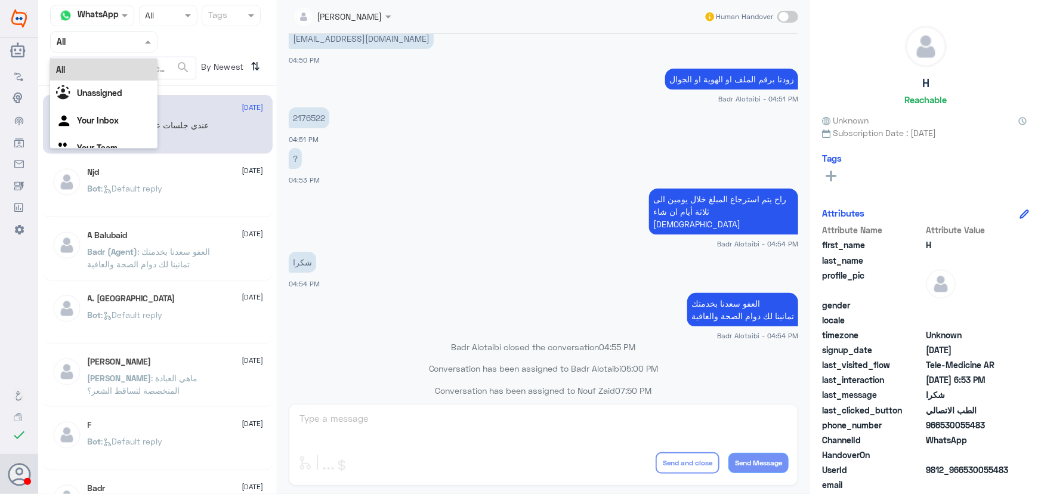
click at [126, 46] on div at bounding box center [104, 42] width 106 height 14
click at [122, 88] on b "Unassigned" at bounding box center [99, 93] width 45 height 10
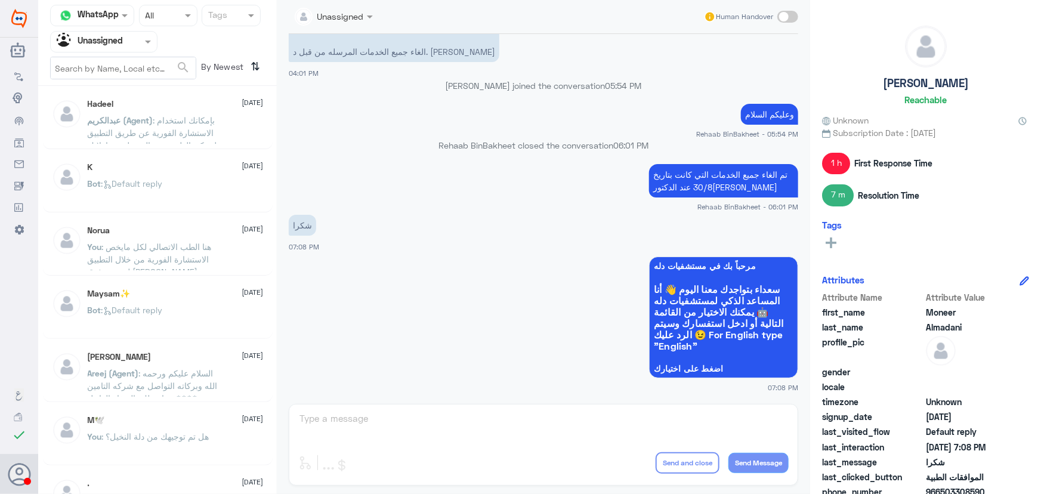
scroll to position [710, 0]
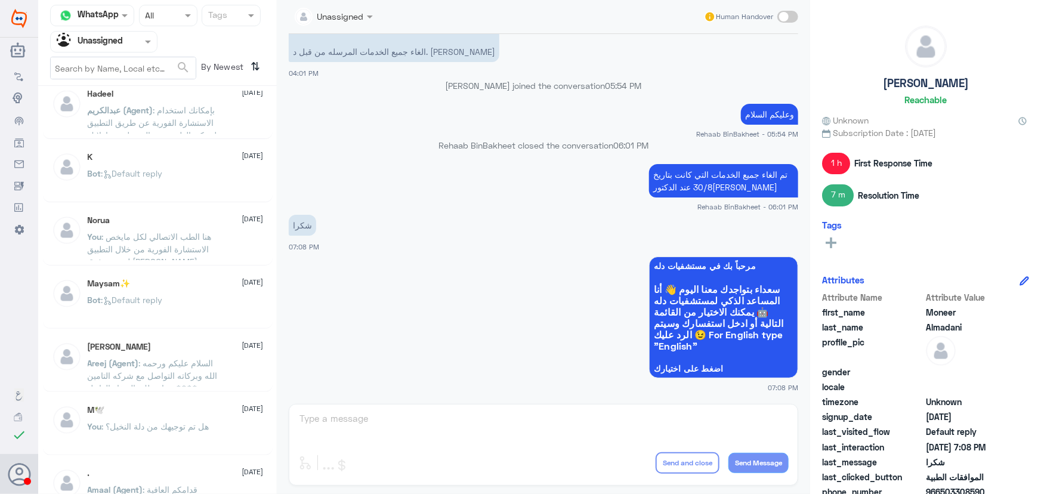
click at [231, 360] on div "Areej (Agent) : السلام عليكم ورحمه الله وبركاته التواصل مع شركه التامين ****تمن…" at bounding box center [176, 373] width 176 height 27
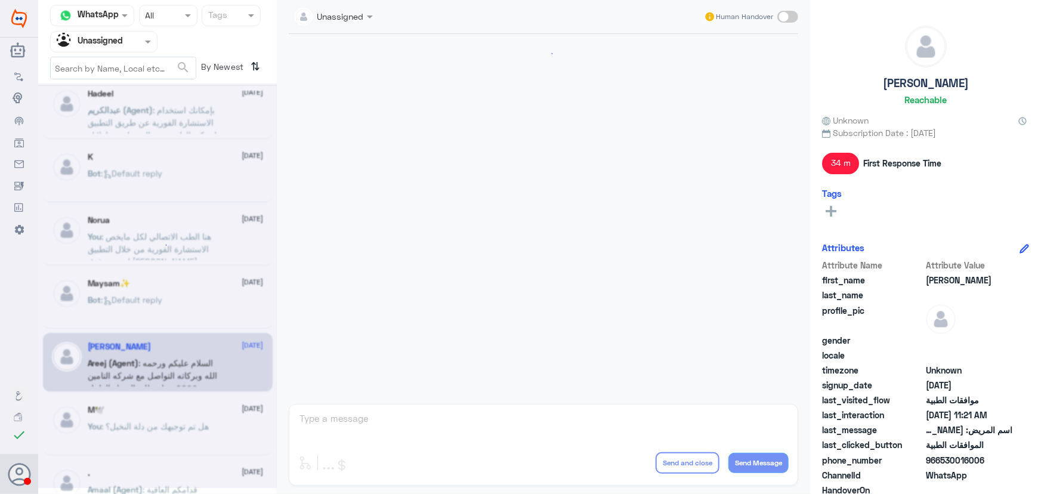
scroll to position [395, 0]
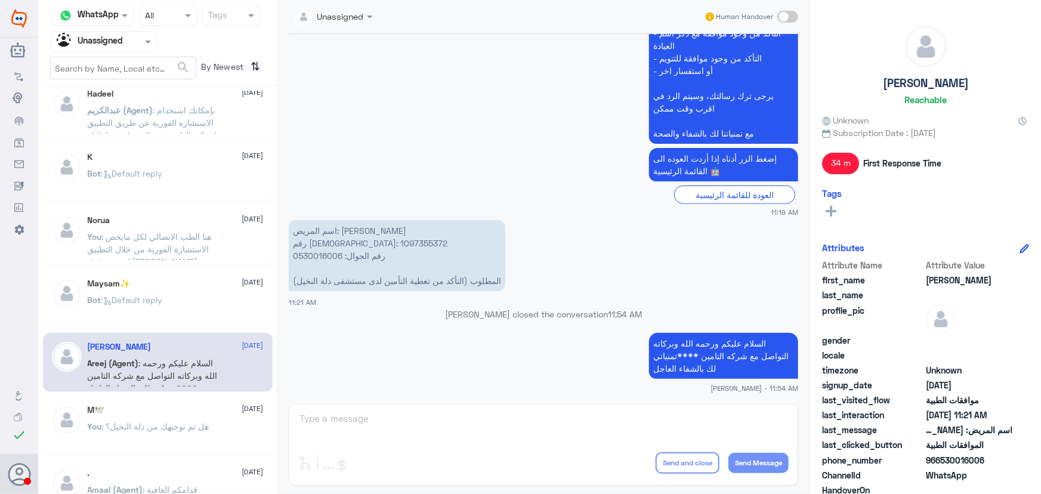
click at [200, 405] on div "M🕊️ [DATE]" at bounding box center [176, 410] width 176 height 10
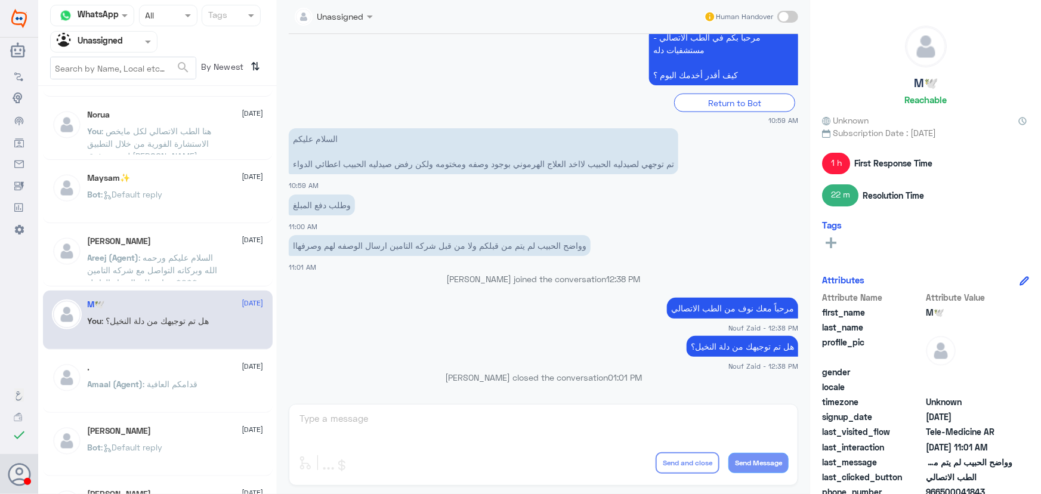
scroll to position [819, 0]
click at [198, 376] on span ": قدامكم العافية" at bounding box center [170, 381] width 55 height 10
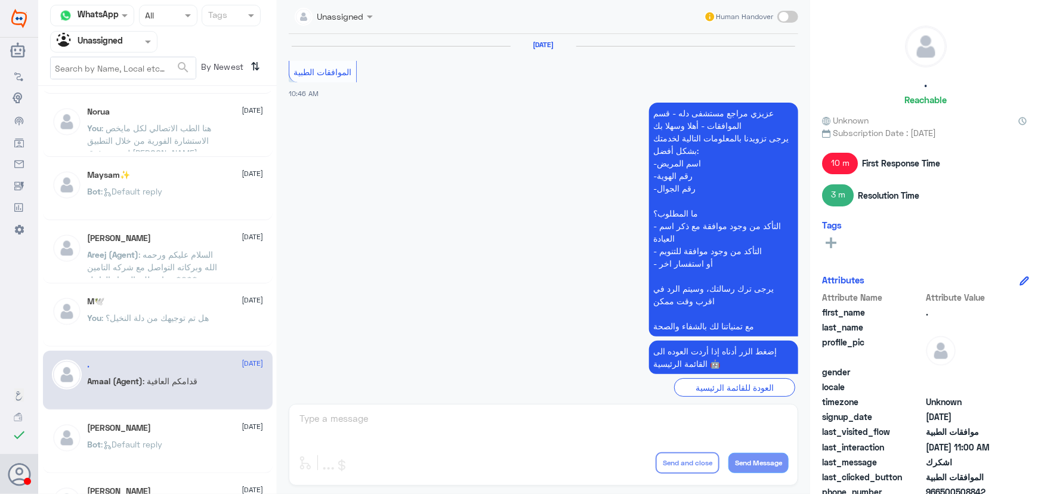
scroll to position [803, 0]
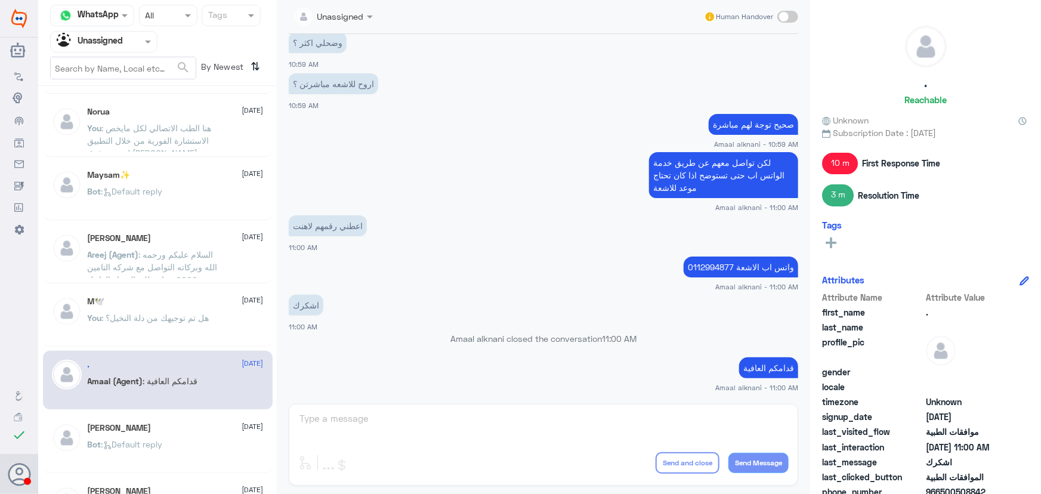
click at [216, 234] on div "Ahmed 31 August" at bounding box center [176, 238] width 176 height 10
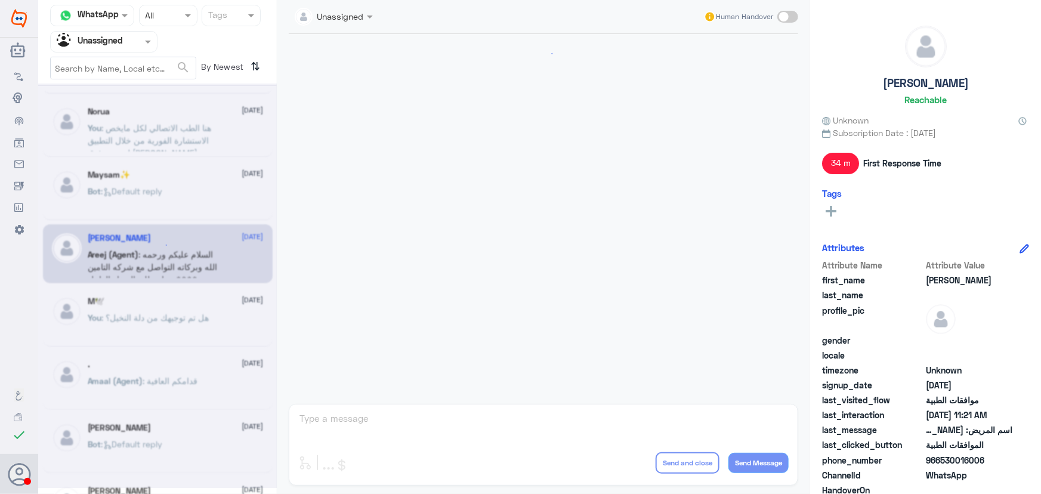
scroll to position [395, 0]
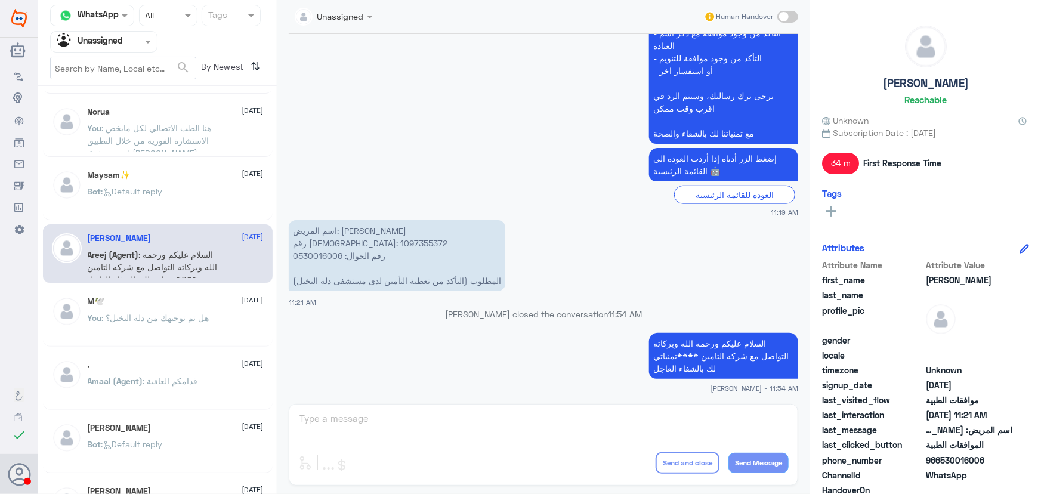
click at [181, 296] on div "M🕊️ [DATE]" at bounding box center [176, 301] width 176 height 10
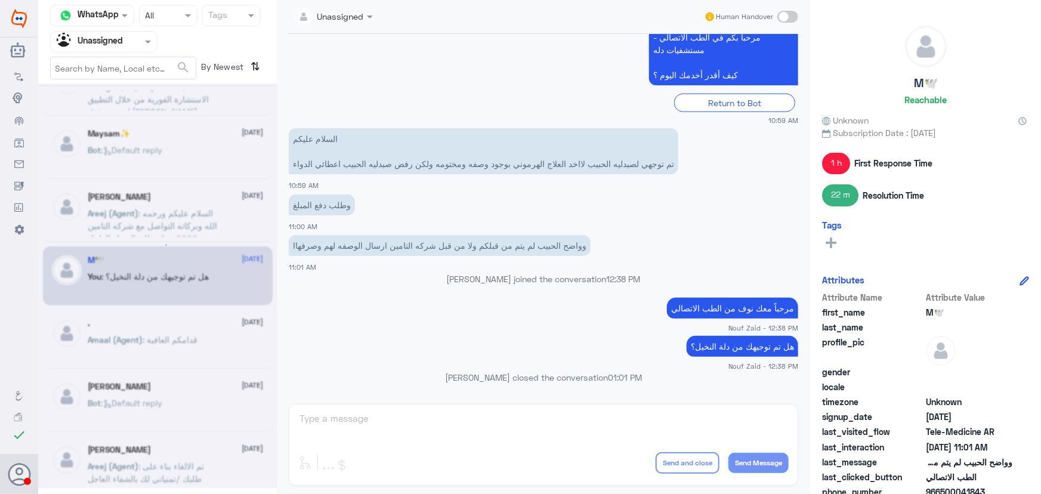
scroll to position [6, 0]
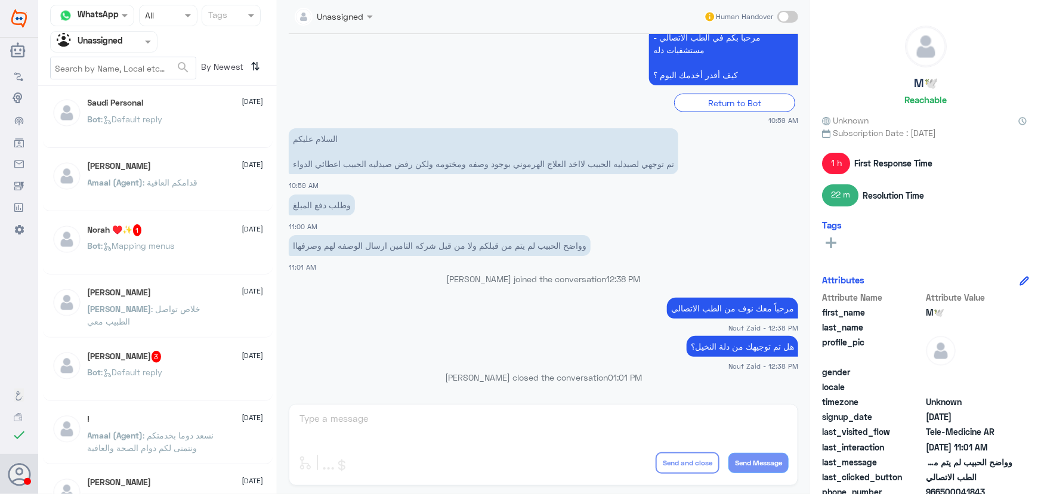
click at [192, 133] on div "Bot : Default reply" at bounding box center [176, 129] width 176 height 27
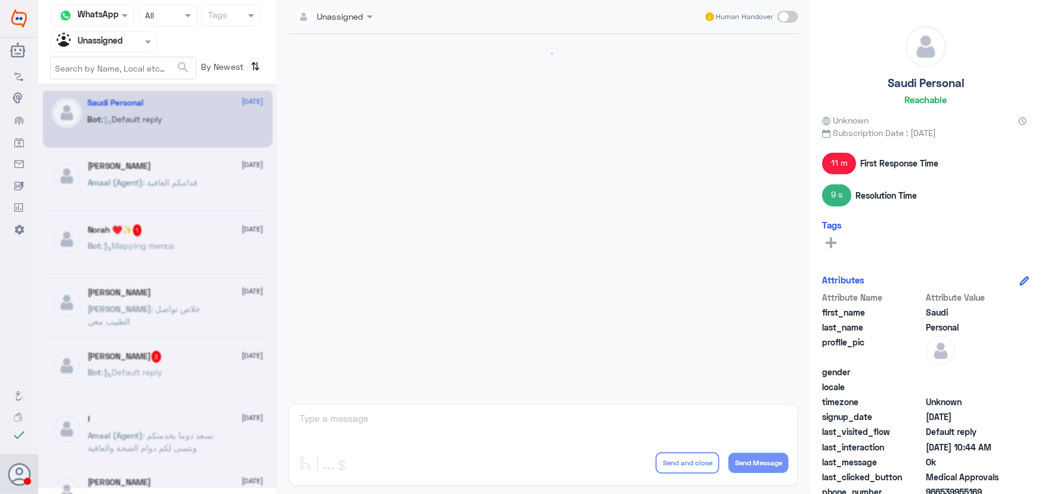
scroll to position [1026, 0]
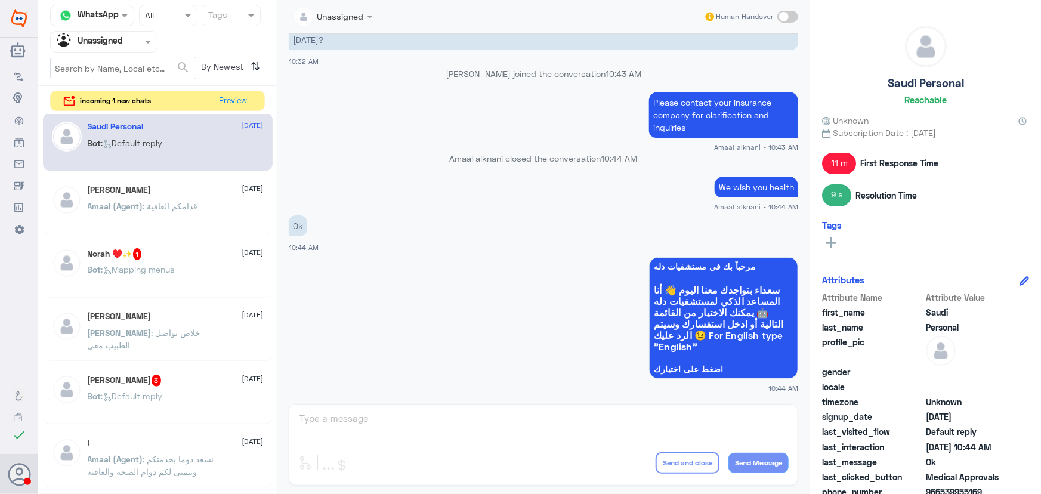
click at [197, 178] on div "[PERSON_NAME] [DATE][PERSON_NAME] (Agent) : قدامكم العافية" at bounding box center [158, 205] width 230 height 59
click at [199, 195] on div "[PERSON_NAME] [DATE][PERSON_NAME] (Agent) : قدامكم العافية" at bounding box center [176, 207] width 176 height 45
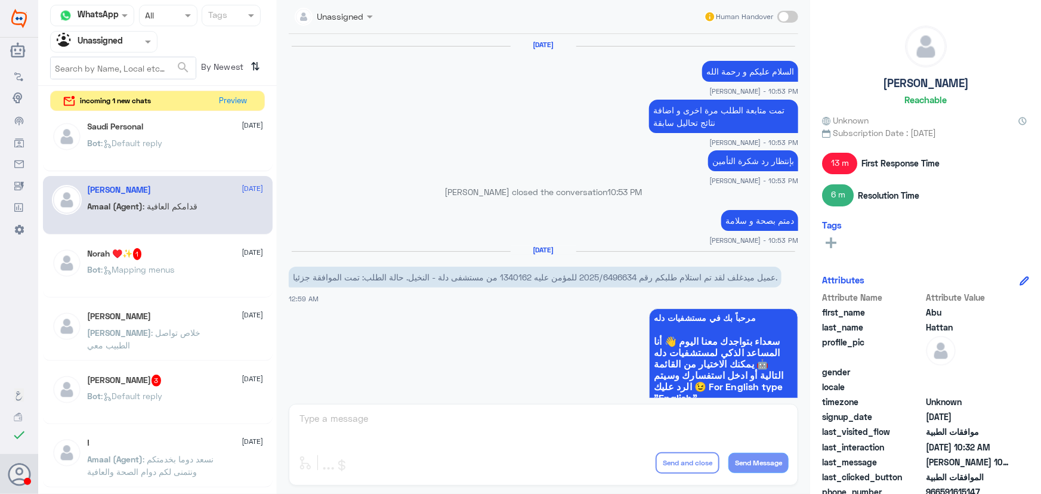
scroll to position [930, 0]
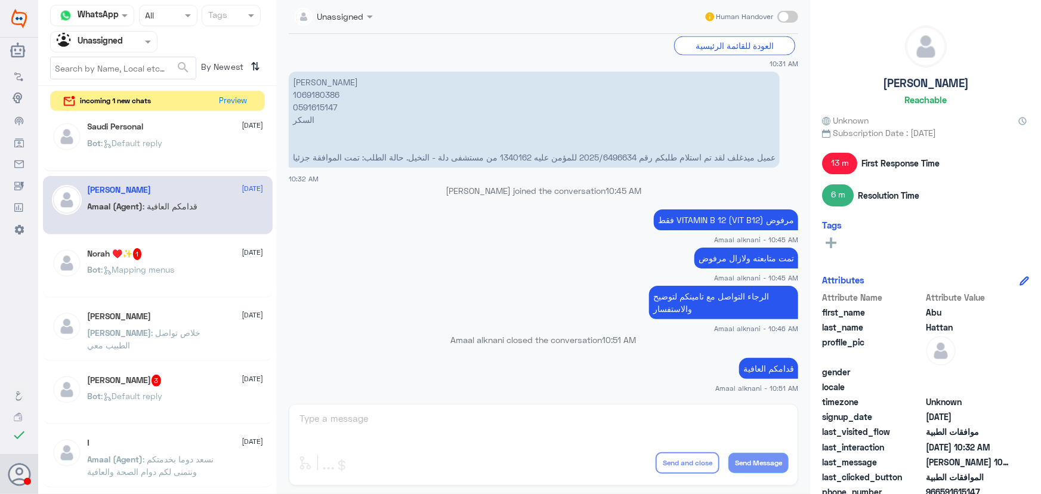
click at [138, 230] on div "[PERSON_NAME] [DATE][PERSON_NAME] (Agent) : قدامكم العافية" at bounding box center [158, 205] width 230 height 59
click at [134, 268] on span ": Mapping menus" at bounding box center [137, 269] width 73 height 10
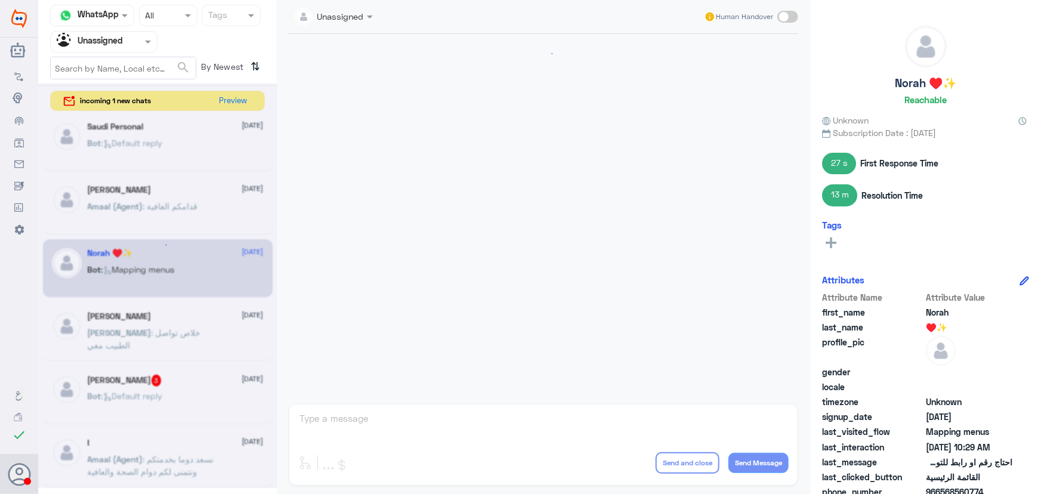
scroll to position [667, 0]
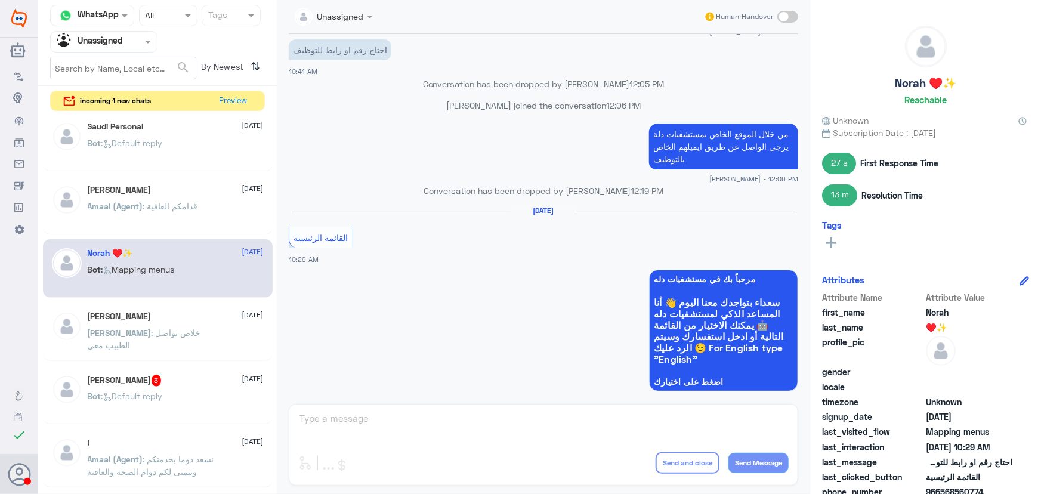
click at [185, 351] on p "saleh : خلاص تواصل الطبيب معي" at bounding box center [155, 341] width 134 height 30
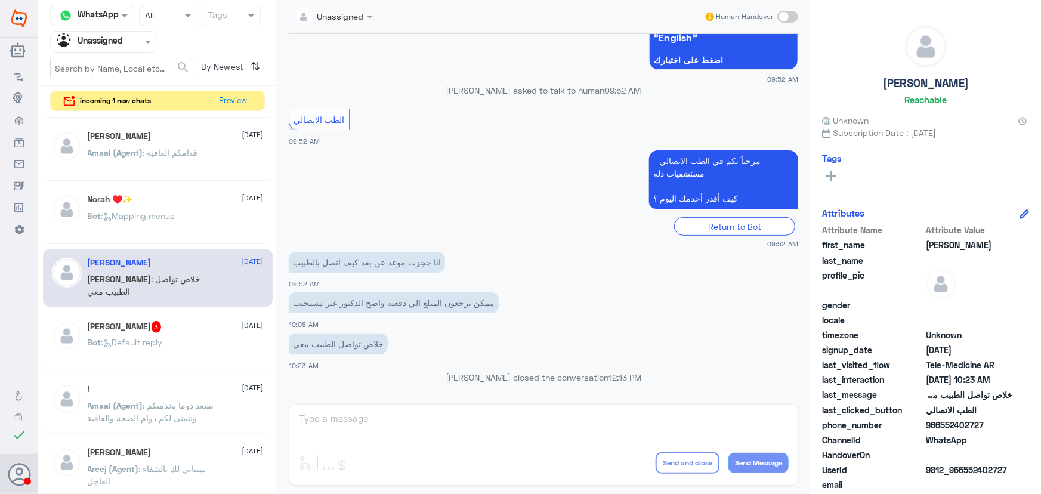
click at [212, 323] on div "عبدالله المقاطي 3 31 August" at bounding box center [176, 327] width 176 height 12
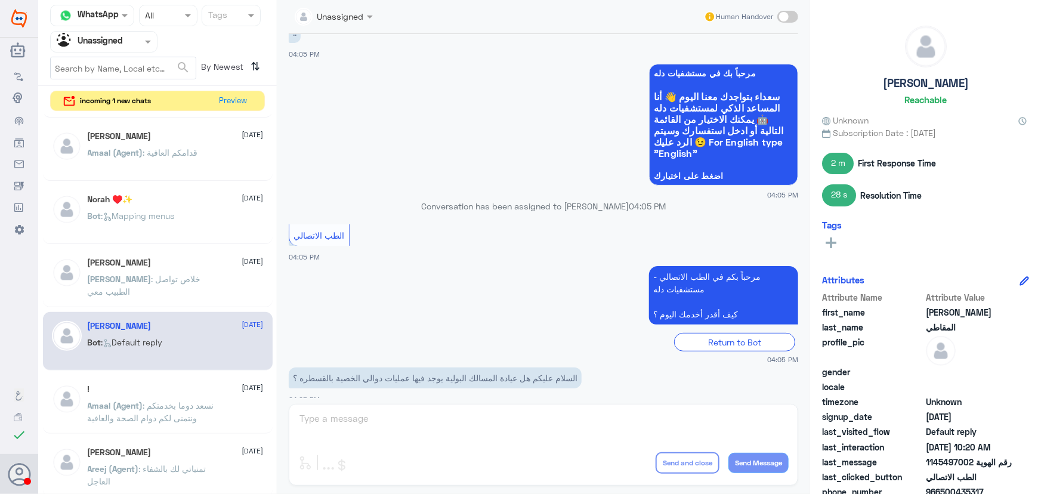
click at [174, 394] on div "! [DATE][PERSON_NAME] (Agent) : نسعد دوما بخدمتكم ونتمنى لكم دوام الصحة والعافية" at bounding box center [176, 406] width 176 height 45
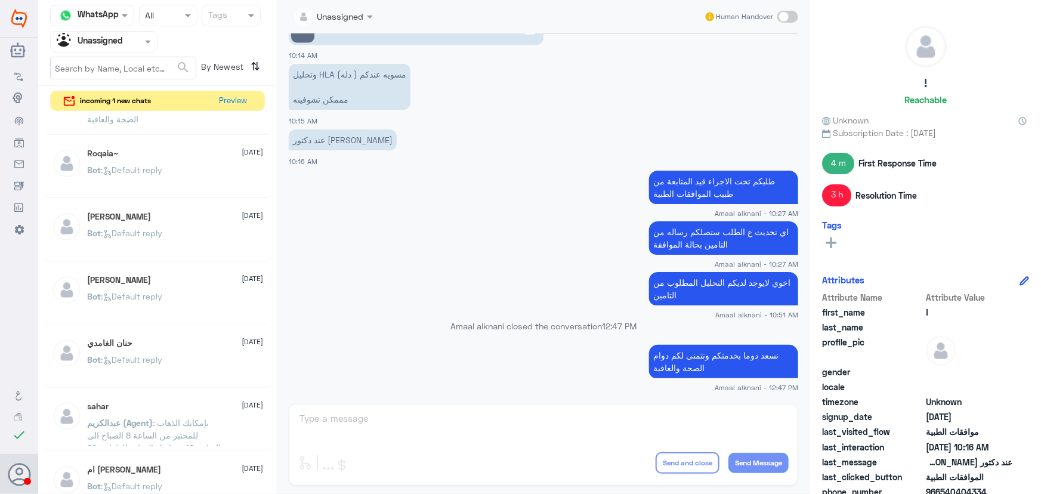
click at [214, 339] on div "حنان الغامدي 31 August" at bounding box center [176, 343] width 176 height 10
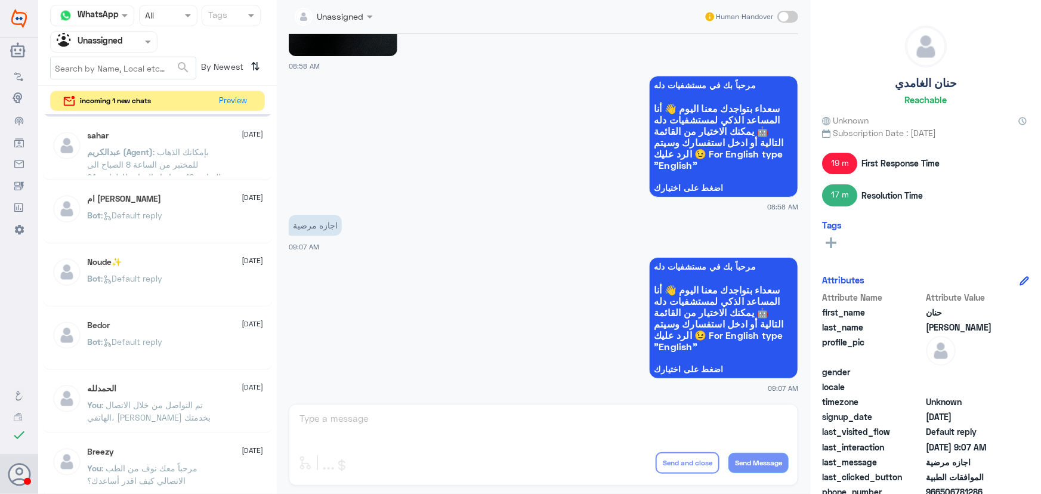
click at [213, 345] on div "Bot : Default reply" at bounding box center [176, 351] width 176 height 27
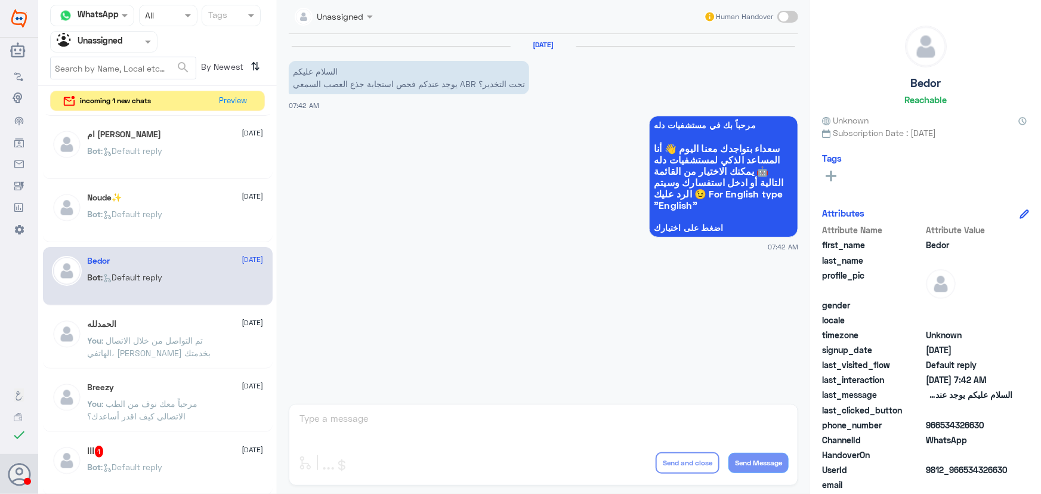
click at [217, 346] on p "You : تم التواصل من خلال الاتصال الهاتفي، سعدنا بخدمتك" at bounding box center [155, 349] width 134 height 30
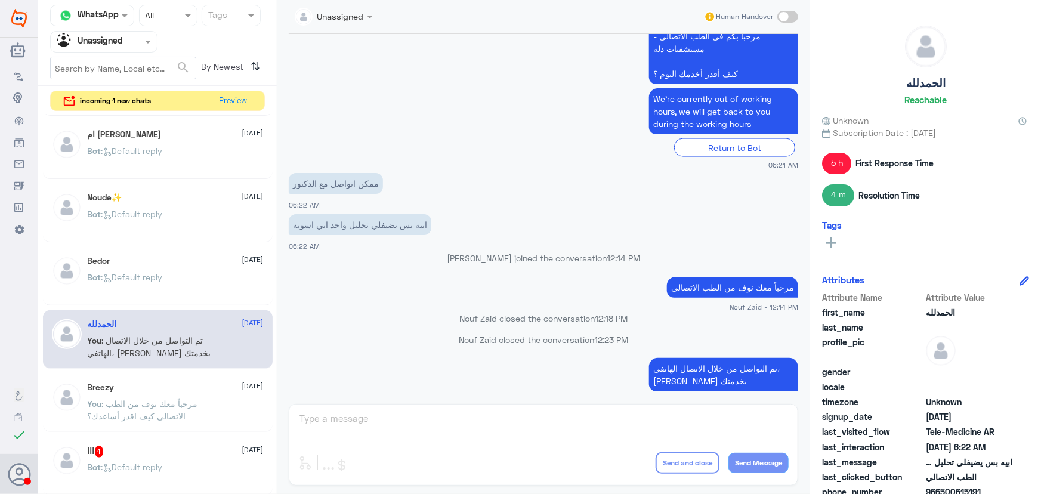
click at [147, 394] on div "Breezy 31 August You : مرحباً معك نوف من الطب الاتصالي كيف اقدر أساعدك؟" at bounding box center [176, 404] width 176 height 45
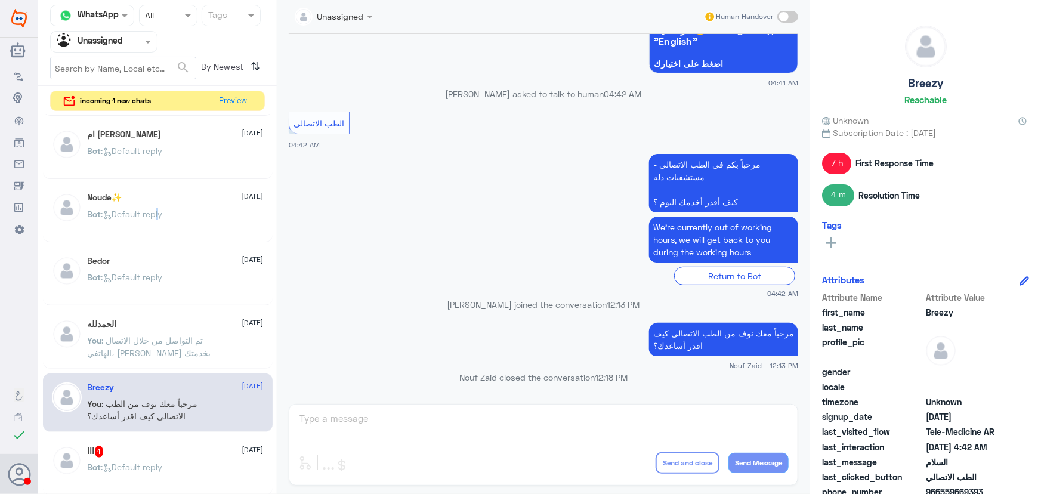
click at [157, 209] on span ": Default reply" at bounding box center [131, 214] width 61 height 10
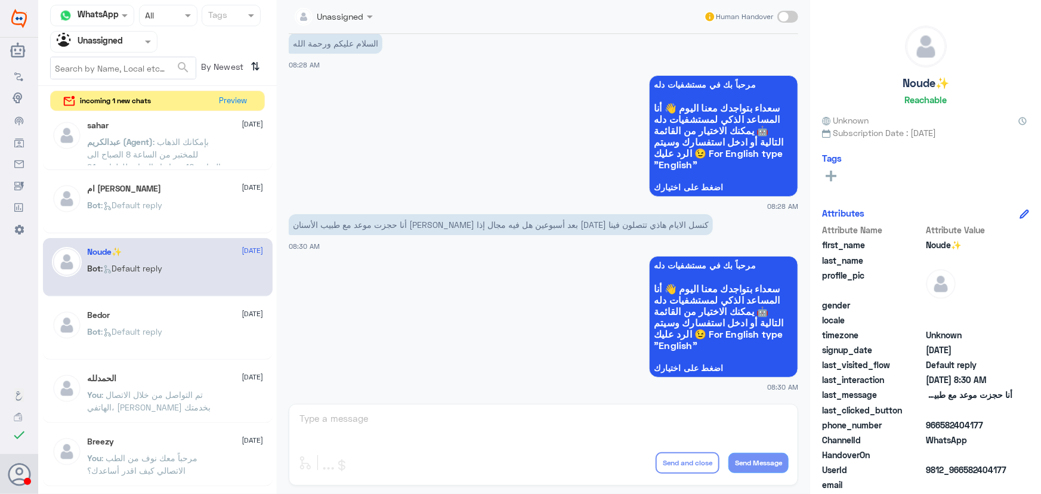
click at [173, 145] on p "عبدالكريم (Agent) : بإمكانك الذهاب للمختبر من الساعة 8 الصباح الى الساعة 10 مسا…" at bounding box center [155, 150] width 134 height 30
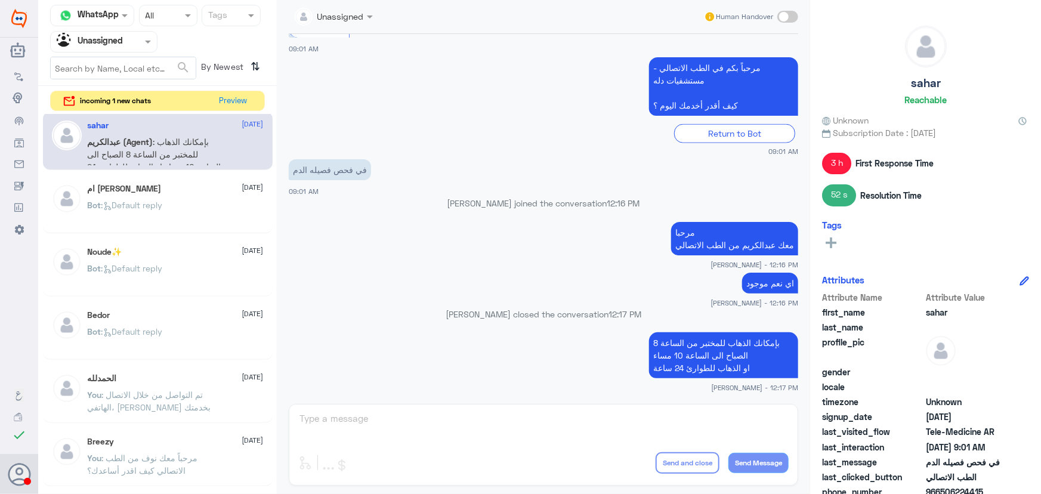
click at [198, 252] on div "Noude✨ 31 August" at bounding box center [176, 252] width 176 height 10
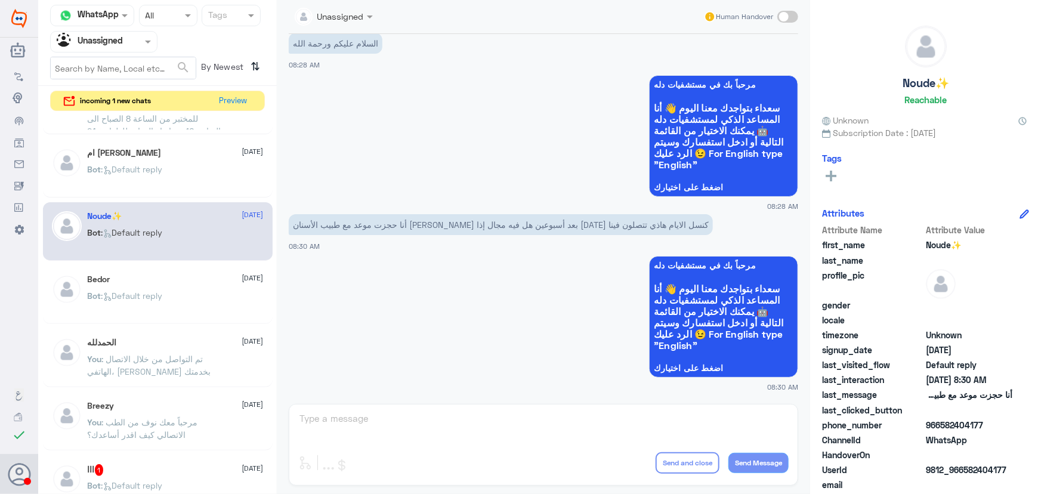
scroll to position [883, 0]
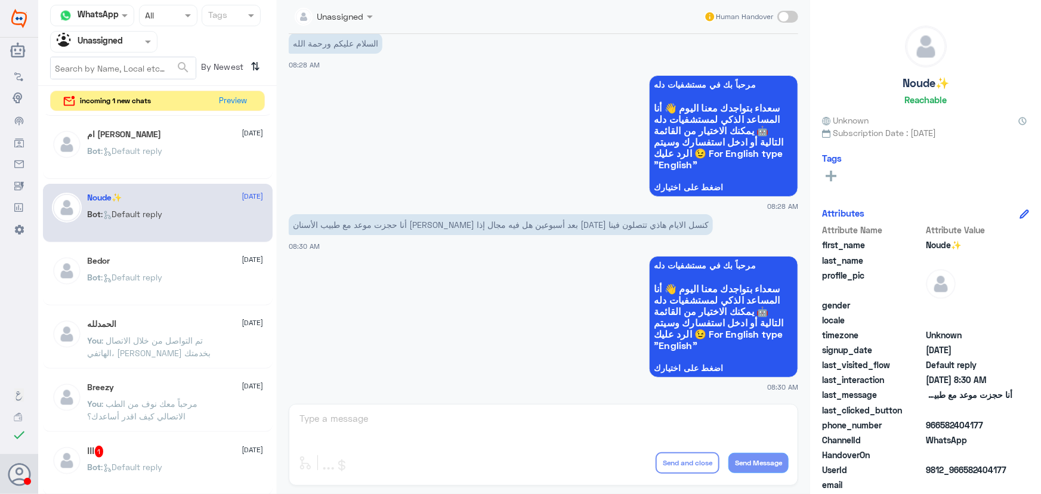
click at [193, 391] on div "Breezy 31 August You : مرحباً معك نوف من الطب الاتصالي كيف اقدر أساعدك؟" at bounding box center [176, 404] width 176 height 45
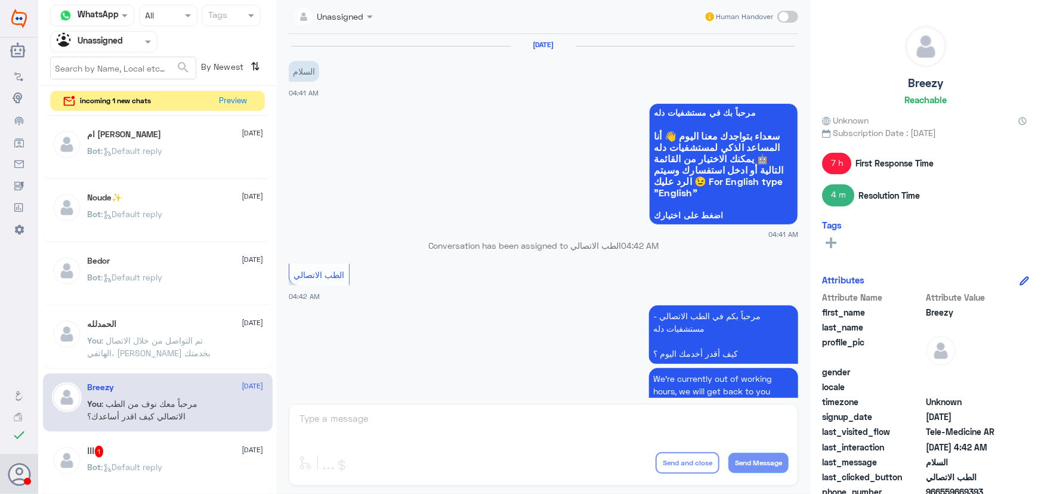
scroll to position [151, 0]
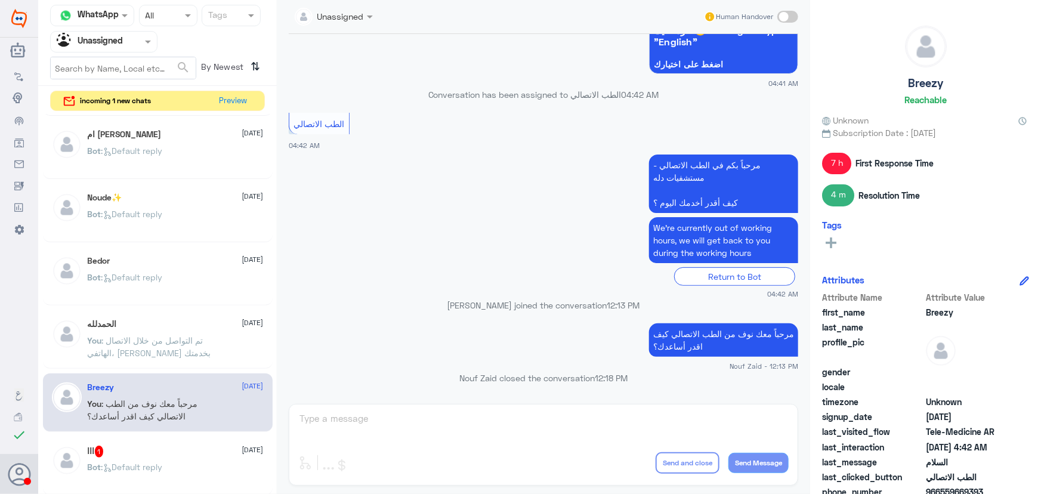
click at [184, 463] on div "Bot : Default reply" at bounding box center [176, 476] width 176 height 27
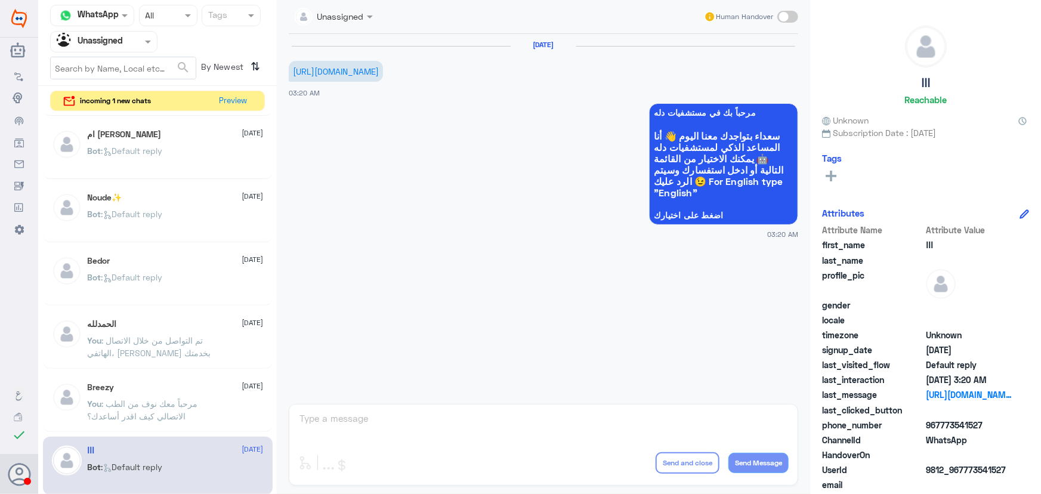
click at [187, 371] on div "Saudi Personal 31 August Bot : Default reply Abu Hattan 31 August Amaal (Agent)…" at bounding box center [157, 306] width 239 height 384
click at [193, 331] on div "الحمدلله 31 August You : تم التواصل من خلال الاتصال الهاتفي، سعدنا بخدمتك" at bounding box center [176, 341] width 176 height 45
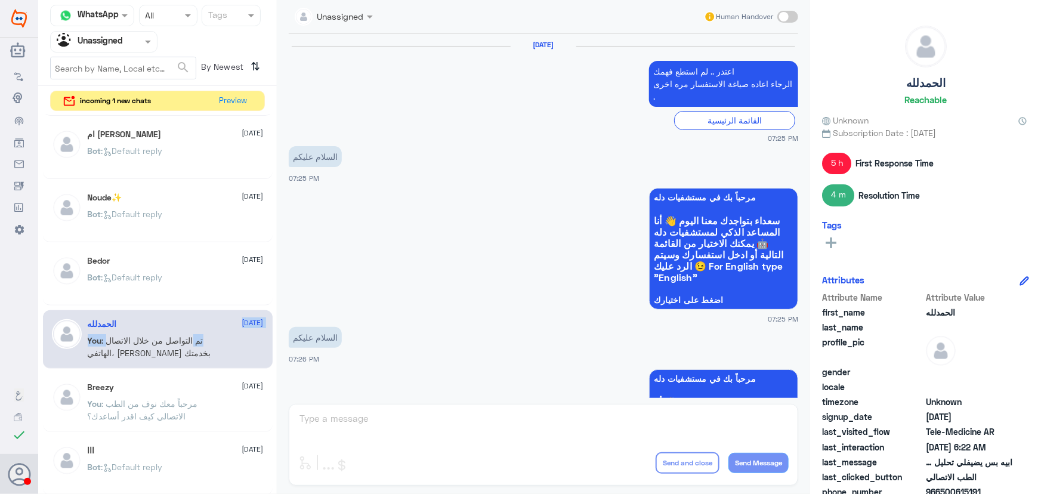
scroll to position [926, 0]
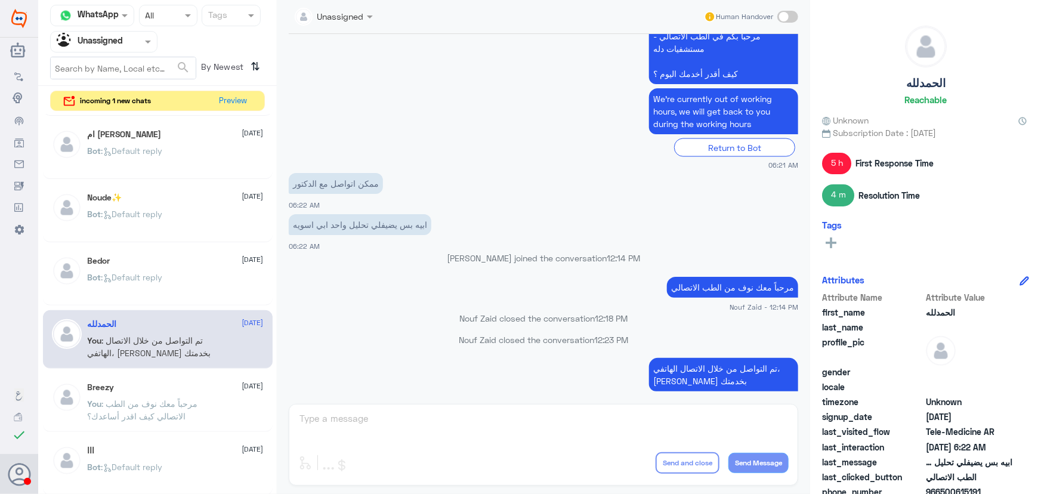
click at [212, 258] on div "Bedor 31 August" at bounding box center [176, 261] width 176 height 10
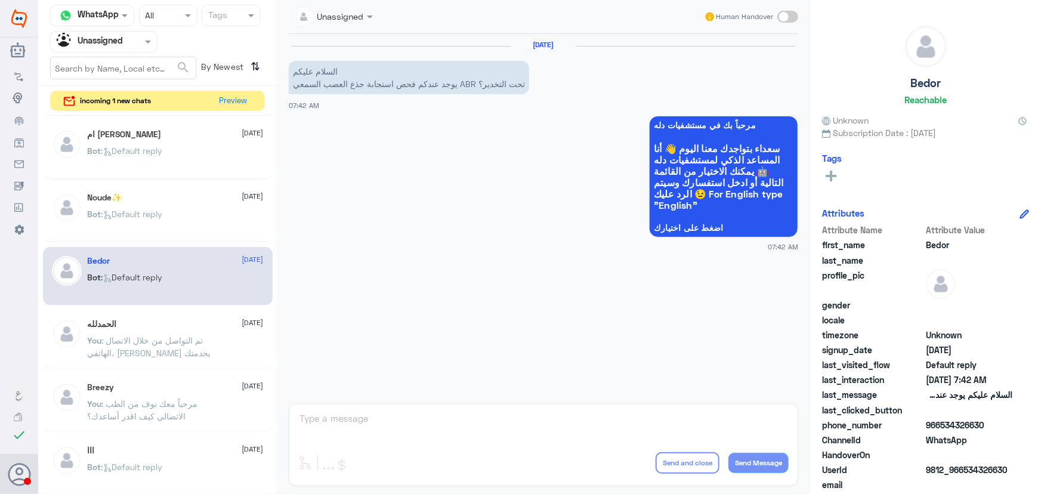
click at [172, 338] on span ": تم التواصل من خلال الاتصال الهاتفي، [PERSON_NAME] بخدمتك" at bounding box center [149, 346] width 123 height 23
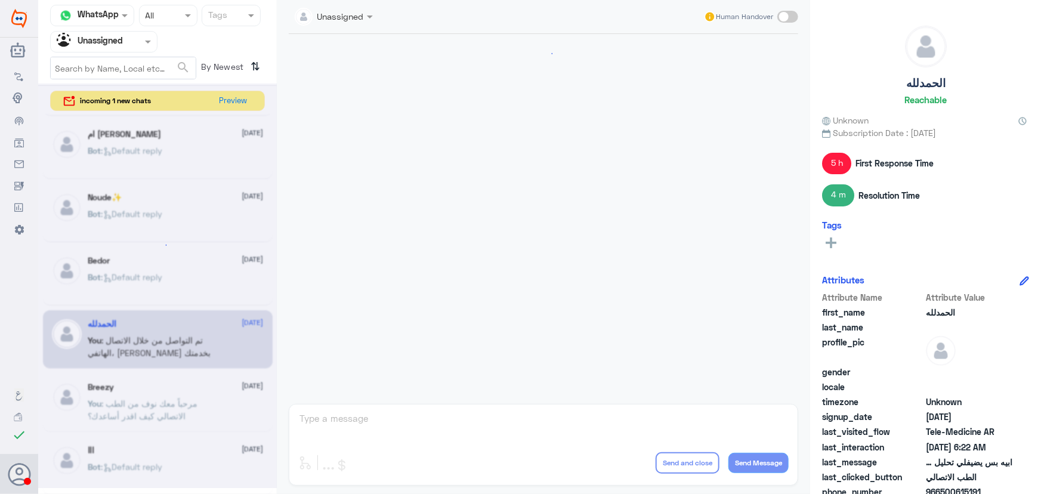
scroll to position [926, 0]
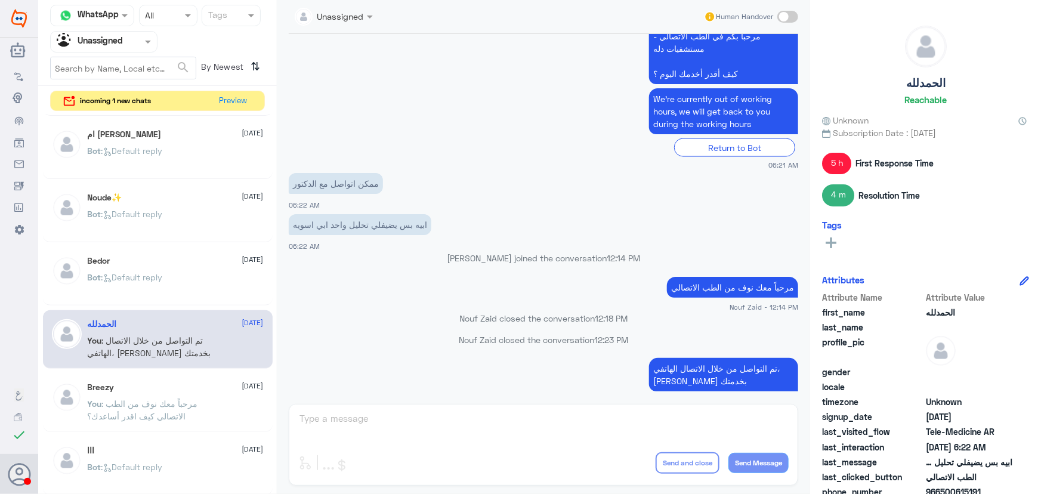
click at [161, 394] on div "Breezy 31 August You : مرحباً معك نوف من الطب الاتصالي كيف اقدر أساعدك؟" at bounding box center [176, 404] width 176 height 45
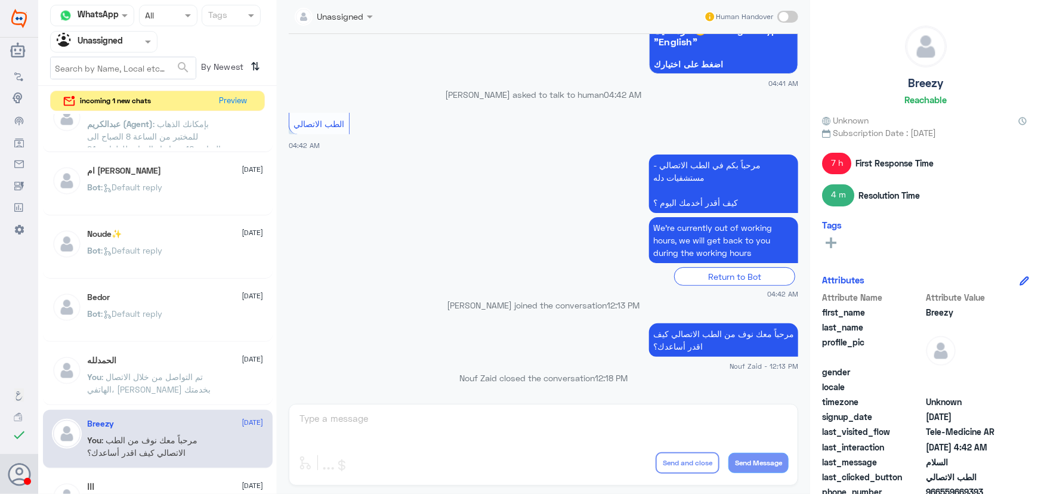
scroll to position [883, 0]
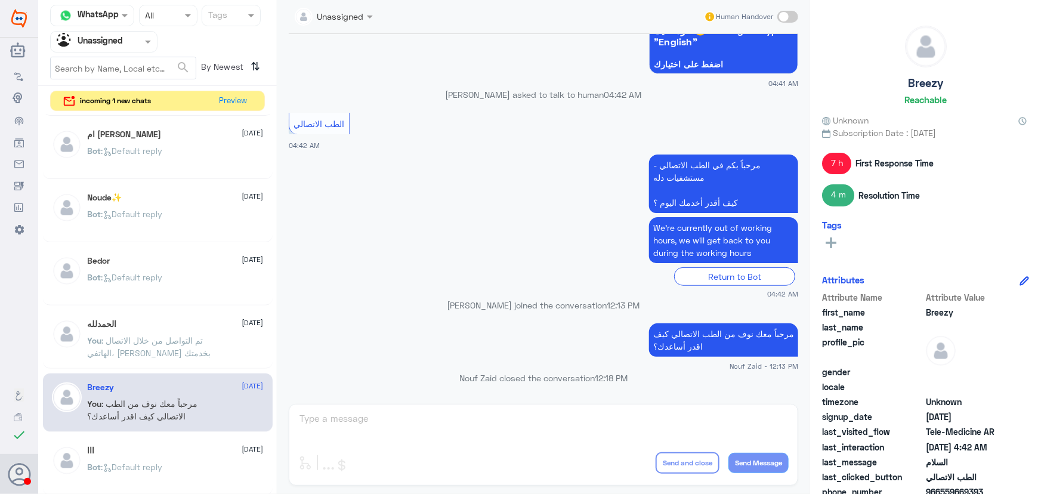
click at [140, 466] on span ": Default reply" at bounding box center [131, 467] width 61 height 10
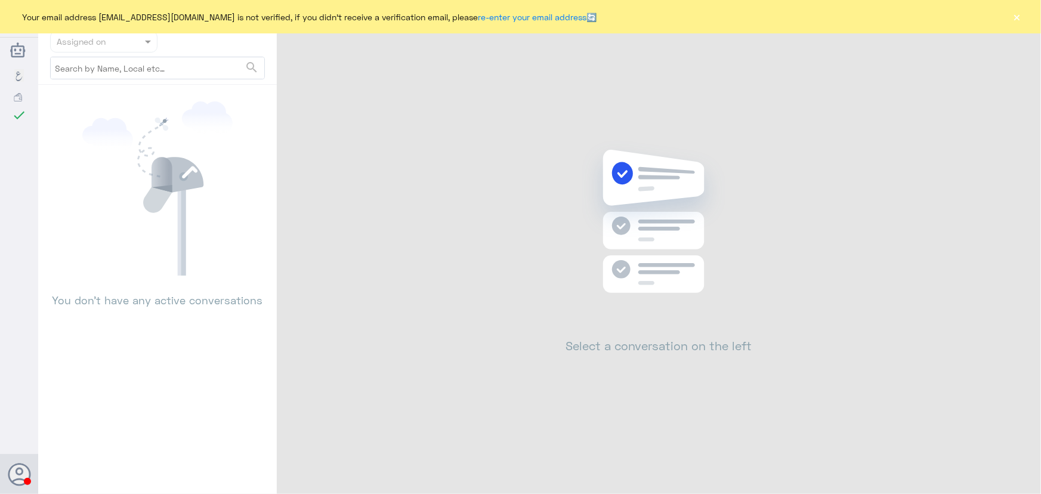
click at [1018, 17] on button "×" at bounding box center [1017, 17] width 12 height 12
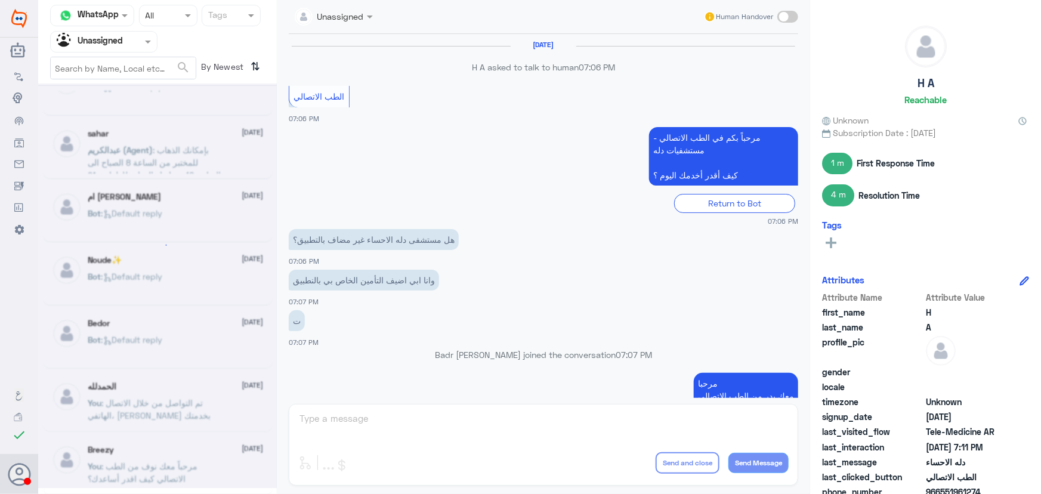
scroll to position [6, 0]
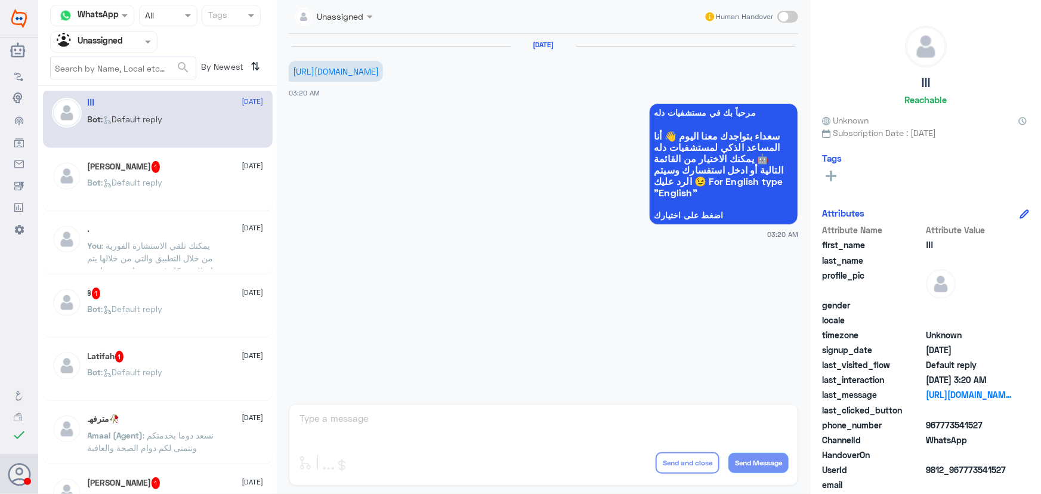
click at [209, 249] on span ": يمكنك تلقي الاستشارة الفورية من خلال التطبيق والتي من خلالها يتم تواصلك بشكل …" at bounding box center [154, 276] width 132 height 73
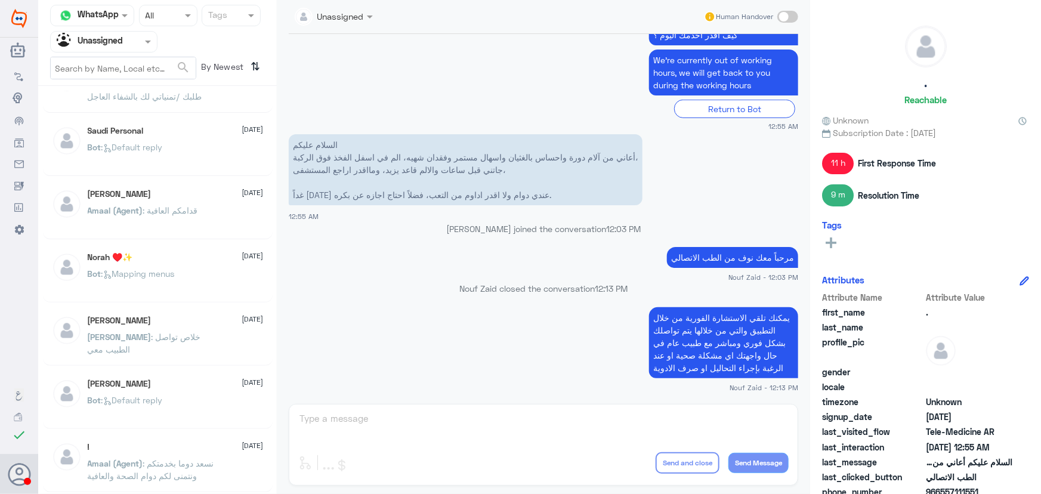
scroll to position [60, 0]
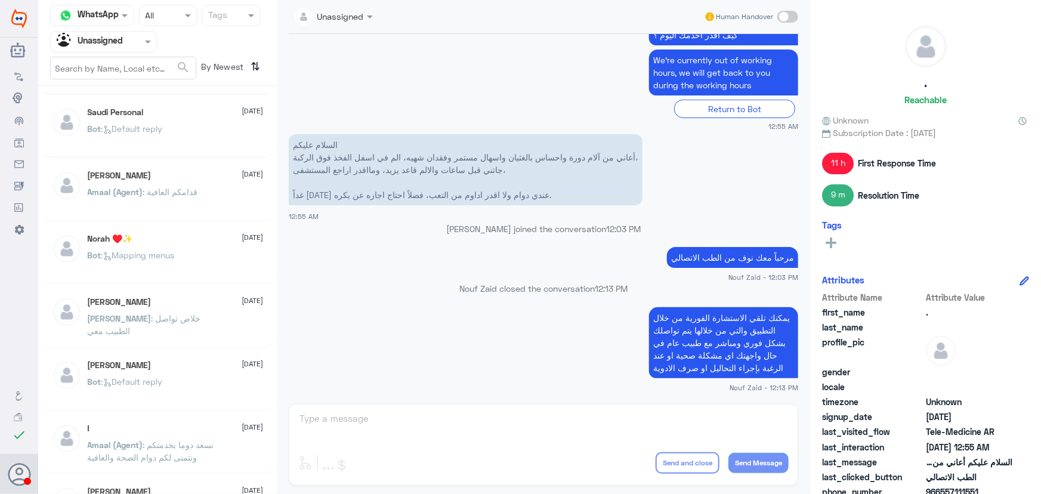
click at [141, 487] on h5 "[PERSON_NAME]" at bounding box center [120, 492] width 64 height 10
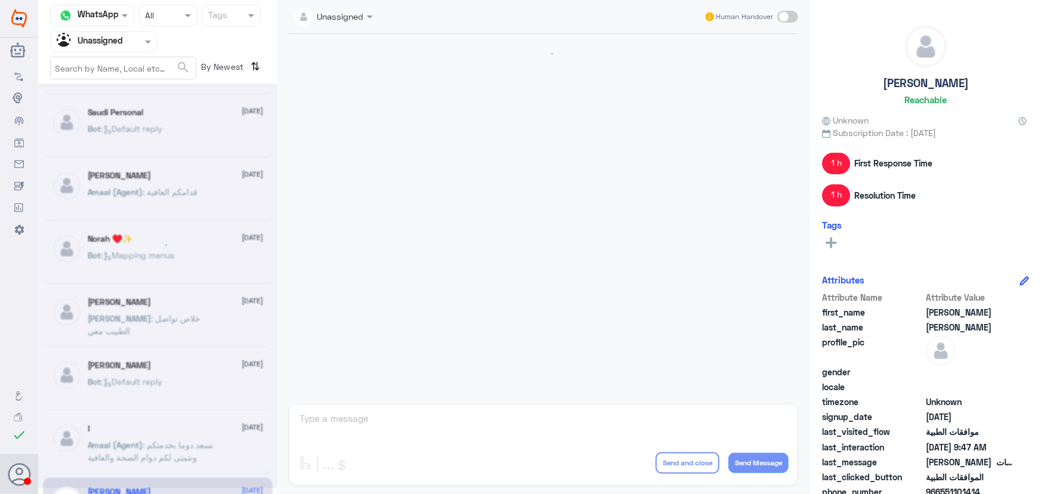
scroll to position [1440, 0]
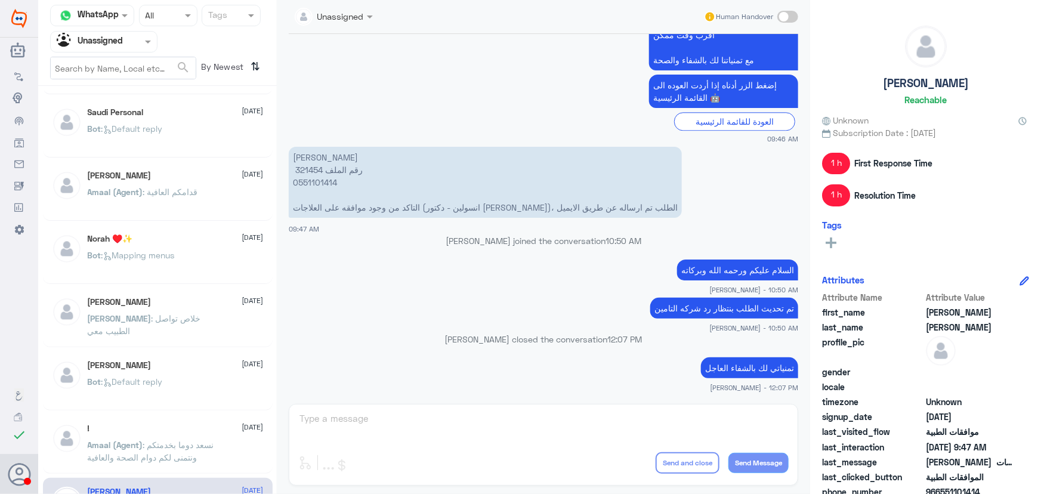
click at [166, 419] on div "! [DATE][PERSON_NAME] (Agent) : نسعد دوما بخدمتكم ونتمنى لكم دوام الصحة والعافية" at bounding box center [158, 444] width 230 height 59
click at [163, 396] on p "Bot : Default reply" at bounding box center [125, 390] width 75 height 30
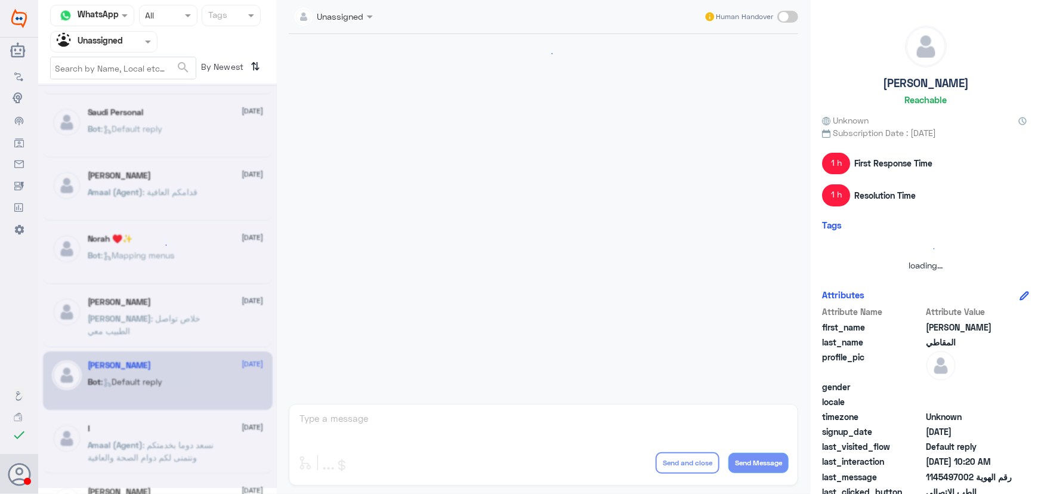
scroll to position [882, 0]
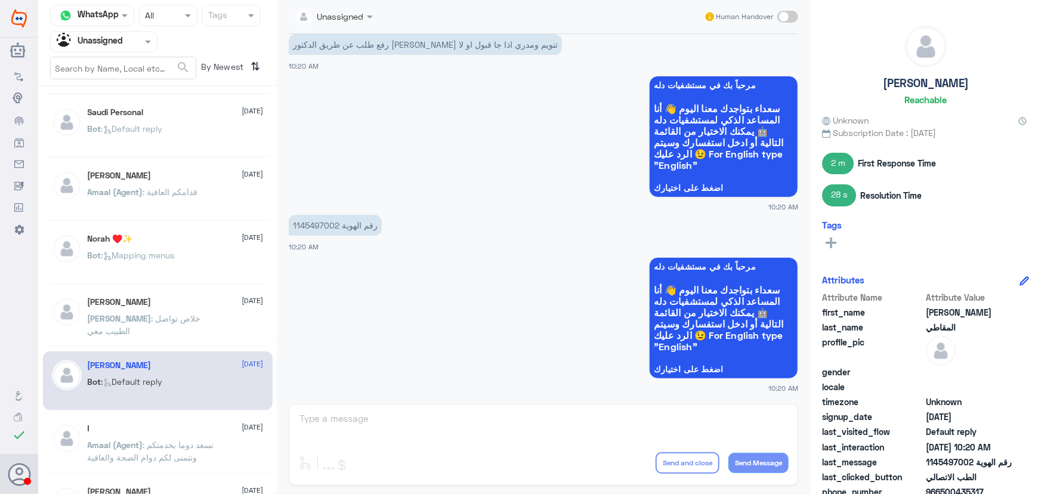
click at [161, 444] on span ": نسعد دوما بخدمتكم ونتمنى لكم دوام الصحة والعافية" at bounding box center [151, 451] width 126 height 23
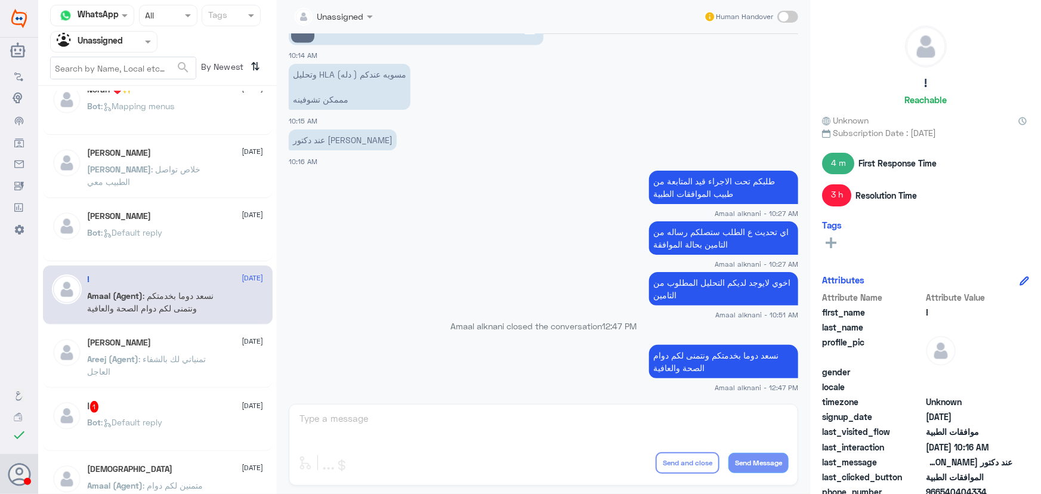
scroll to position [222, 0]
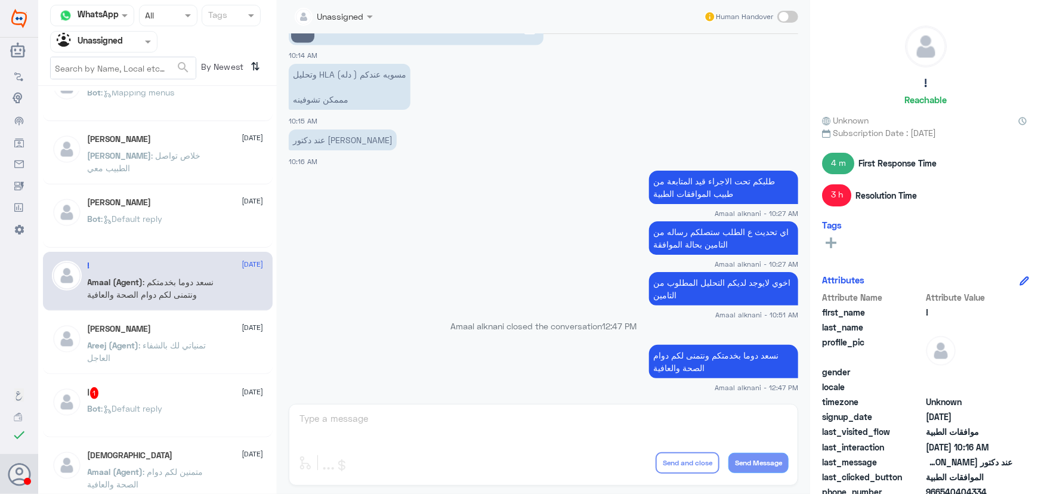
click at [163, 435] on div "ا 1 [DATE] Bot : Default reply" at bounding box center [158, 407] width 230 height 59
click at [158, 459] on div "[PERSON_NAME] [DATE]" at bounding box center [176, 455] width 176 height 10
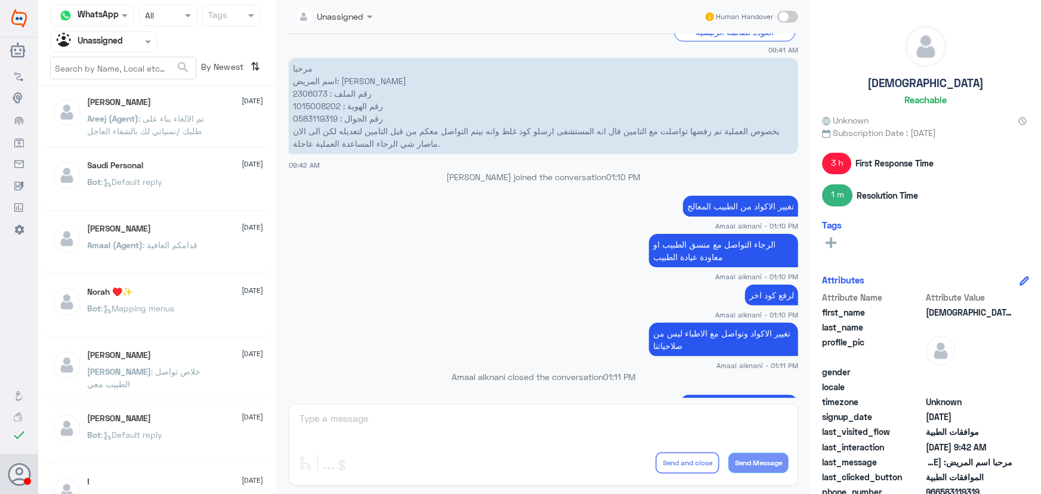
scroll to position [6, 0]
click at [161, 339] on div "[PERSON_NAME] [DATE][PERSON_NAME] (Agent) : تم الالغاء بناء على طلبك /تمنياتي ل…" at bounding box center [157, 294] width 239 height 407
click at [172, 317] on p "Bot : Mapping menus" at bounding box center [131, 317] width 87 height 30
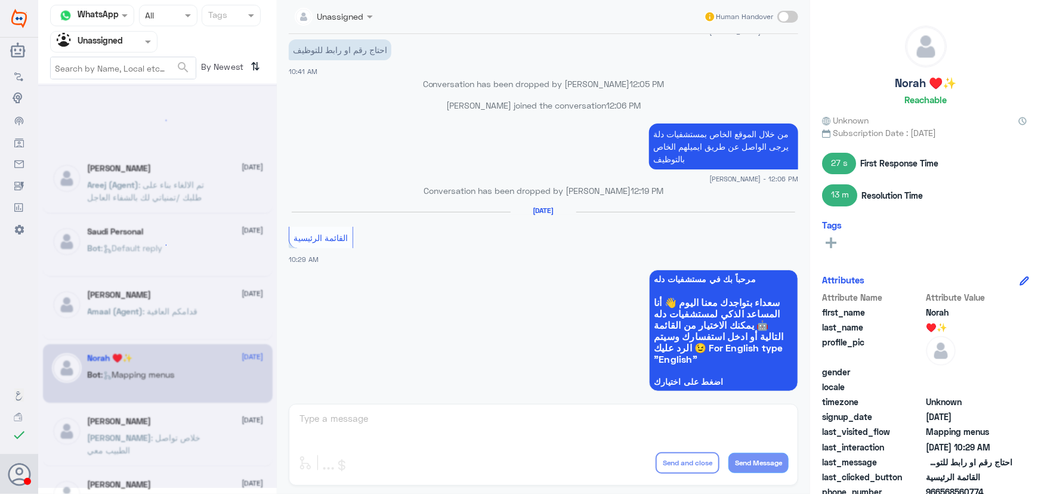
scroll to position [6, 0]
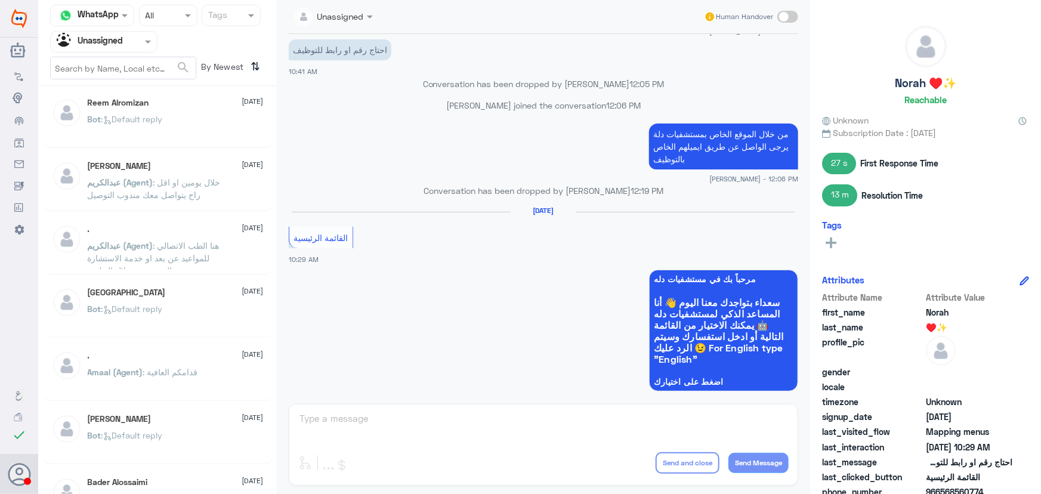
click at [177, 279] on div "Turki [DATE] Bot : Default reply" at bounding box center [158, 308] width 230 height 59
click at [172, 293] on div "Turki [DATE]" at bounding box center [176, 292] width 176 height 10
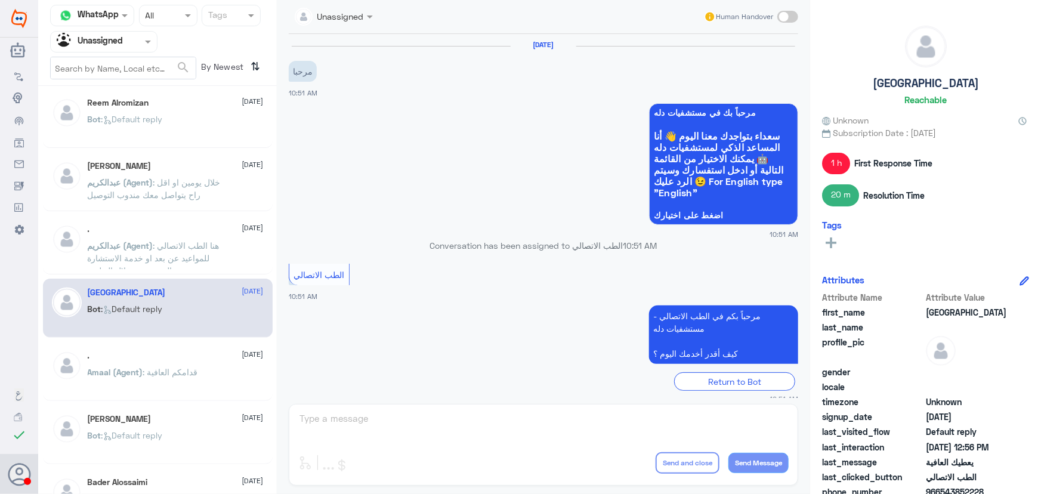
scroll to position [507, 0]
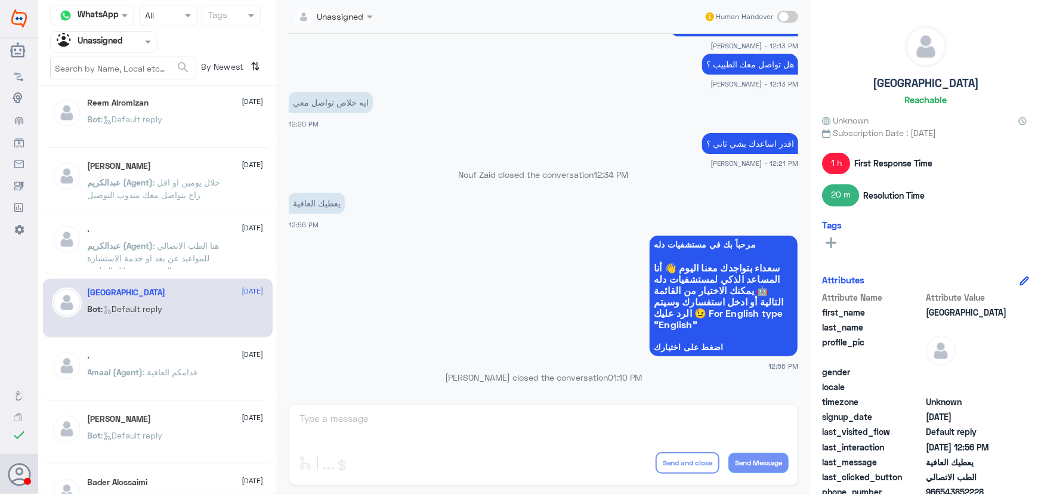
click at [185, 237] on div ". [DATE][PERSON_NAME] (Agent) : هنا الطب الاتصالي للمواعيد عن بعد او خدمة الاست…" at bounding box center [176, 246] width 176 height 45
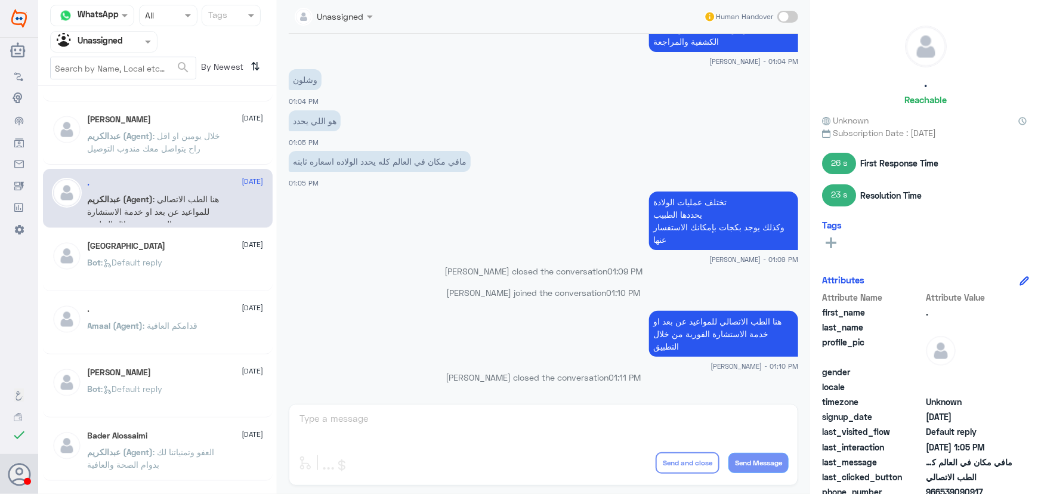
scroll to position [168, 0]
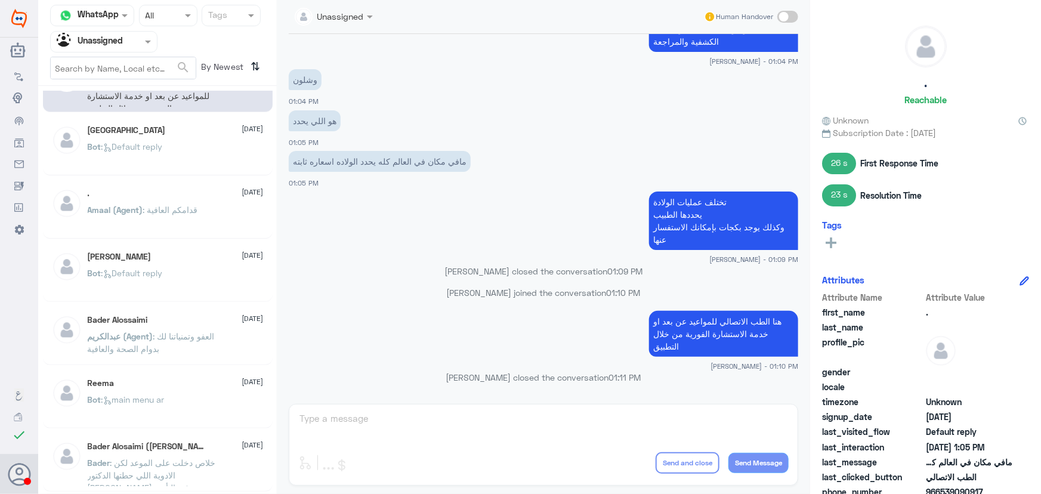
click at [144, 358] on div "Bader Alossaimi [DATE][PERSON_NAME] (Agent) : العفو وتمنياتنا لك بدوام الصحة وا…" at bounding box center [158, 335] width 230 height 59
click at [146, 394] on span ": main menu ar" at bounding box center [132, 399] width 63 height 10
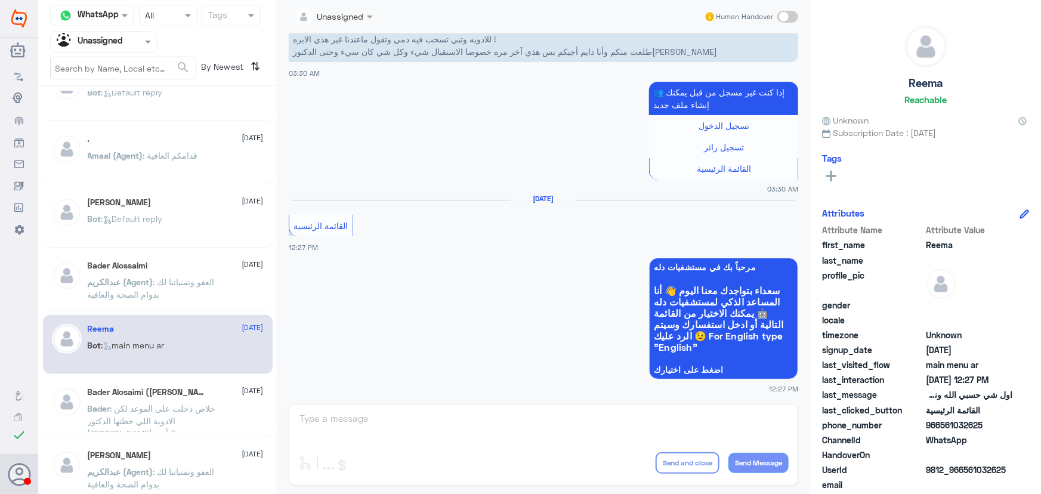
click at [128, 404] on span ": خلاص دخلت على الموعد لكن الادوية اللي حطتها الدكتور [PERSON_NAME]ه في التأمين" at bounding box center [152, 420] width 128 height 35
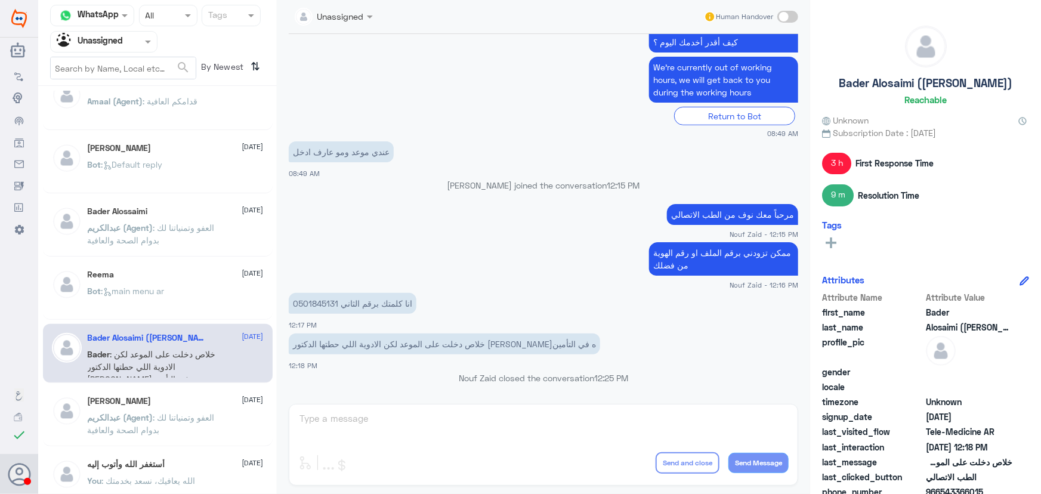
click at [168, 412] on span ": العفو وتمنياتنا لك بدوام الصحة والعافية" at bounding box center [151, 423] width 127 height 23
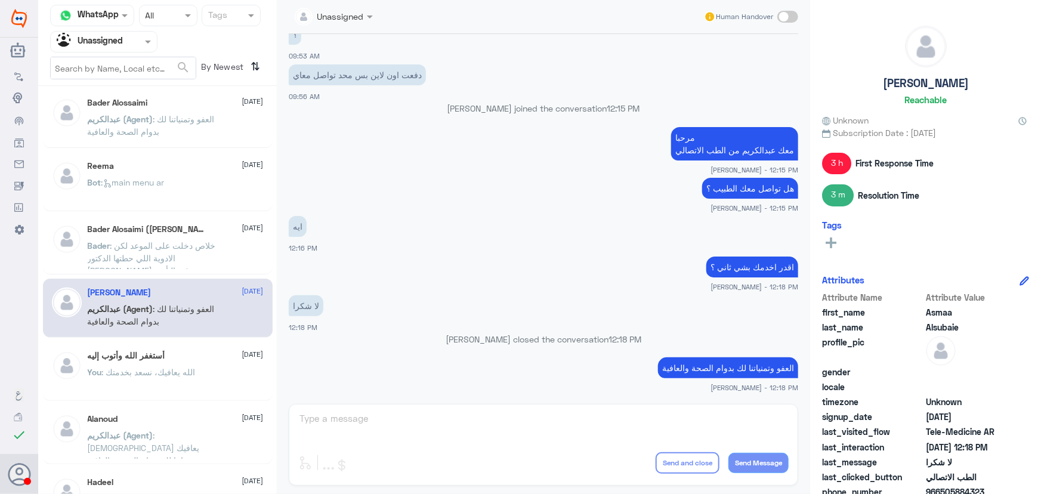
click at [180, 427] on div "[PERSON_NAME] [DATE][PERSON_NAME] (Agent) : الله يعافيك وتمنياتنا لك بدوام الصح…" at bounding box center [176, 436] width 176 height 45
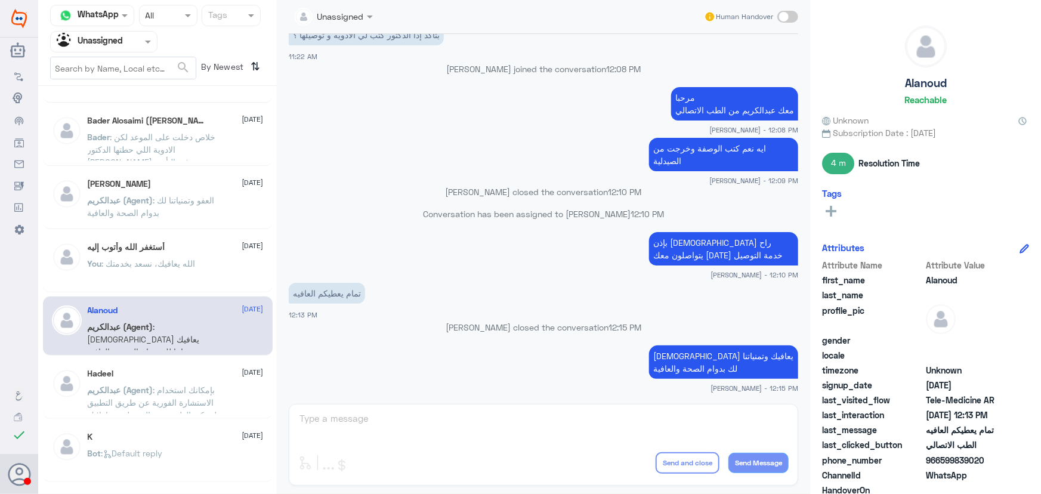
click at [180, 423] on div "K [DATE] Bot : Default reply" at bounding box center [158, 452] width 230 height 59
click at [178, 440] on div "K [DATE]" at bounding box center [176, 437] width 176 height 10
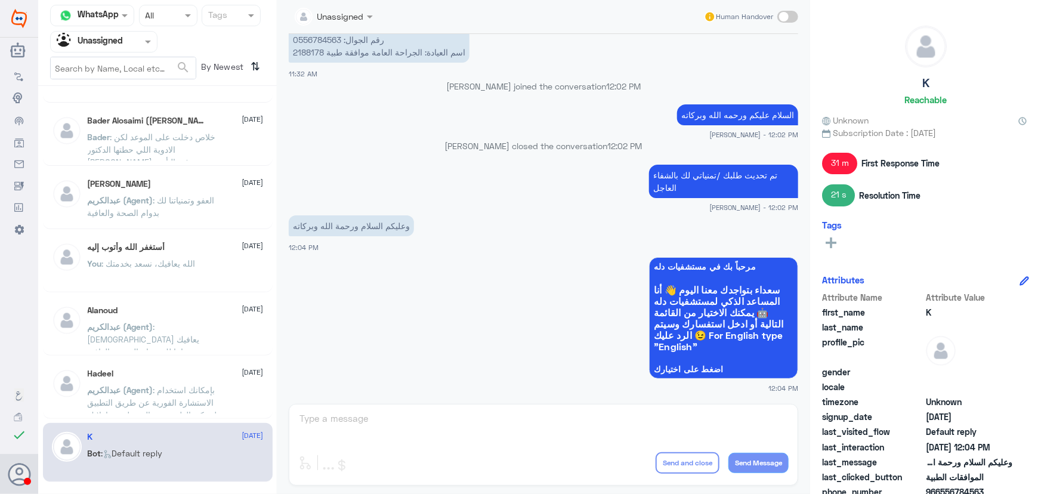
click at [183, 388] on span ": بإمكانك استخدام الاستشارة الفورية عن طريق التطبيق ليتمكن الطبيب من الرد على ت…" at bounding box center [152, 409] width 129 height 48
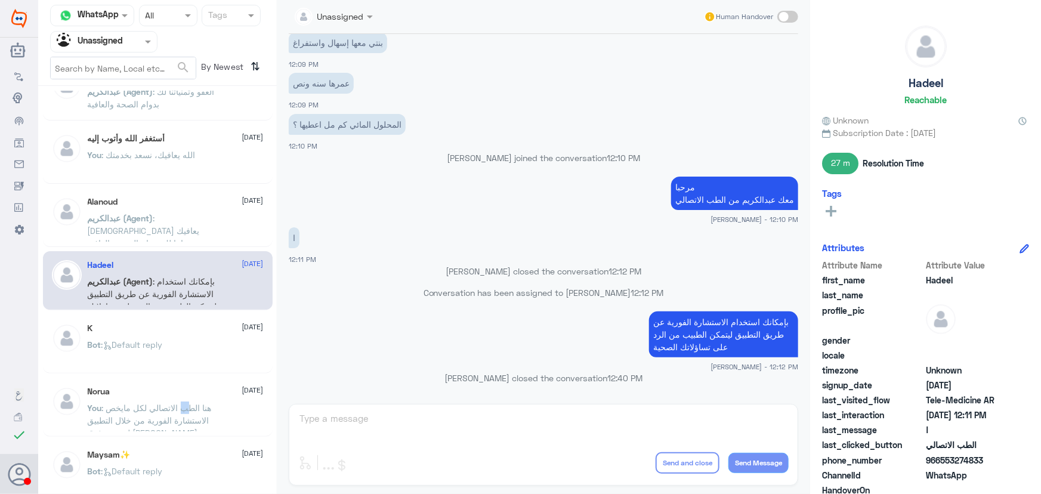
click at [184, 401] on p "You : هنا الطب الاتصالي لكل مايخص الاستشارة الفورية من خلال التطبيق لمن هم فوق …" at bounding box center [155, 416] width 134 height 30
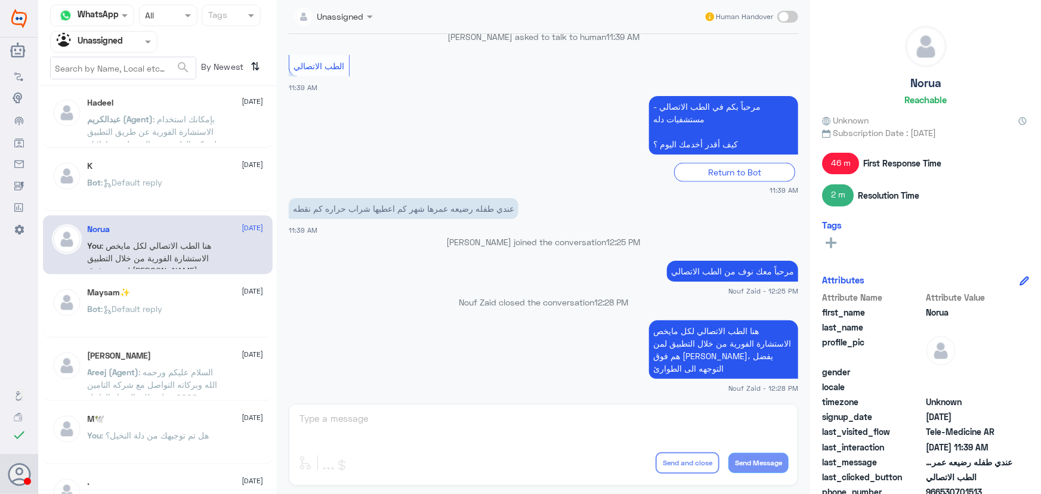
click at [168, 383] on span ": السلام عليكم ورحمه الله وبركاته التواصل مع شركه التامين ****تمنياتي لك بالشفا…" at bounding box center [153, 384] width 130 height 35
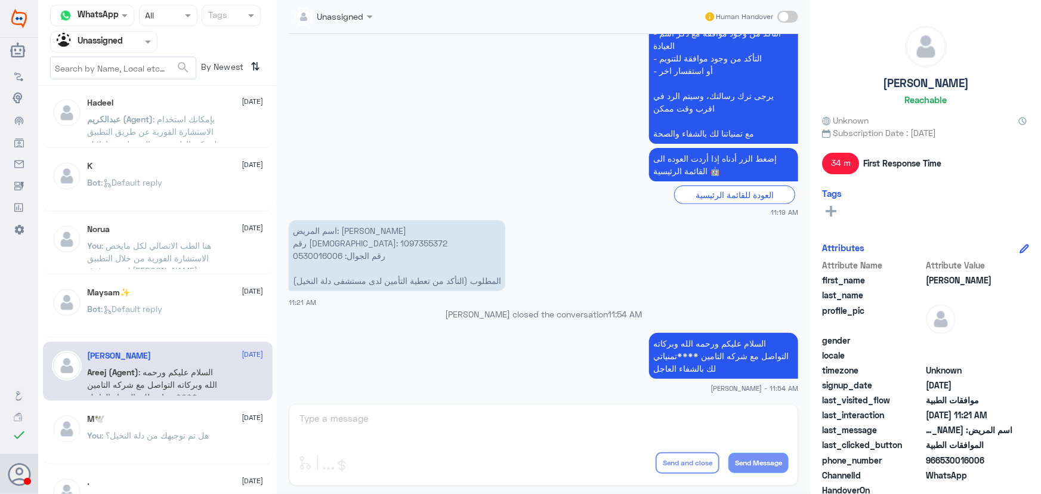
click at [162, 416] on div "M🕊️ [DATE]" at bounding box center [176, 419] width 176 height 10
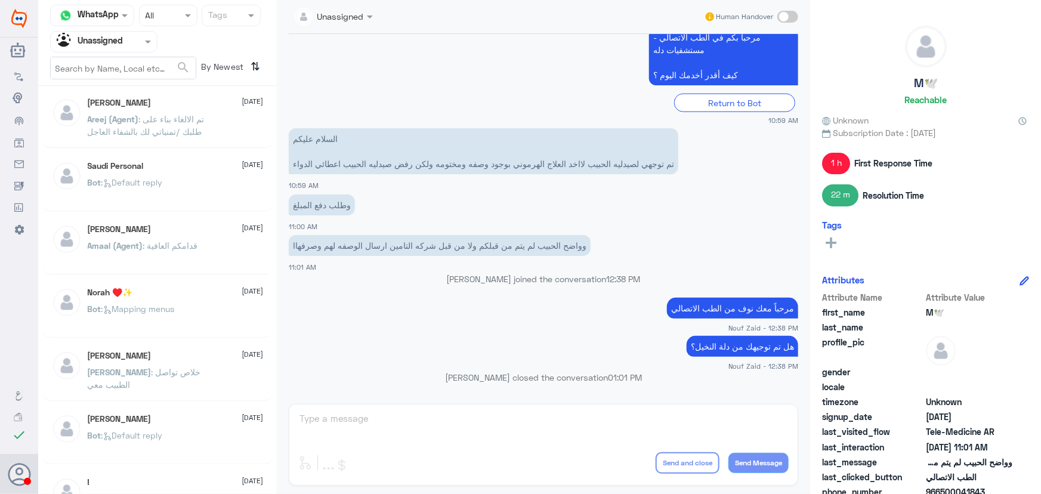
click at [161, 419] on div "[PERSON_NAME] [DATE]" at bounding box center [176, 419] width 176 height 10
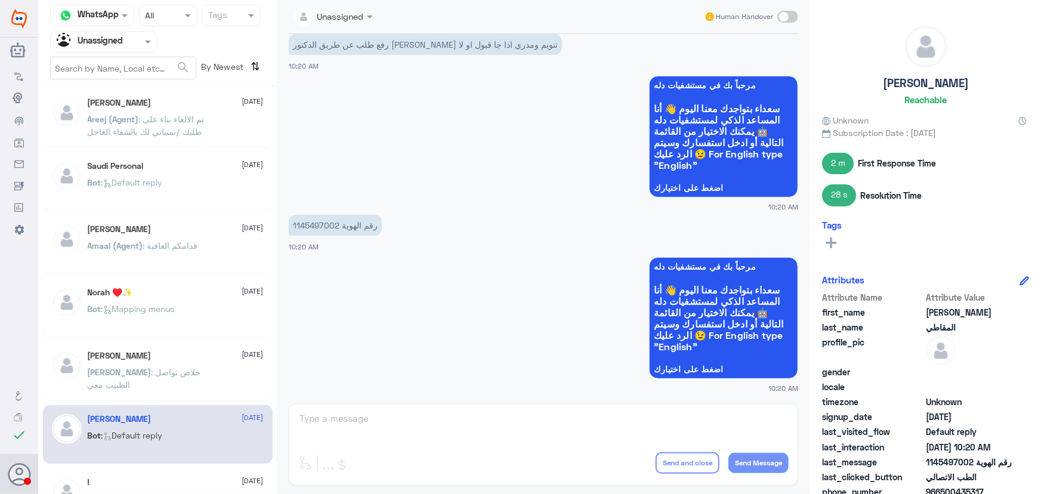
click at [174, 373] on span ": خلاص تواصل الطبيب معي" at bounding box center [144, 378] width 113 height 23
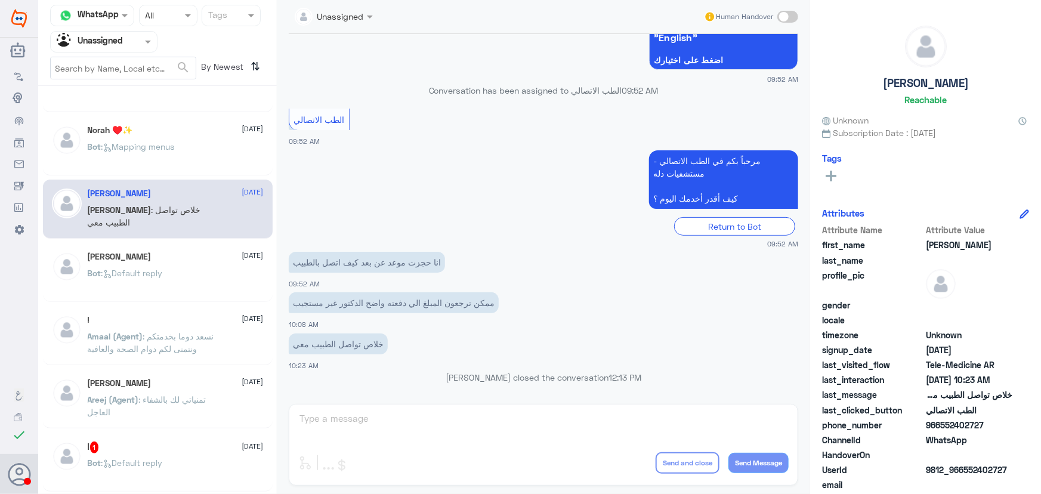
click at [159, 358] on div "! [DATE][PERSON_NAME] (Agent) : نسعد دوما بخدمتكم ونتمنى لكم دوام الصحة والعافية" at bounding box center [158, 335] width 230 height 59
click at [160, 358] on p "Amaal (Agent) : نسعد دوما بخدمتكم ونتمنى لكم دوام الصحة والعافية" at bounding box center [155, 345] width 134 height 30
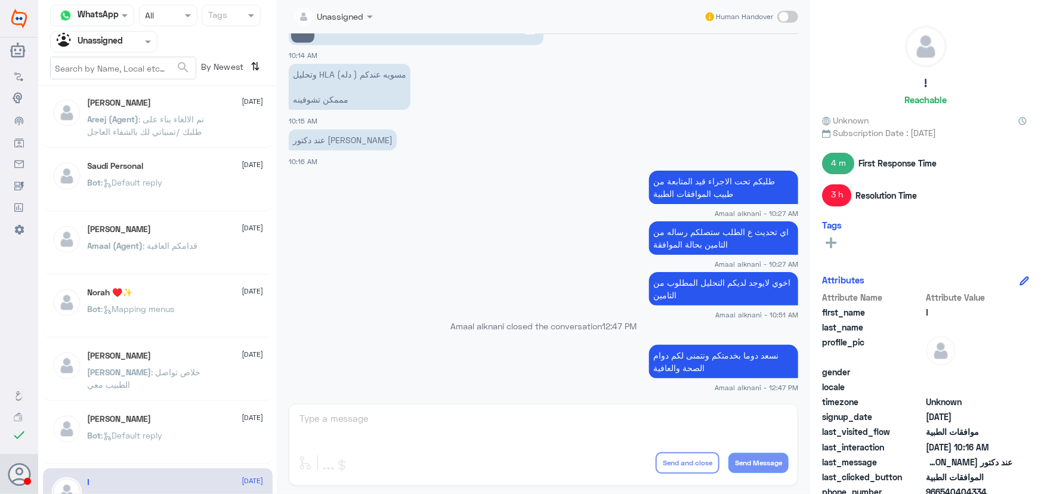
click at [193, 266] on p "Amaal (Agent) : قدامكم العافية" at bounding box center [143, 254] width 110 height 30
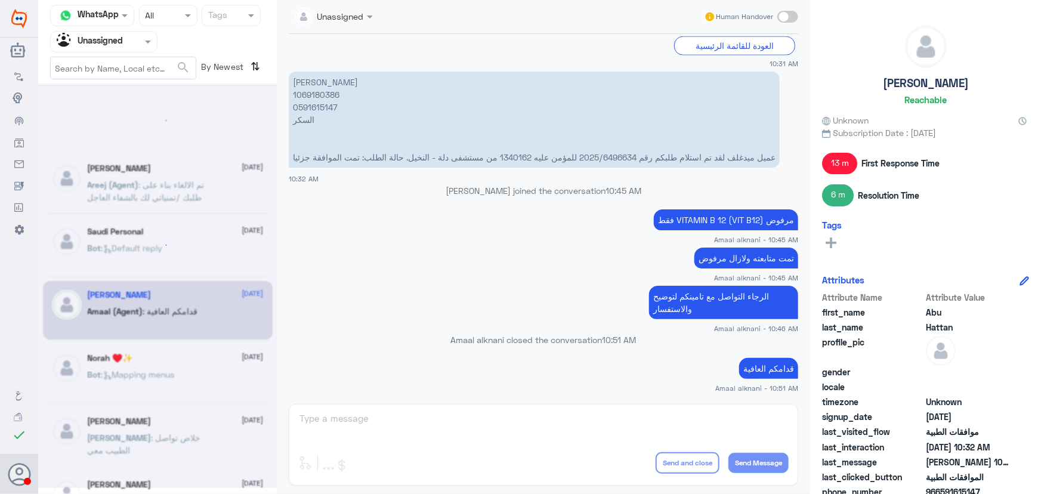
click at [202, 290] on div "[PERSON_NAME] [DATE][PERSON_NAME] (Agent) : قدامكم العافية" at bounding box center [176, 312] width 176 height 45
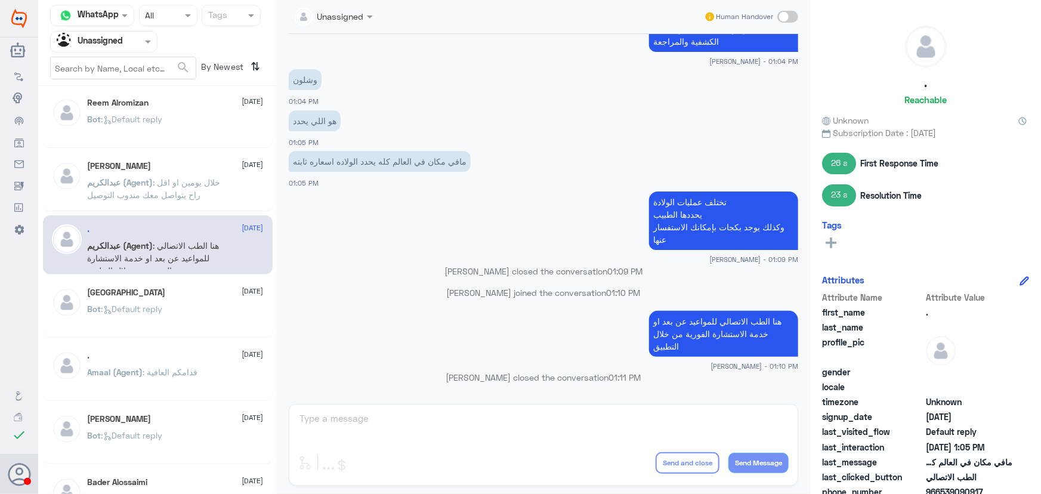
click at [93, 73] on input "text" at bounding box center [123, 67] width 145 height 21
type input "966505422317"
click button "search" at bounding box center [183, 68] width 14 height 20
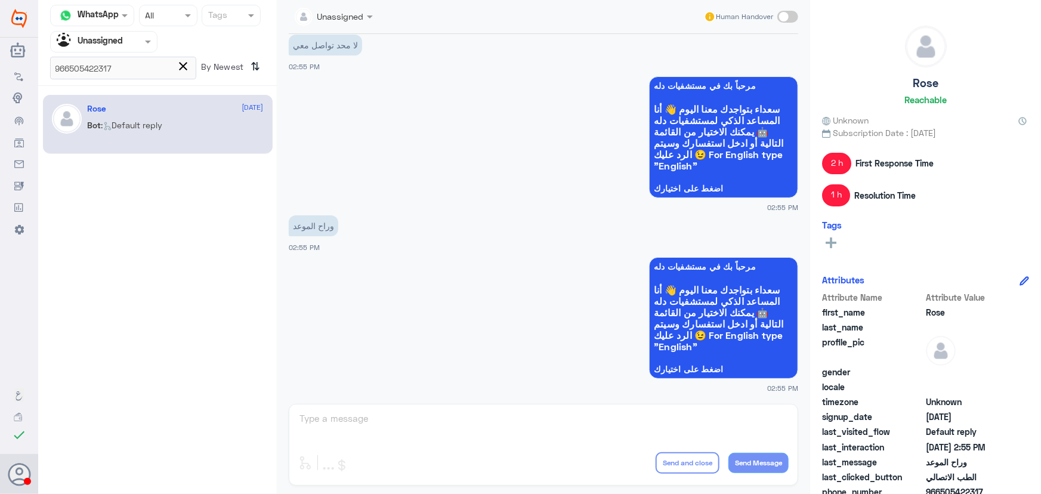
click at [109, 134] on p "Bot : Default reply" at bounding box center [125, 134] width 75 height 30
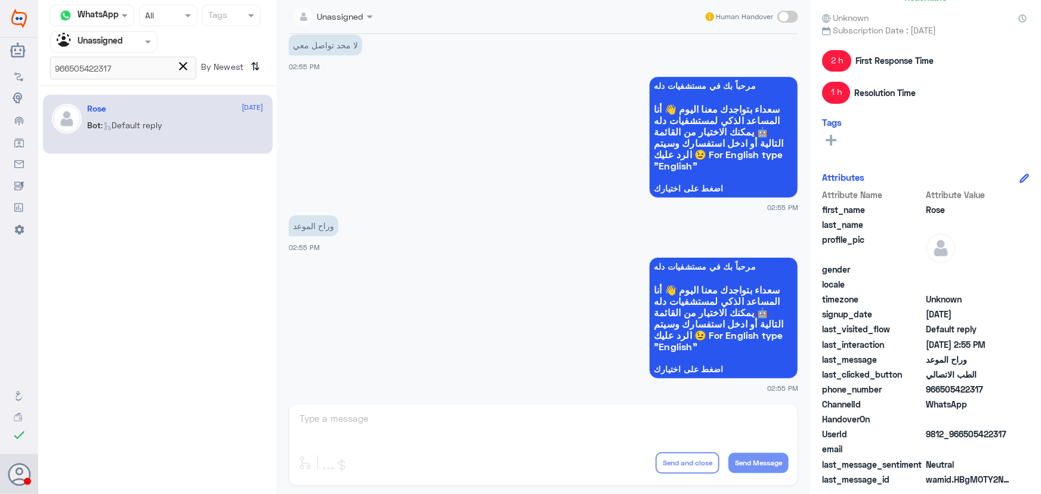
scroll to position [104, 0]
drag, startPoint x: 941, startPoint y: 387, endPoint x: 999, endPoint y: 391, distance: 58.0
click at [999, 391] on span "966505422317" at bounding box center [969, 388] width 86 height 13
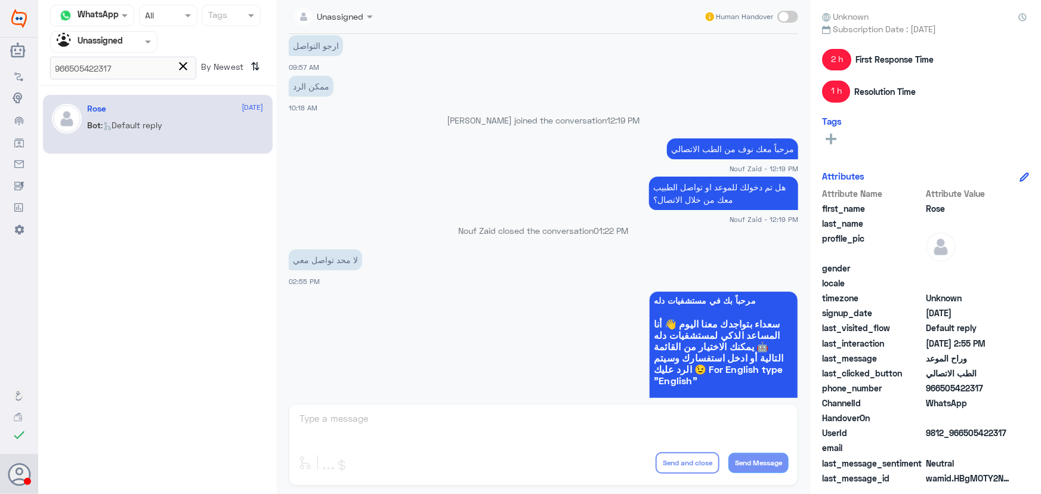
scroll to position [451, 0]
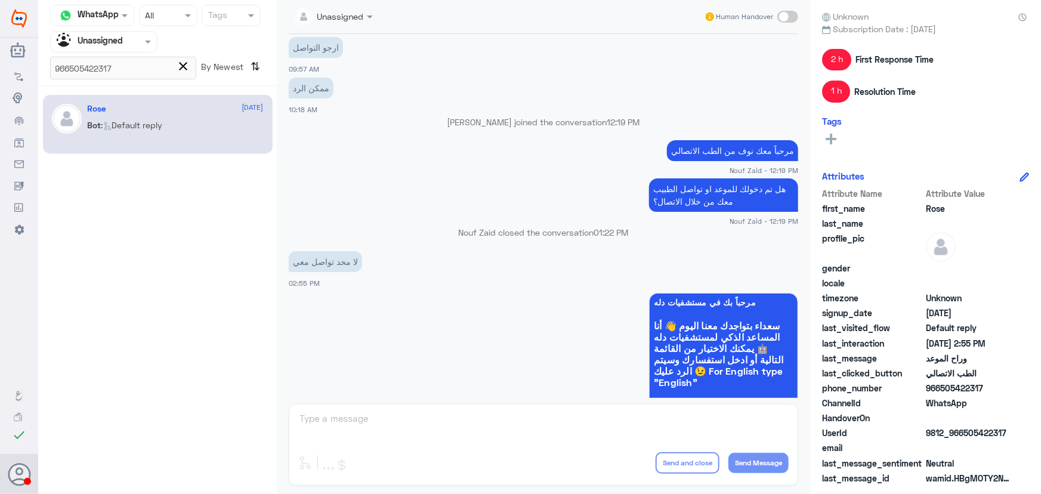
copy span "505422317"
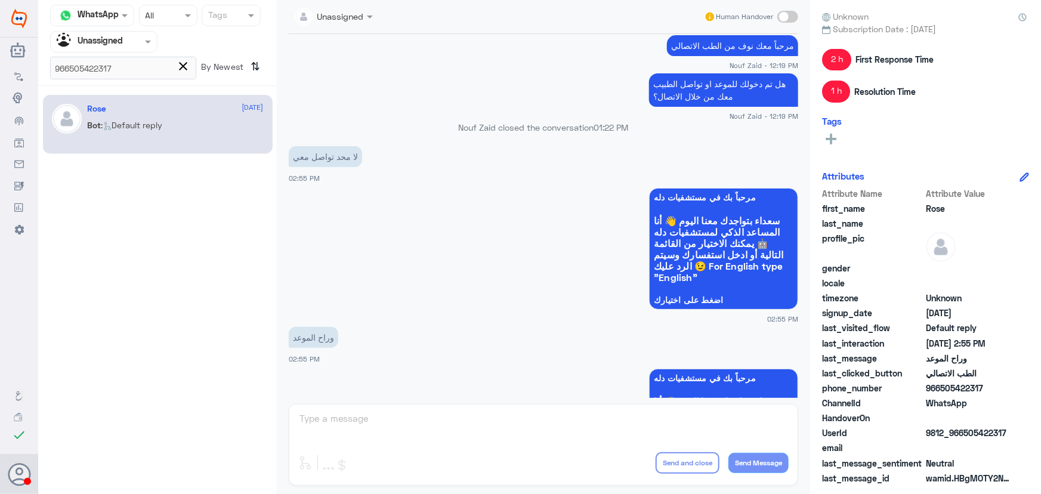
scroll to position [650, 0]
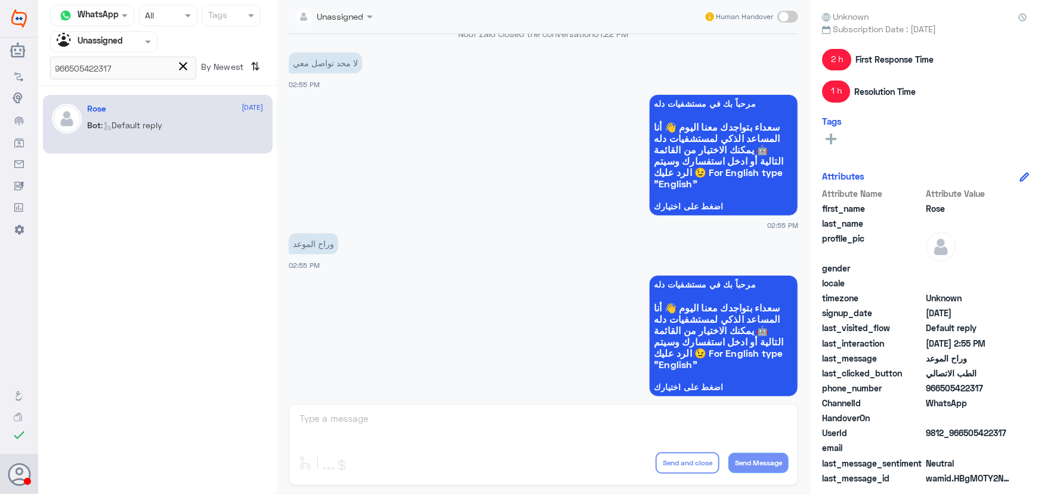
click at [187, 70] on span "close" at bounding box center [183, 66] width 14 height 14
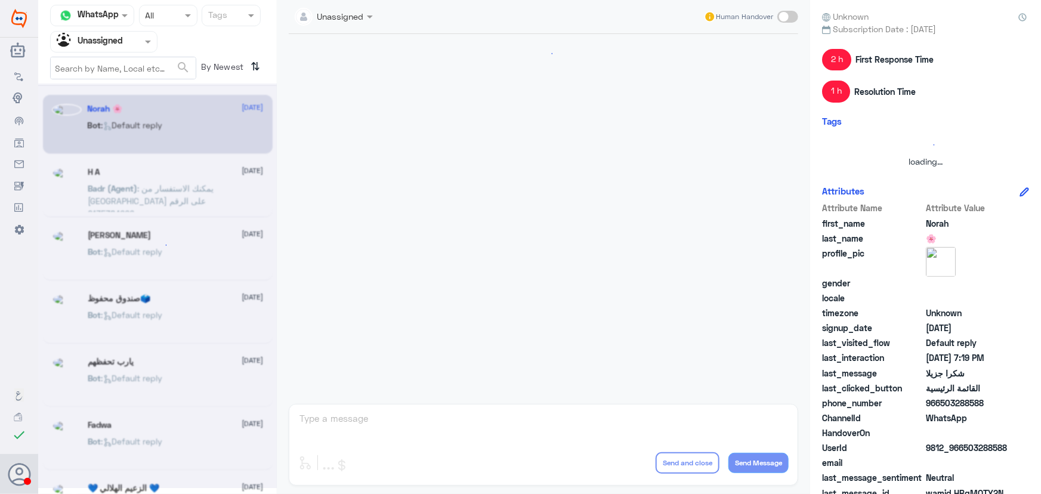
scroll to position [0, 0]
click at [109, 48] on div "Unassigned" at bounding box center [90, 42] width 66 height 18
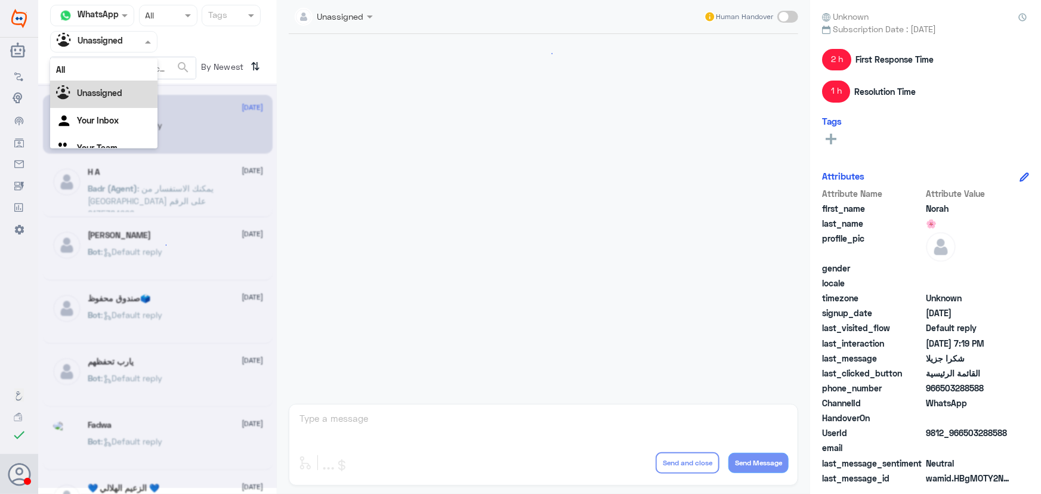
scroll to position [840, 0]
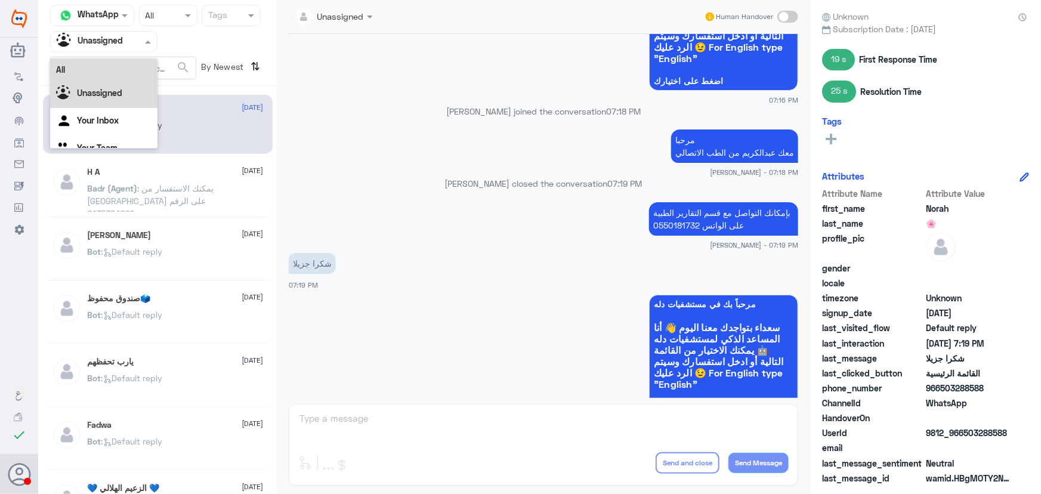
click at [116, 72] on div "All" at bounding box center [103, 69] width 107 height 22
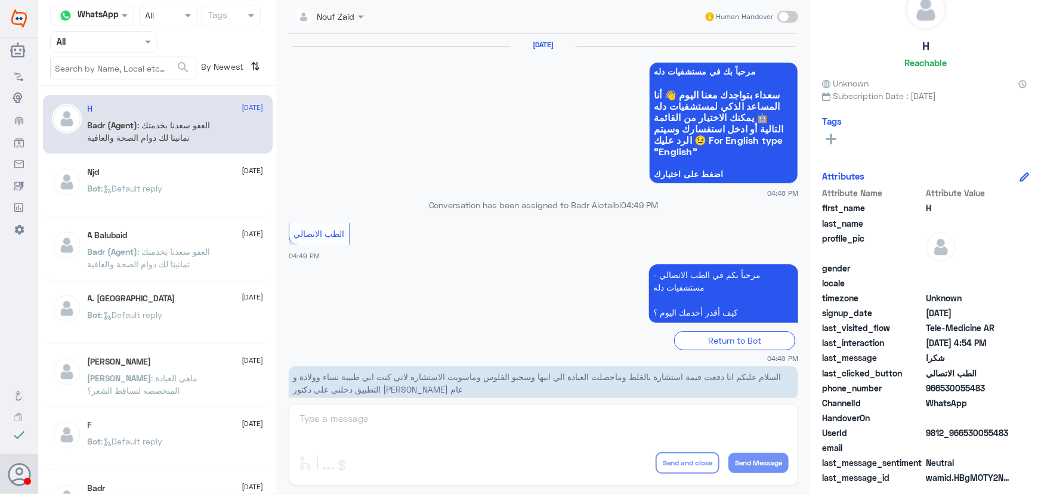
scroll to position [568, 0]
